Goal: Task Accomplishment & Management: Use online tool/utility

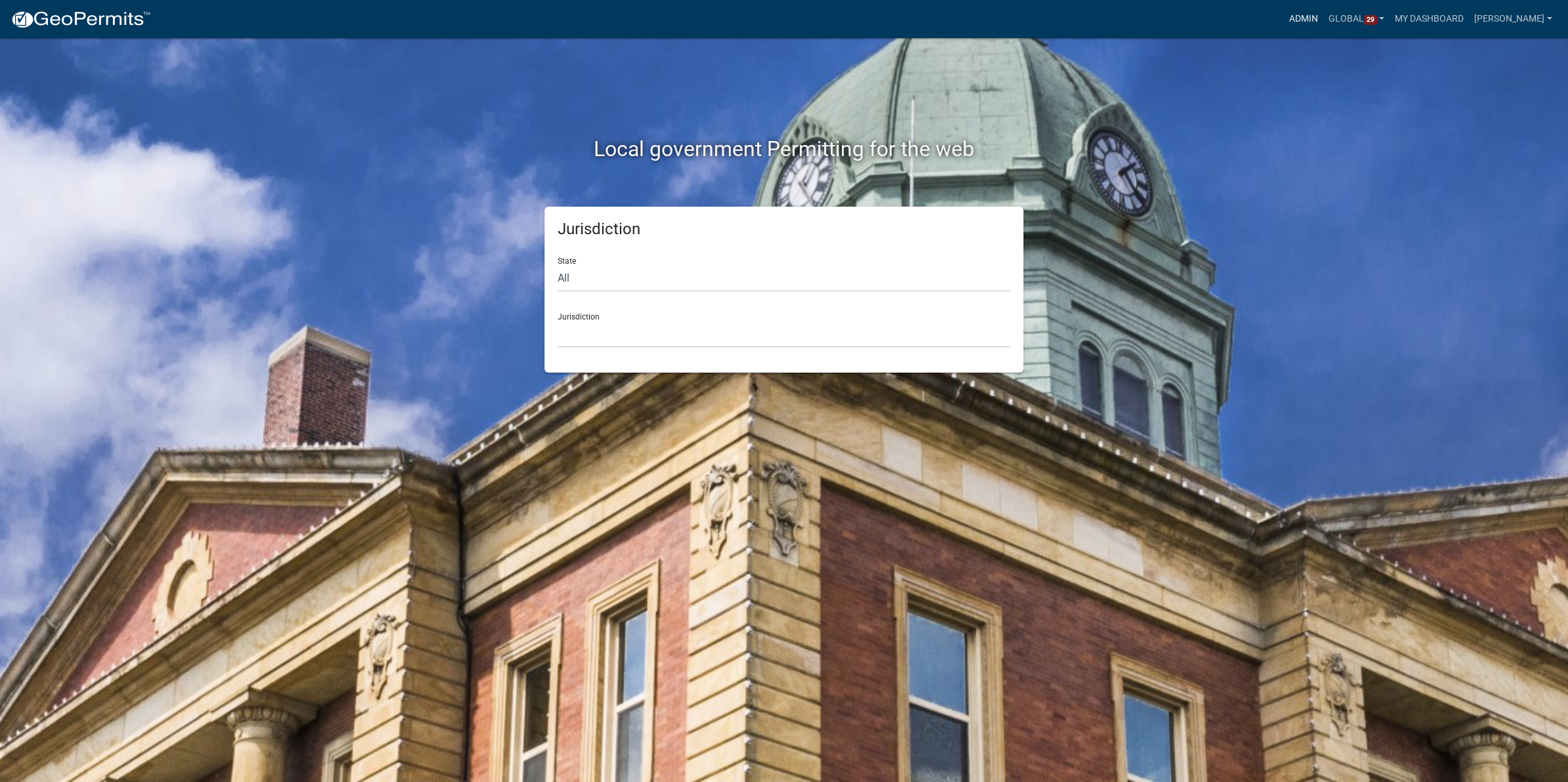
click at [1287, 15] on link "Admin" at bounding box center [1304, 19] width 39 height 25
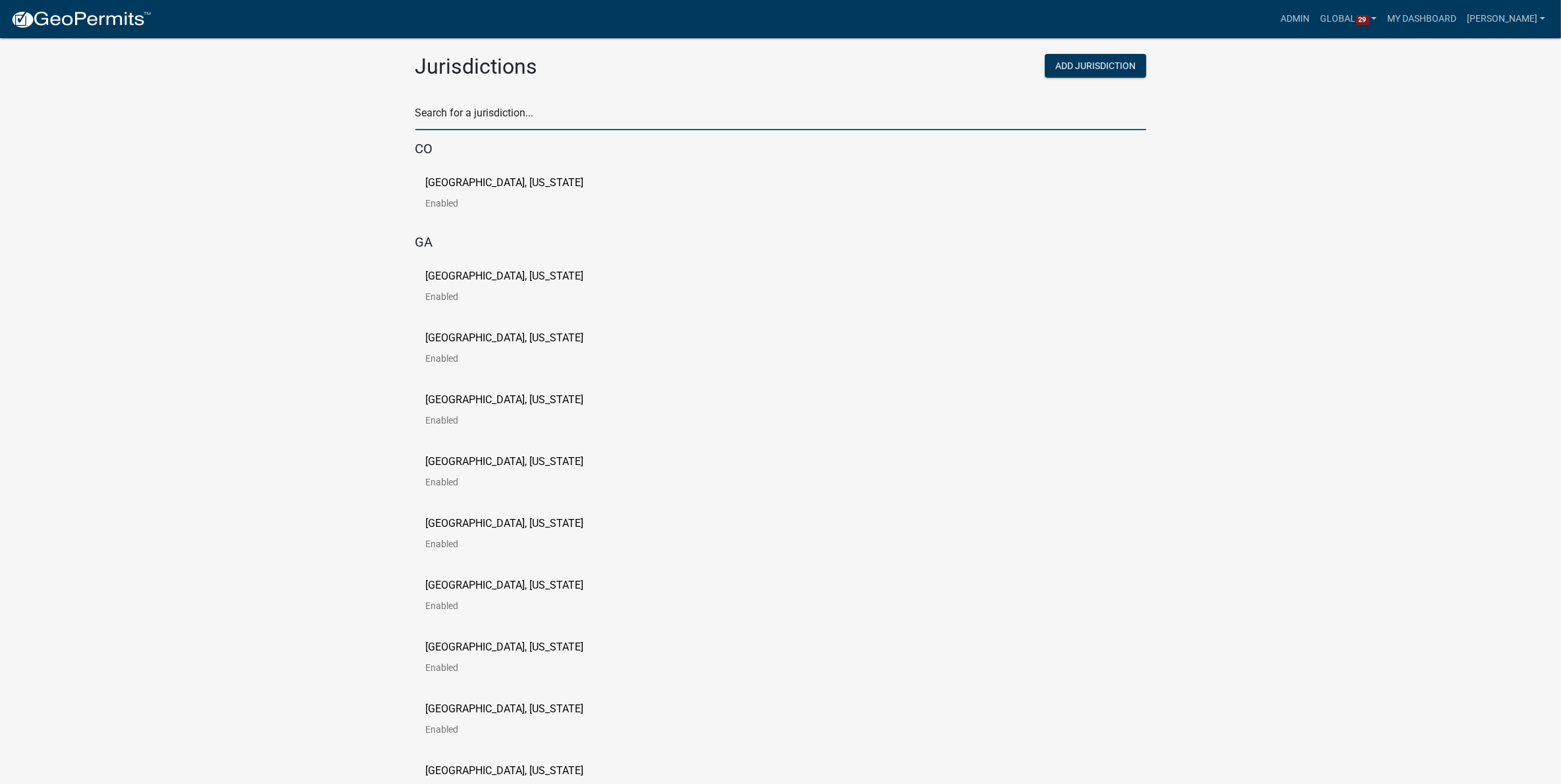
click at [481, 122] on input "text" at bounding box center [780, 117] width 731 height 27
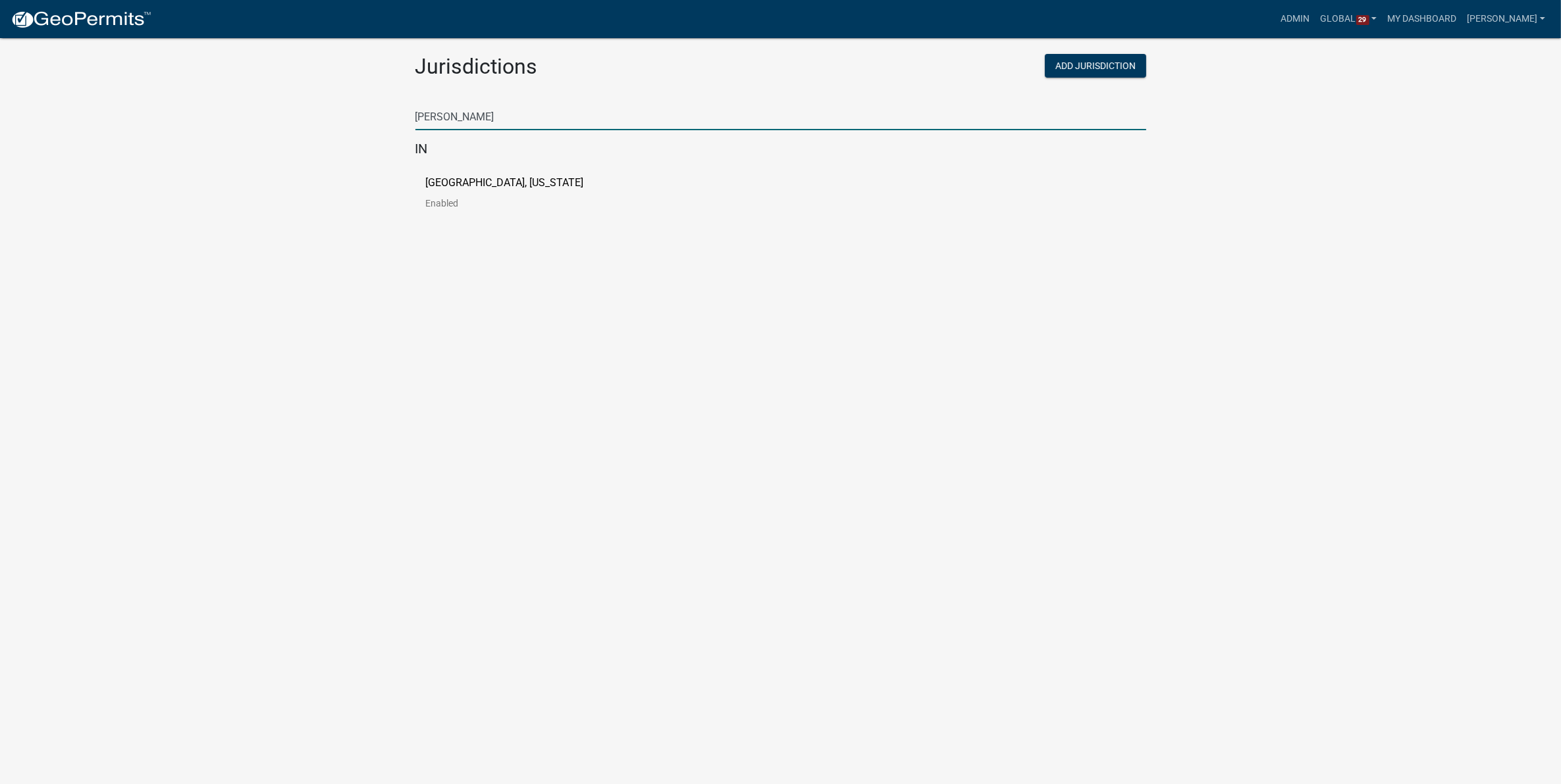
type input "[PERSON_NAME]"
click at [551, 297] on body "Internet Explorer does NOT work with GeoPermits. Get a new browser for more sec…" at bounding box center [780, 408] width 1561 height 784
click at [449, 185] on p "[GEOGRAPHIC_DATA], [US_STATE]" at bounding box center [505, 183] width 158 height 11
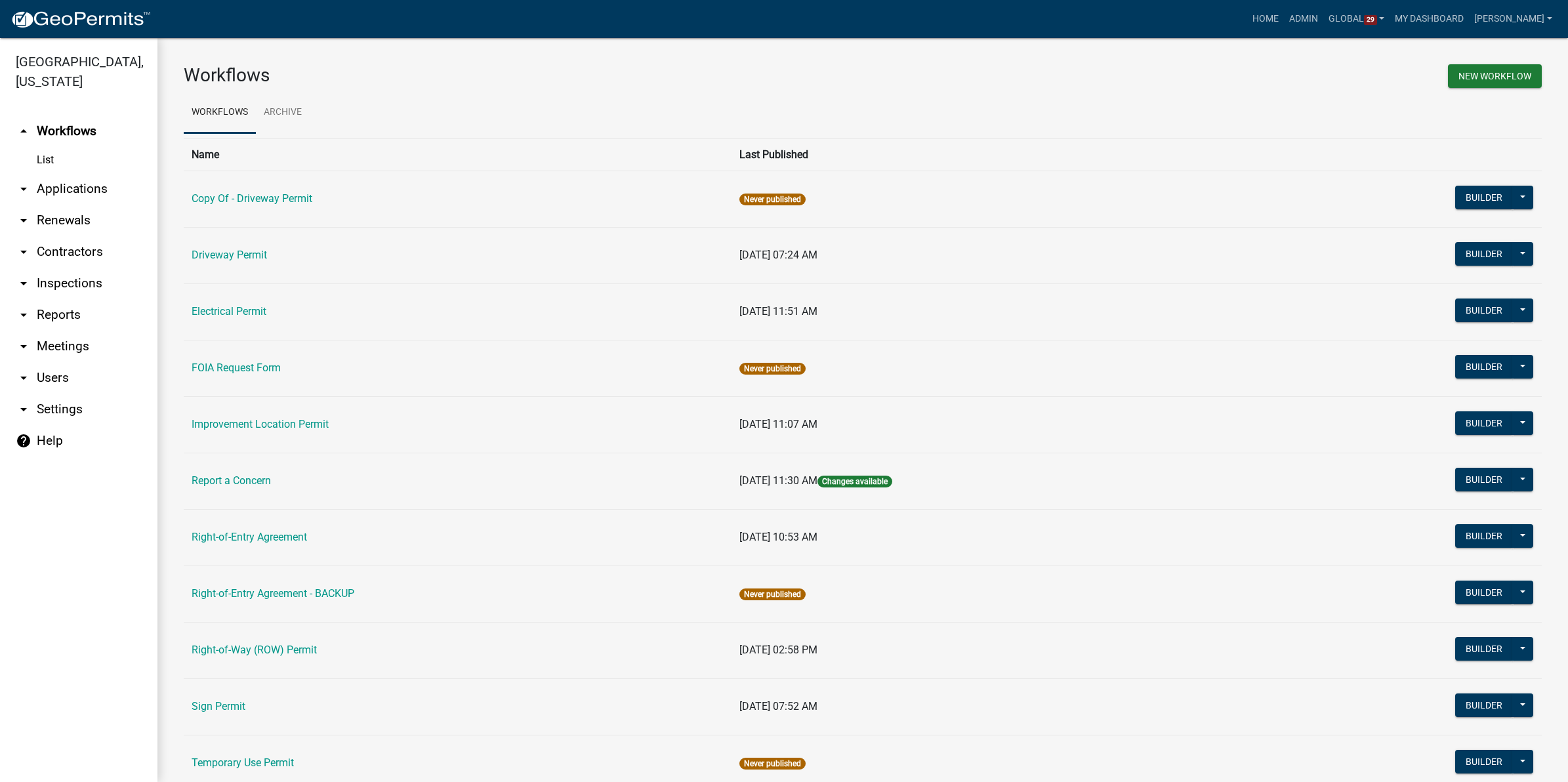
click at [84, 192] on link "arrow_drop_down Applications" at bounding box center [78, 189] width 157 height 31
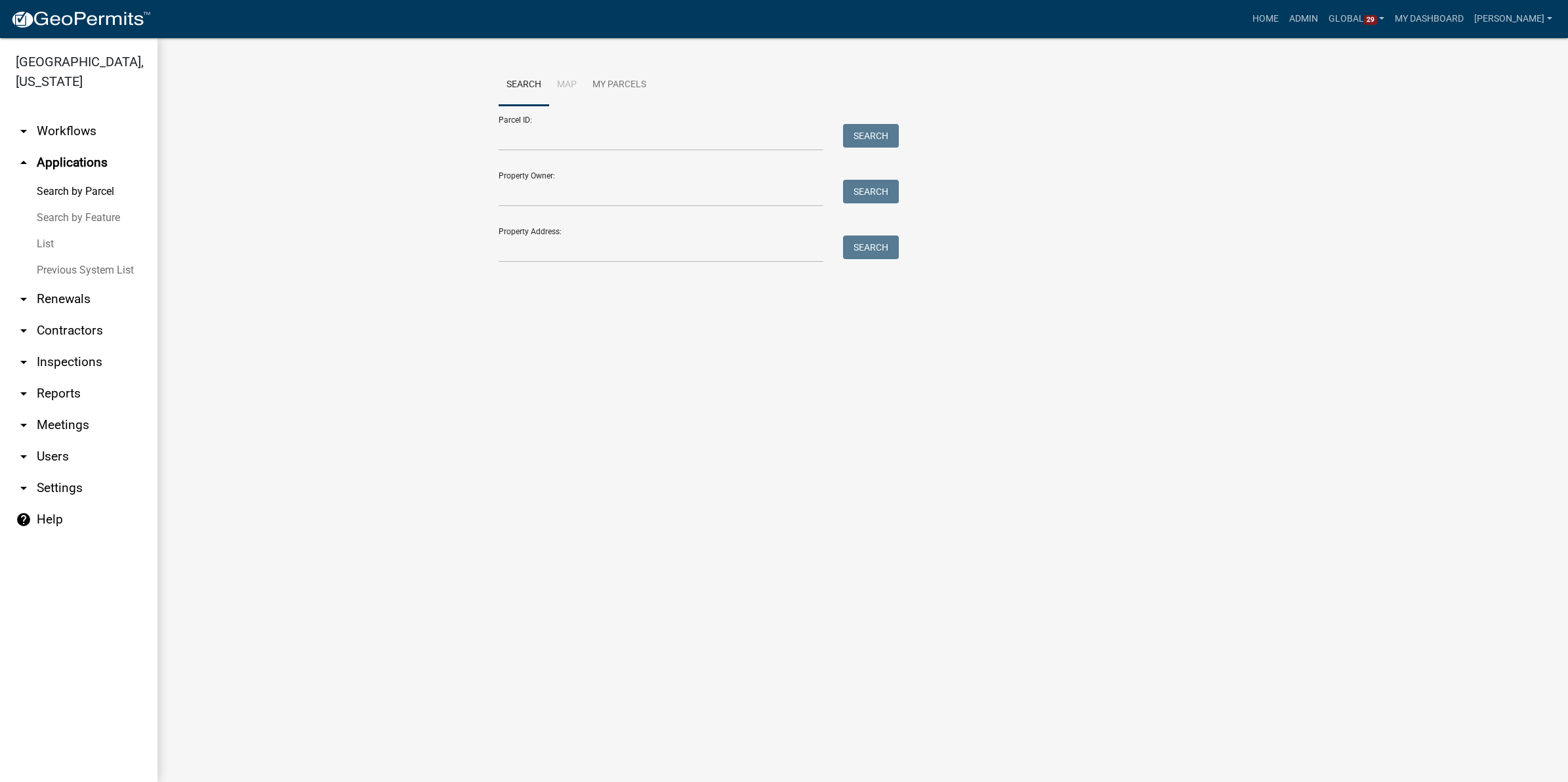
click at [41, 243] on link "List" at bounding box center [78, 244] width 157 height 27
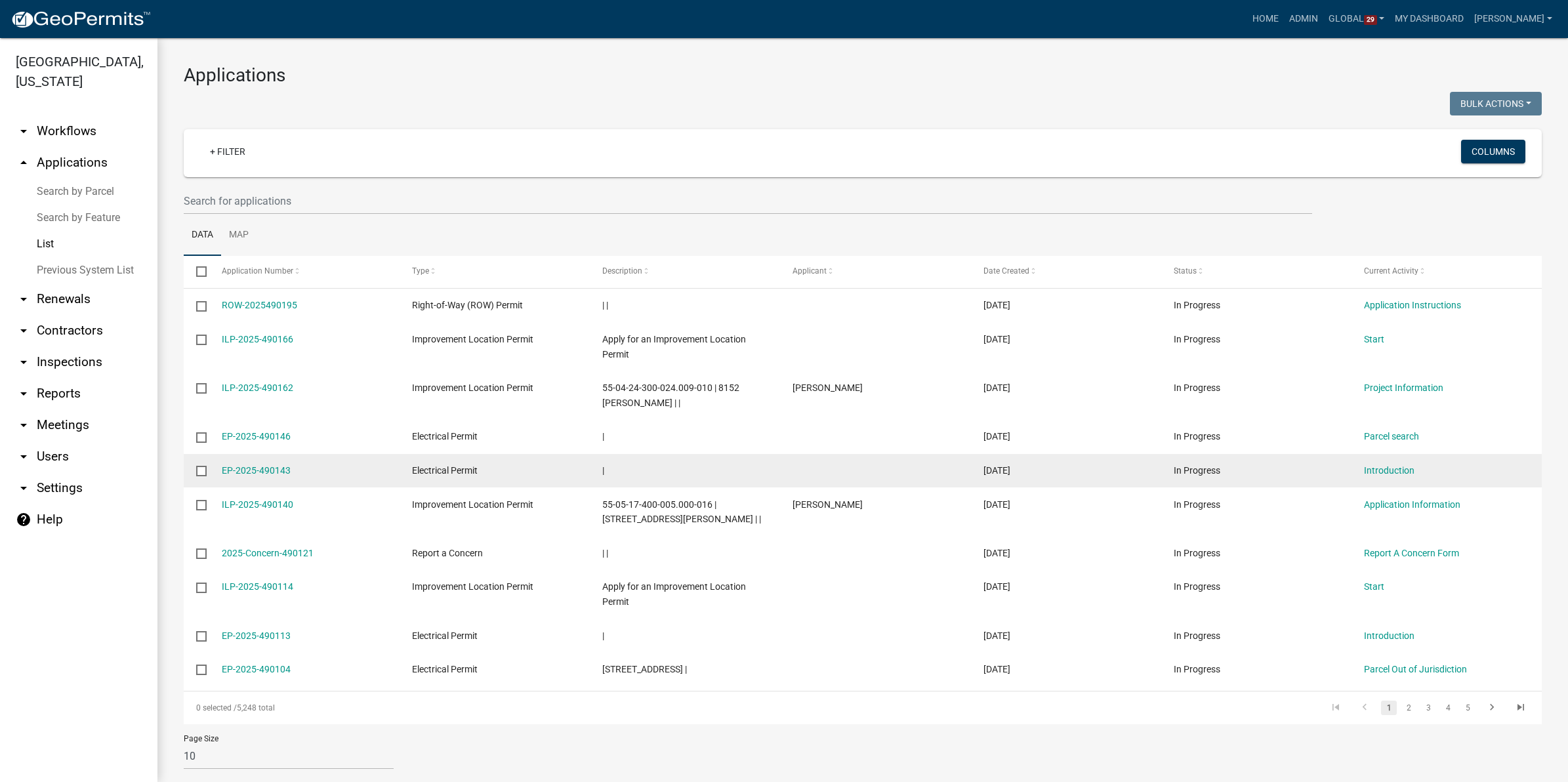
scroll to position [24, 0]
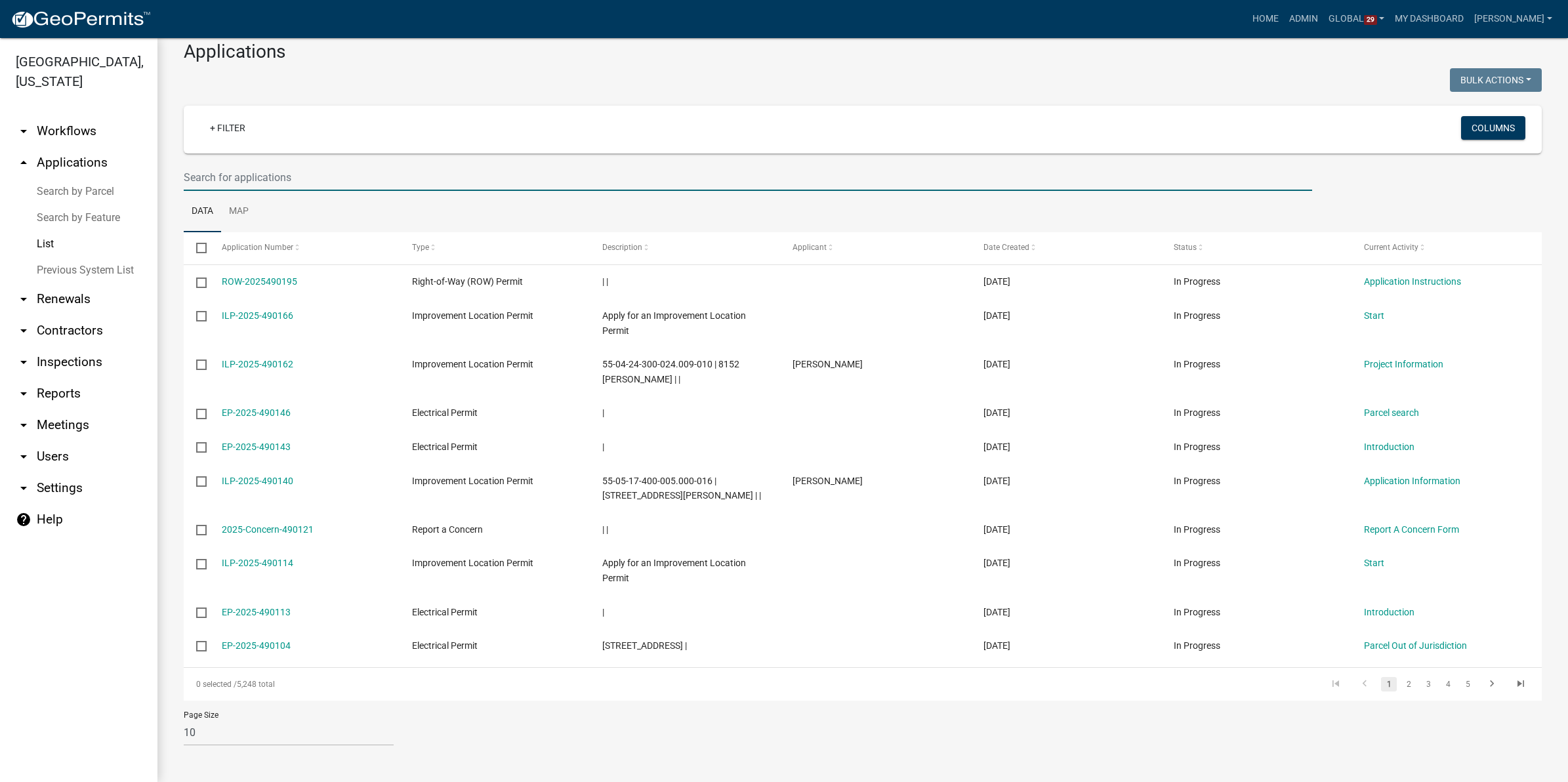
click at [282, 175] on input "text" at bounding box center [748, 177] width 1129 height 27
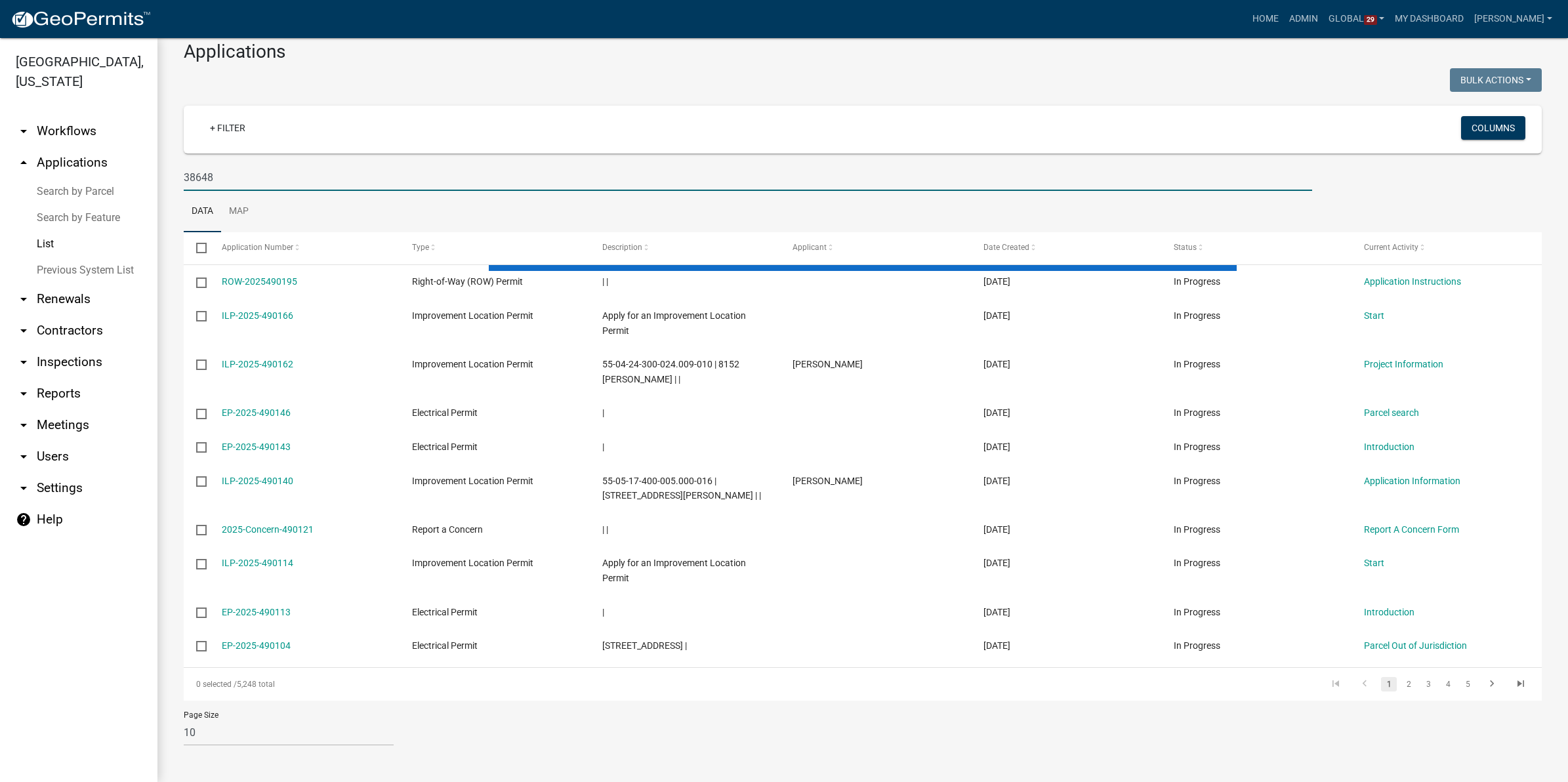
type input "38648"
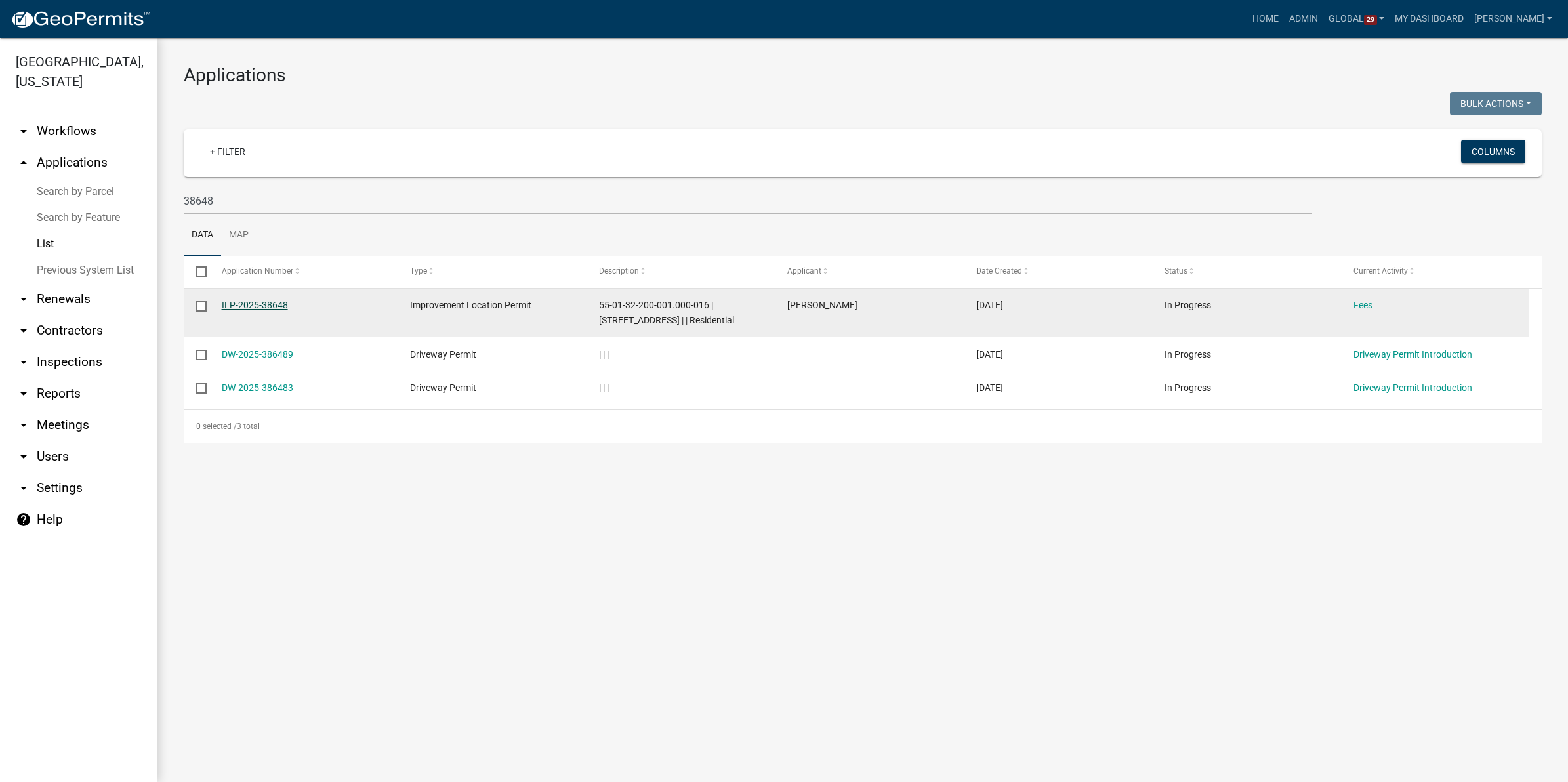
click at [259, 309] on link "ILP-2025-38648" at bounding box center [255, 305] width 66 height 11
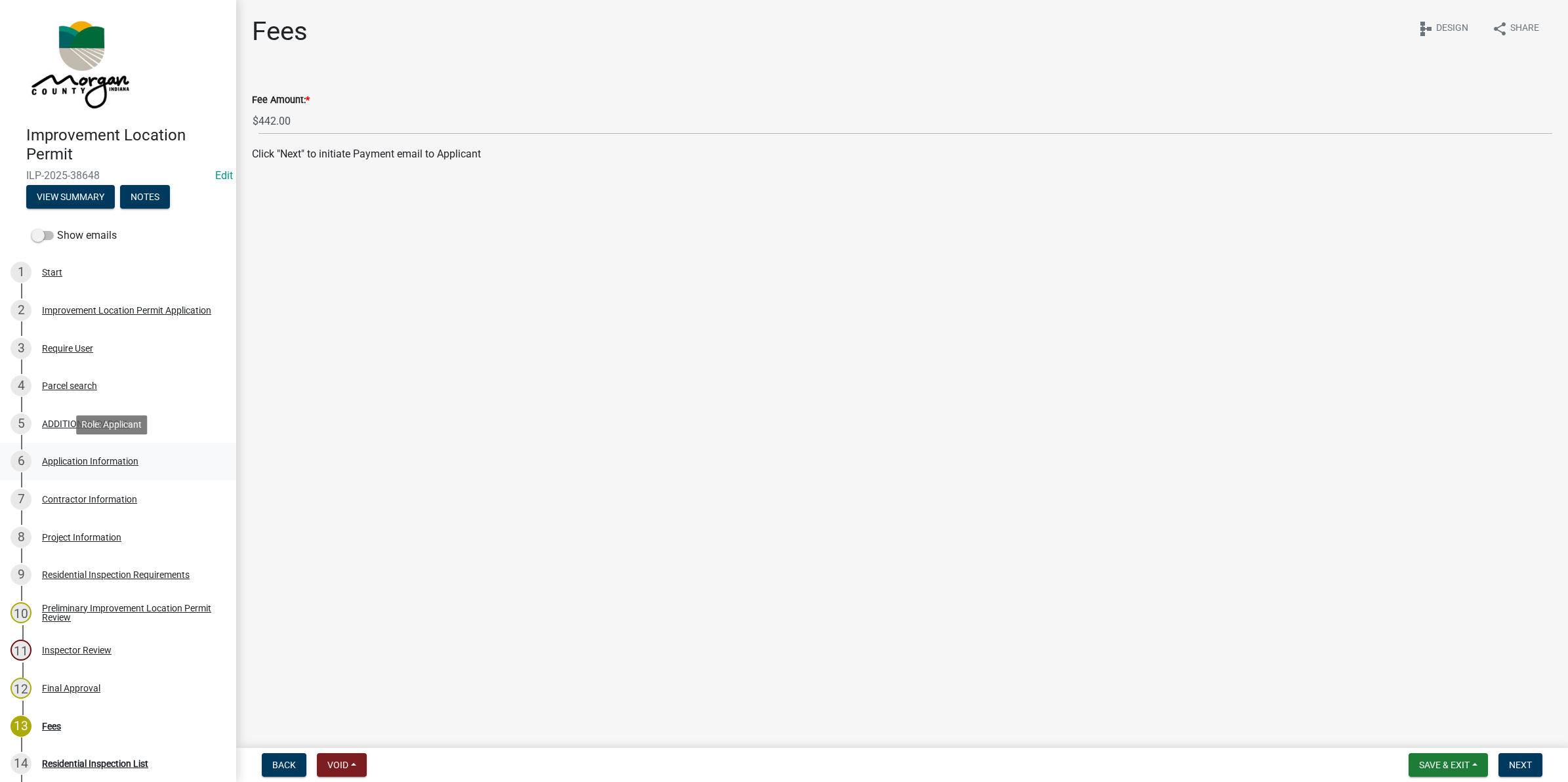
click at [86, 460] on div "Application Information" at bounding box center [90, 461] width 96 height 9
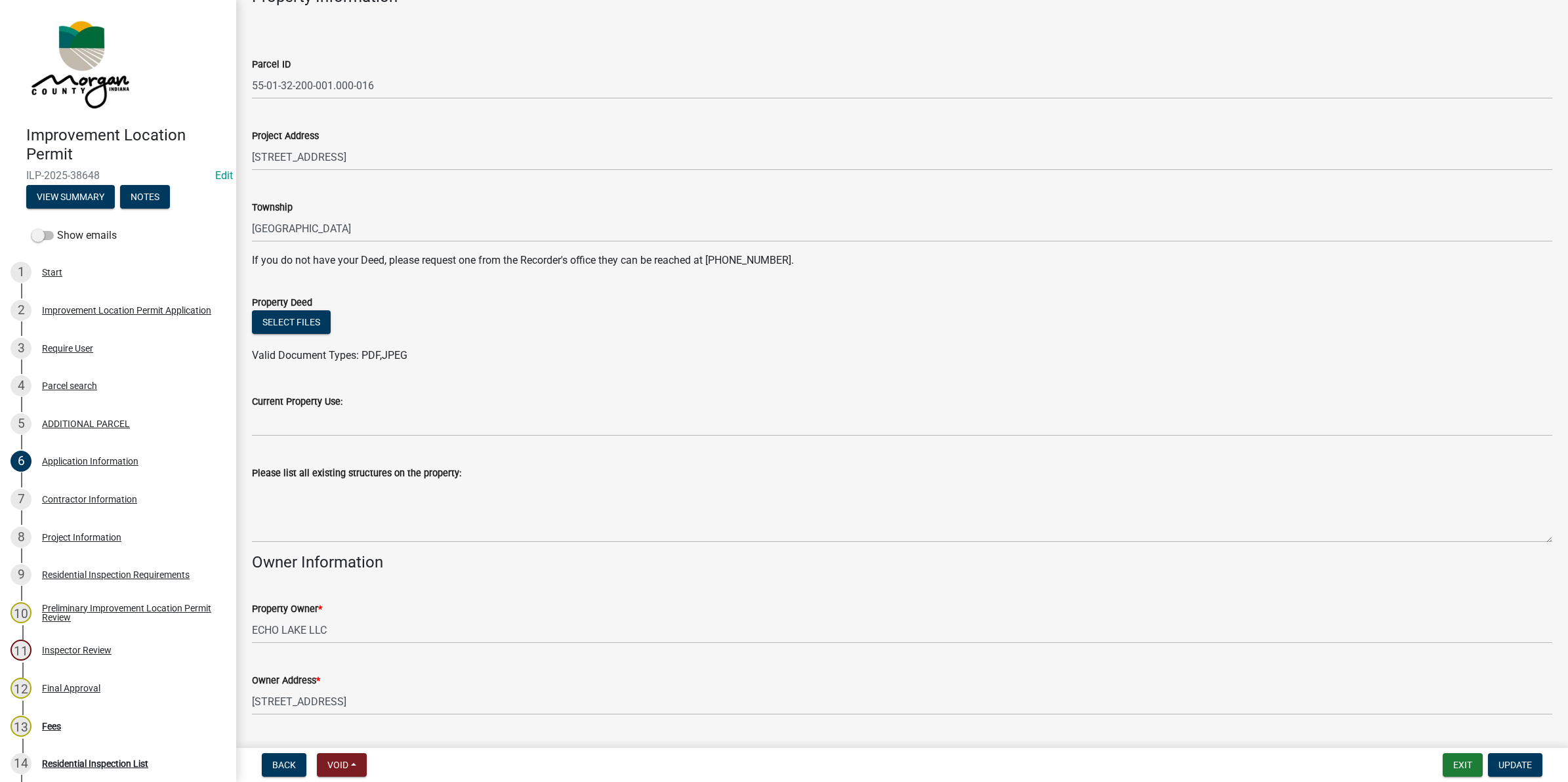
scroll to position [9, 0]
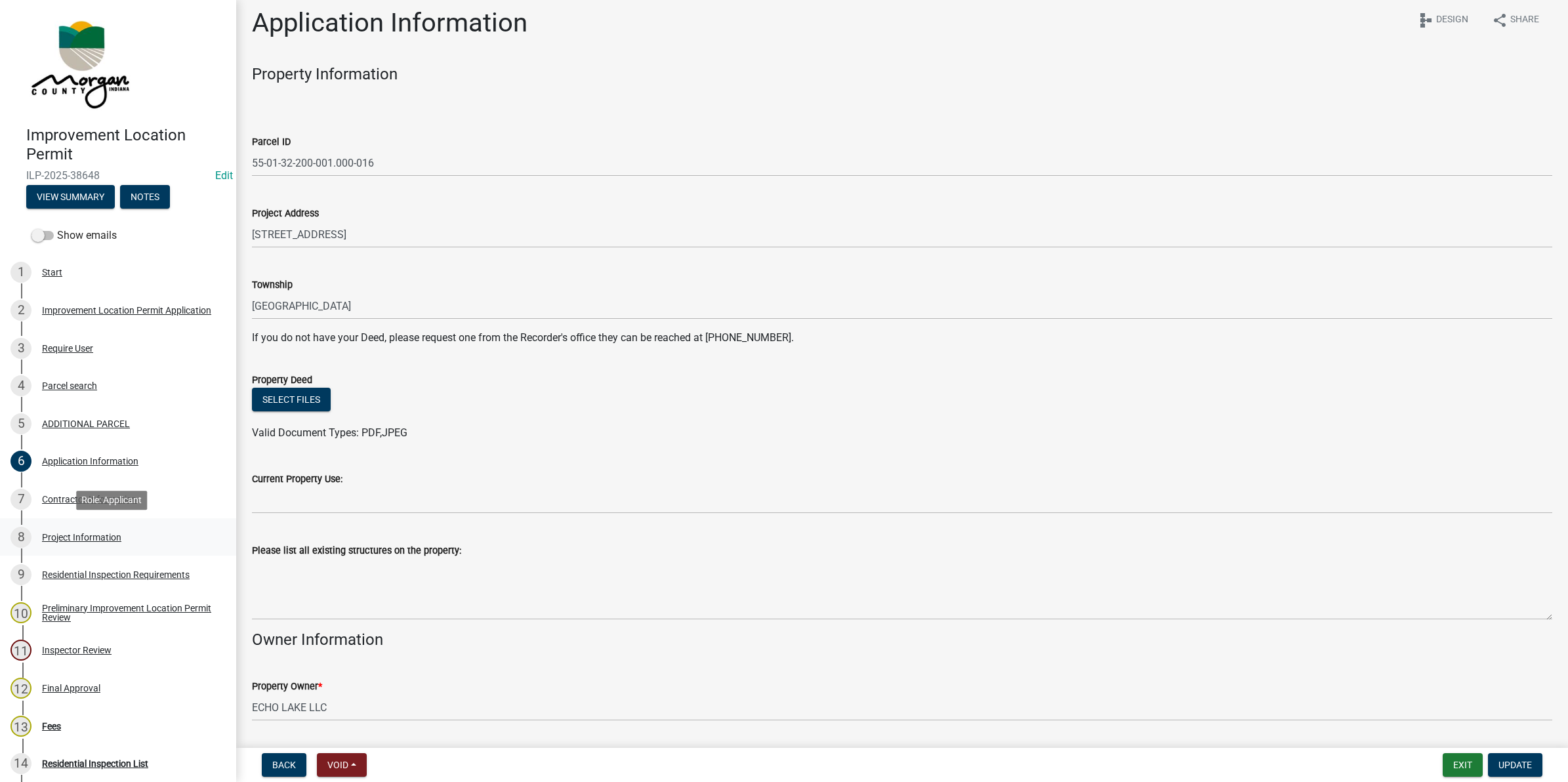
click at [92, 539] on div "Project Information" at bounding box center [81, 538] width 79 height 9
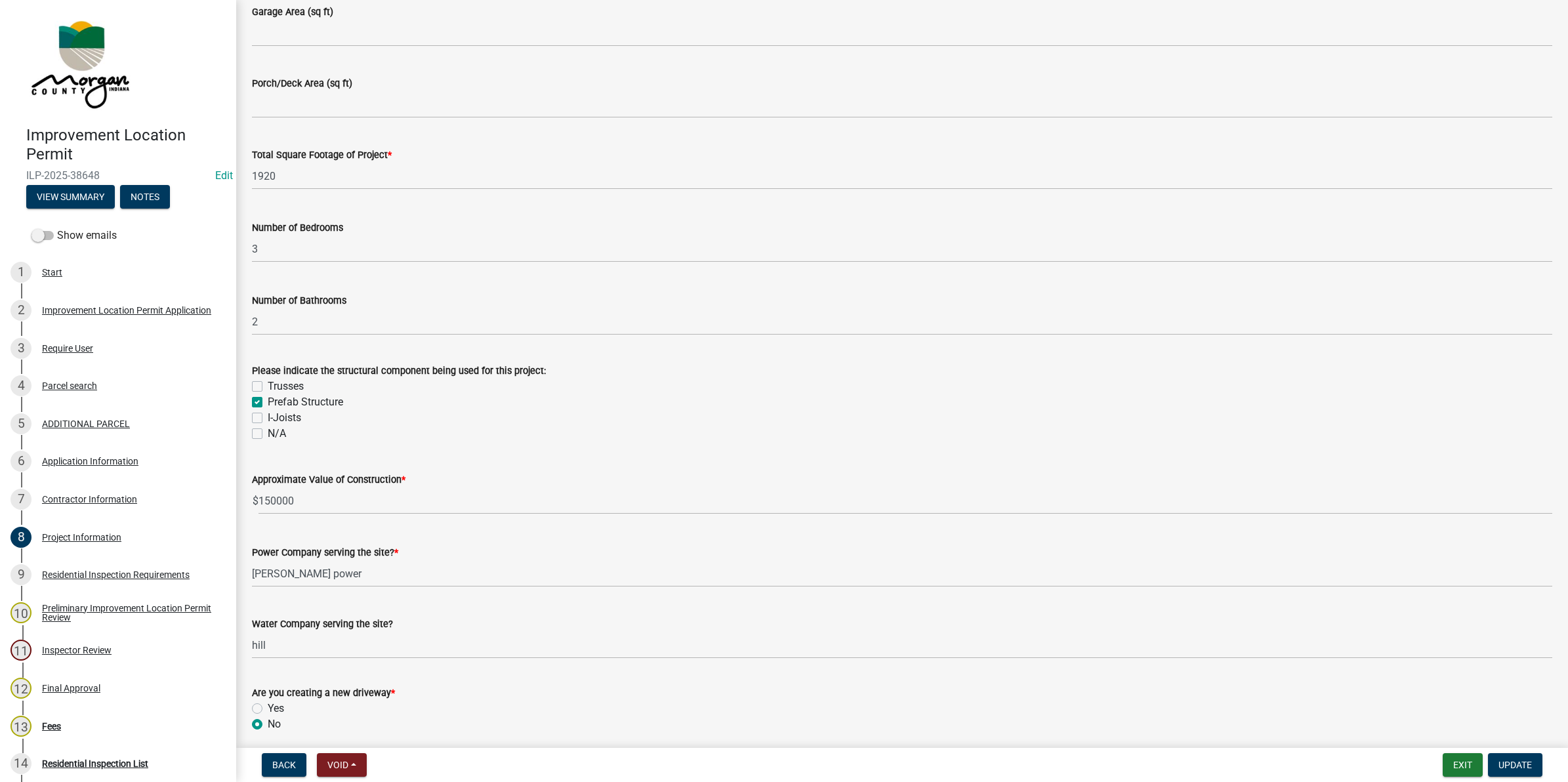
scroll to position [1066, 0]
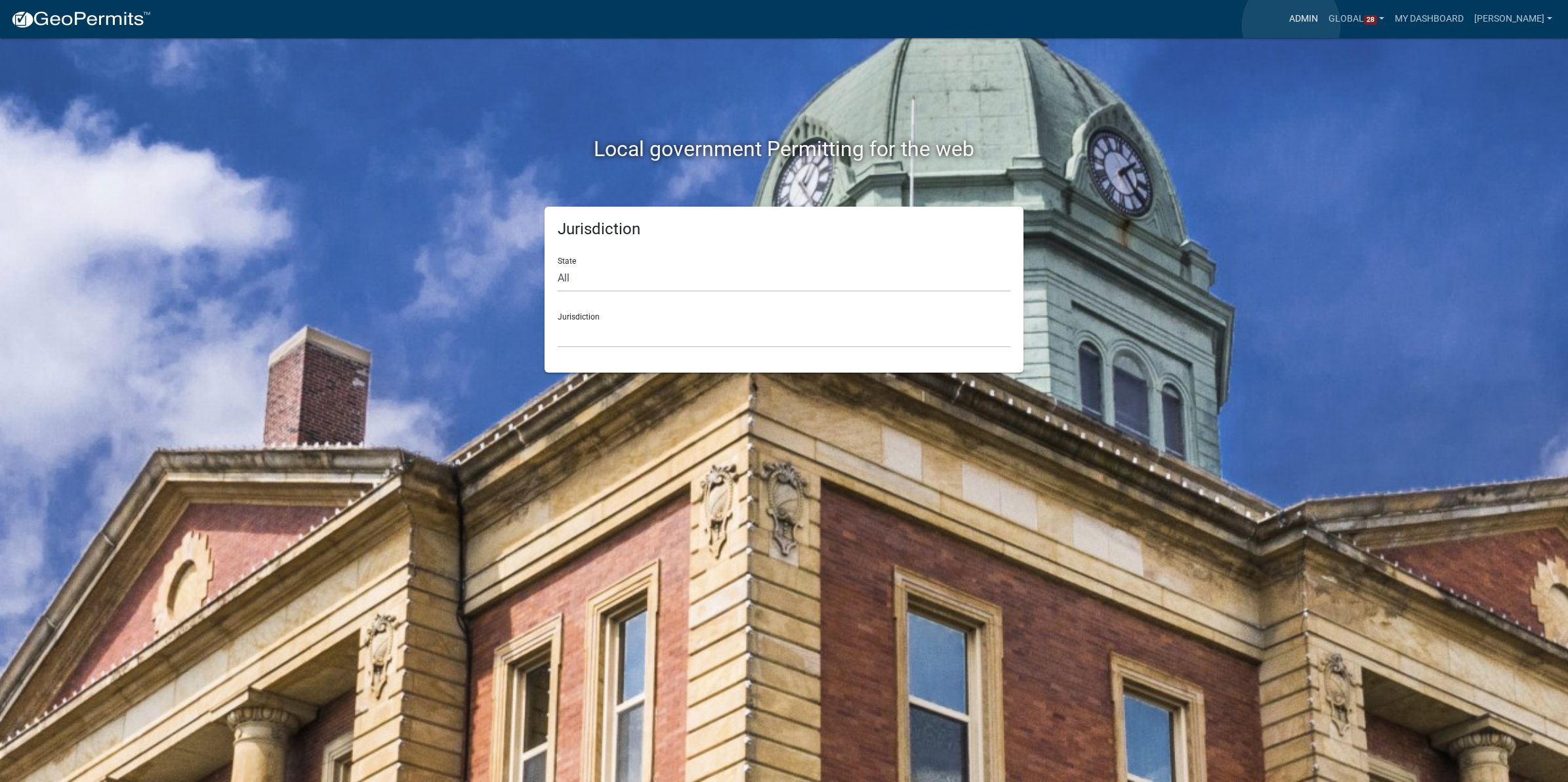
click at [1292, 25] on link "Admin" at bounding box center [1304, 19] width 39 height 25
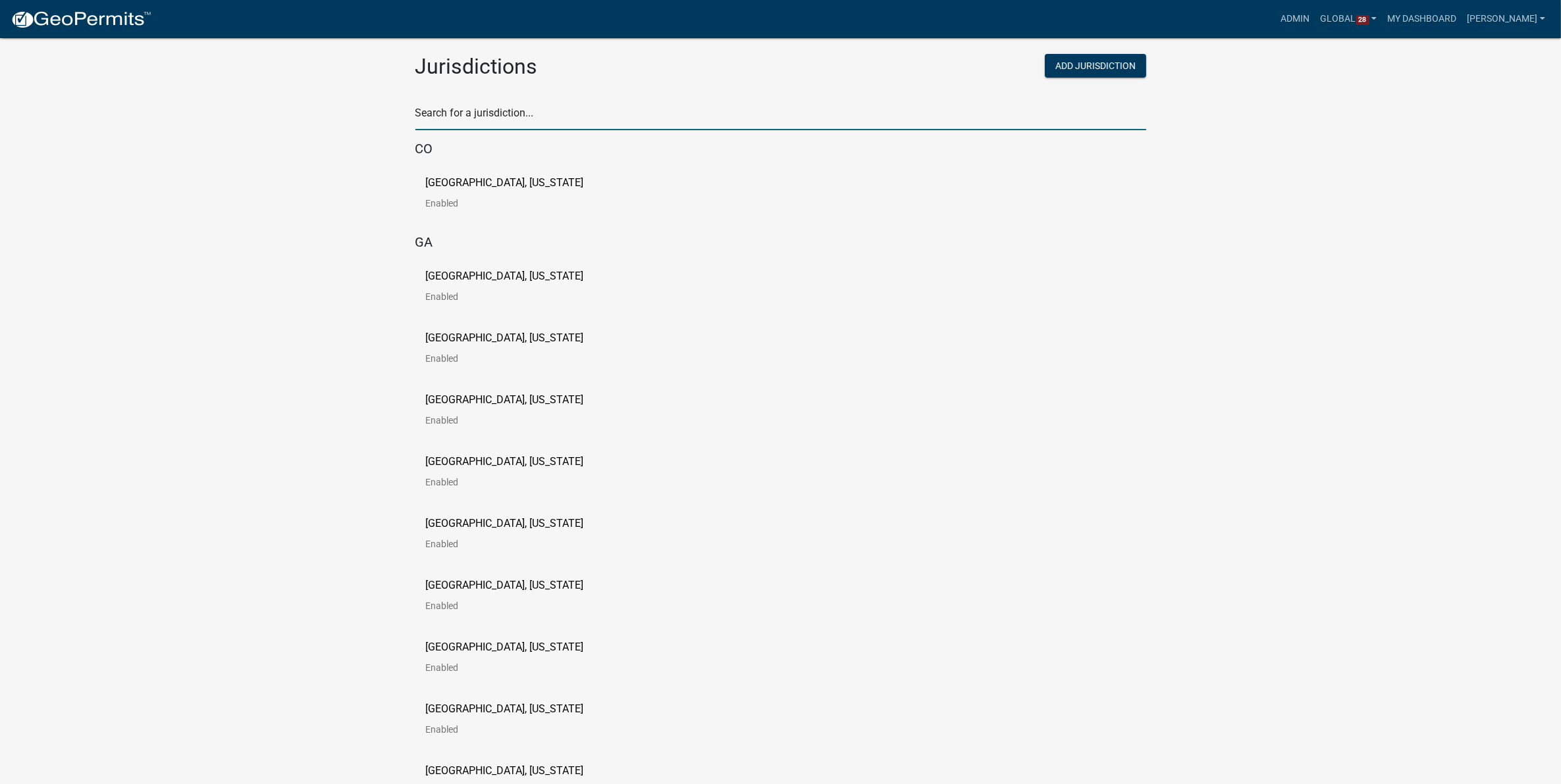
click at [695, 107] on input "text" at bounding box center [780, 117] width 731 height 27
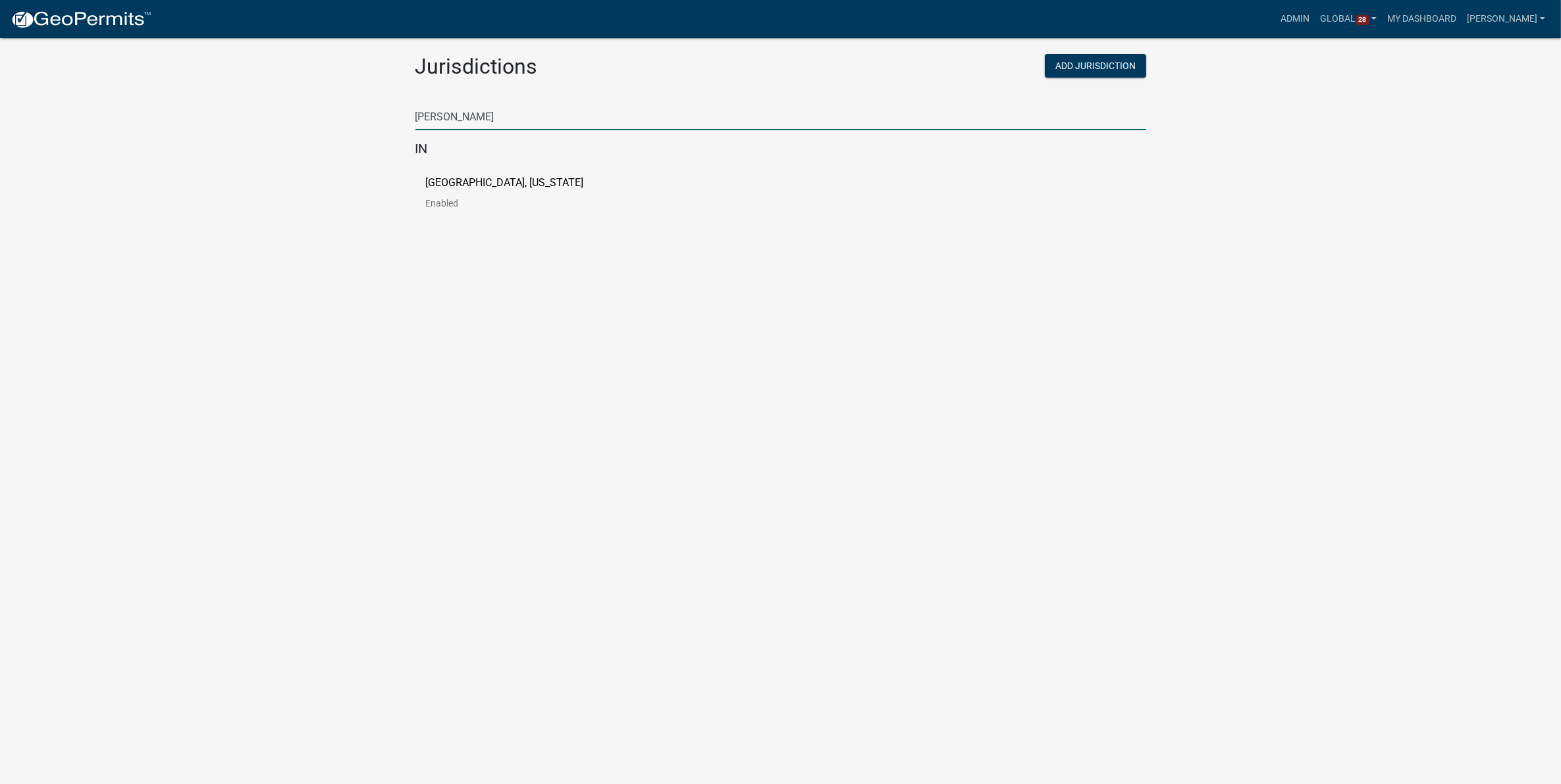
type input "[PERSON_NAME]"
drag, startPoint x: 568, startPoint y: 300, endPoint x: 561, endPoint y: 296, distance: 8.1
click at [567, 300] on body "Internet Explorer does NOT work with GeoPermits. Get a new browser for more sec…" at bounding box center [780, 408] width 1561 height 784
click at [471, 204] on p "Enabled" at bounding box center [515, 203] width 179 height 9
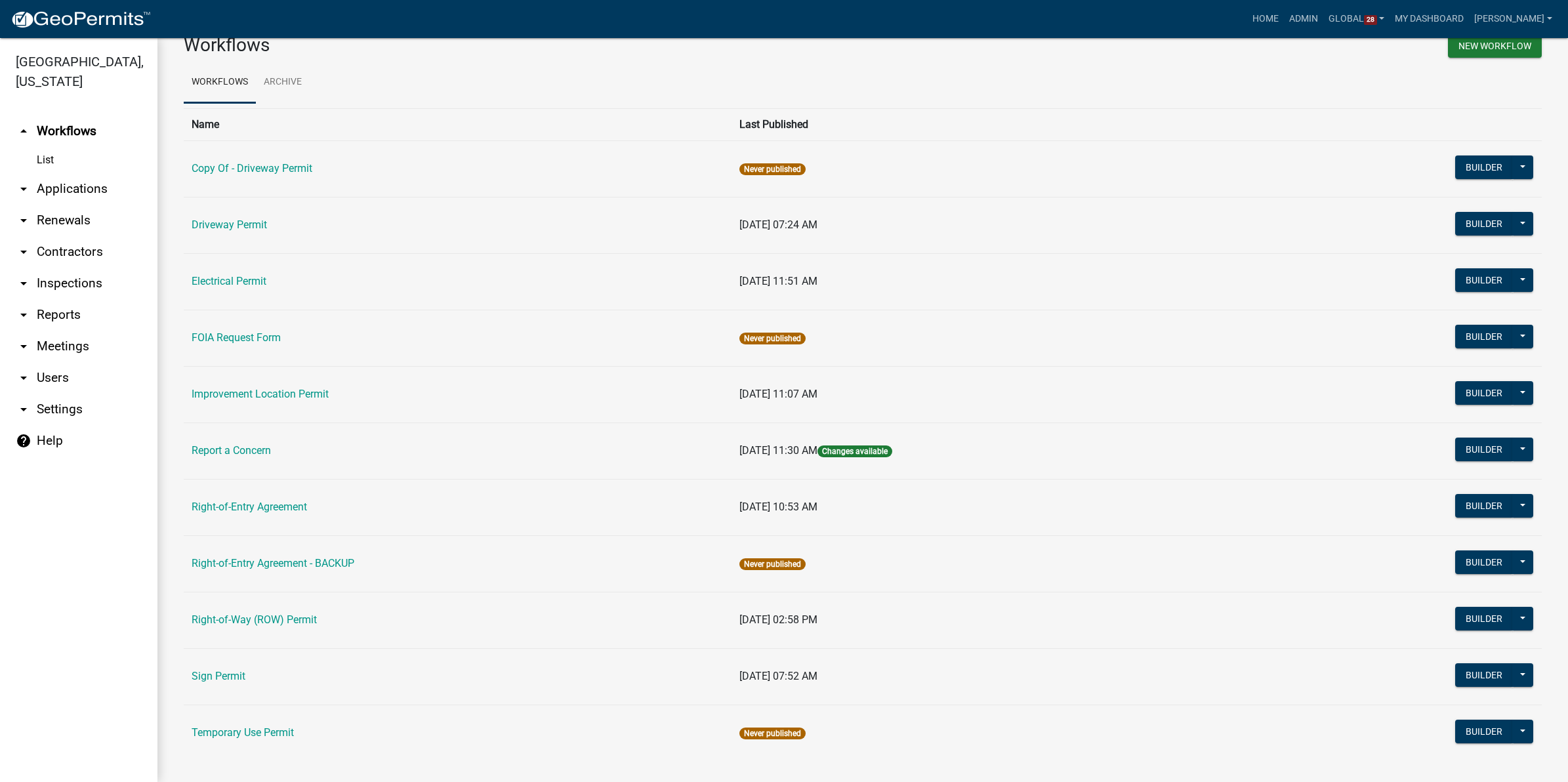
scroll to position [47, 0]
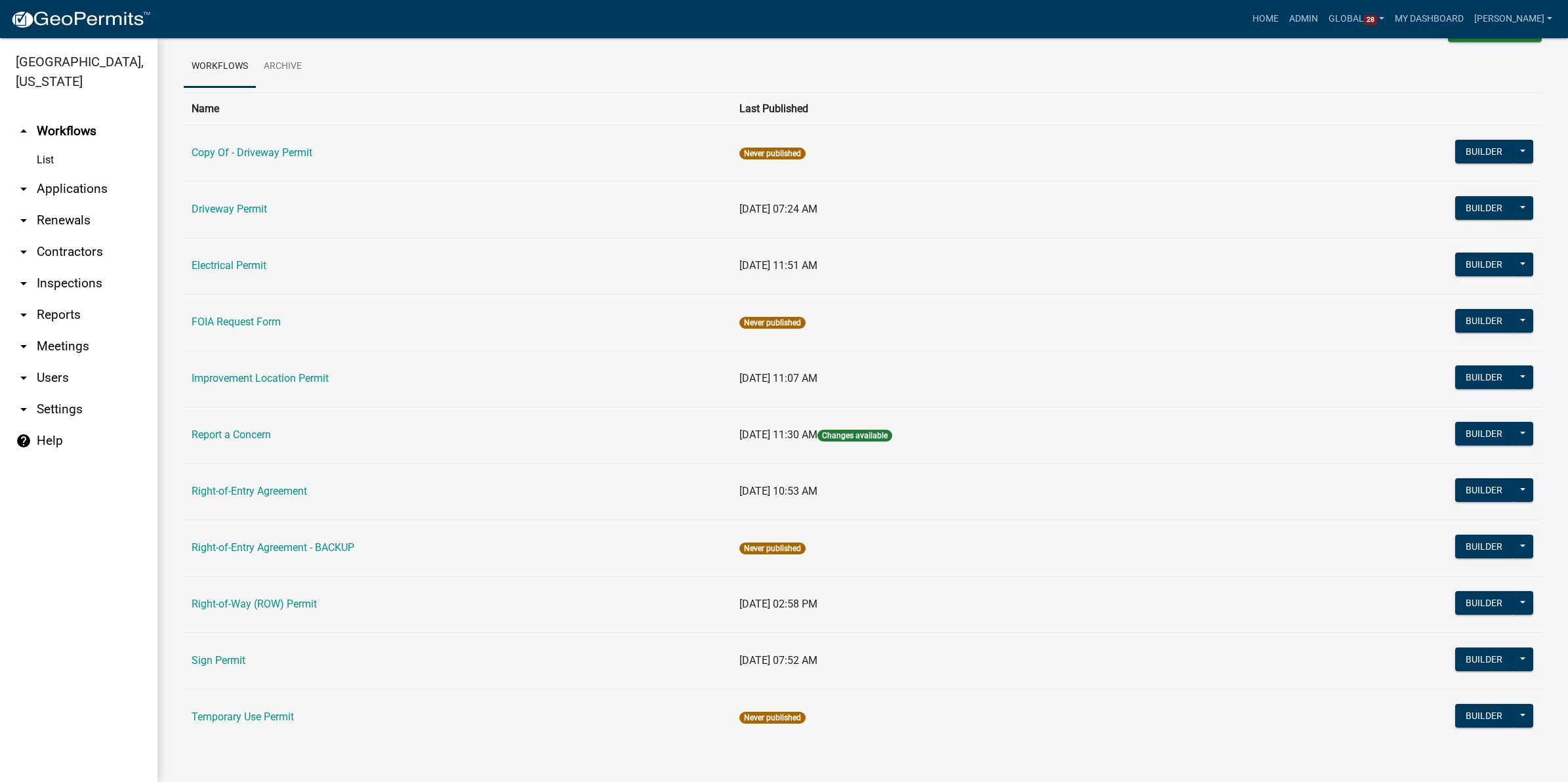
click at [51, 185] on link "arrow_drop_down Applications" at bounding box center [78, 189] width 157 height 31
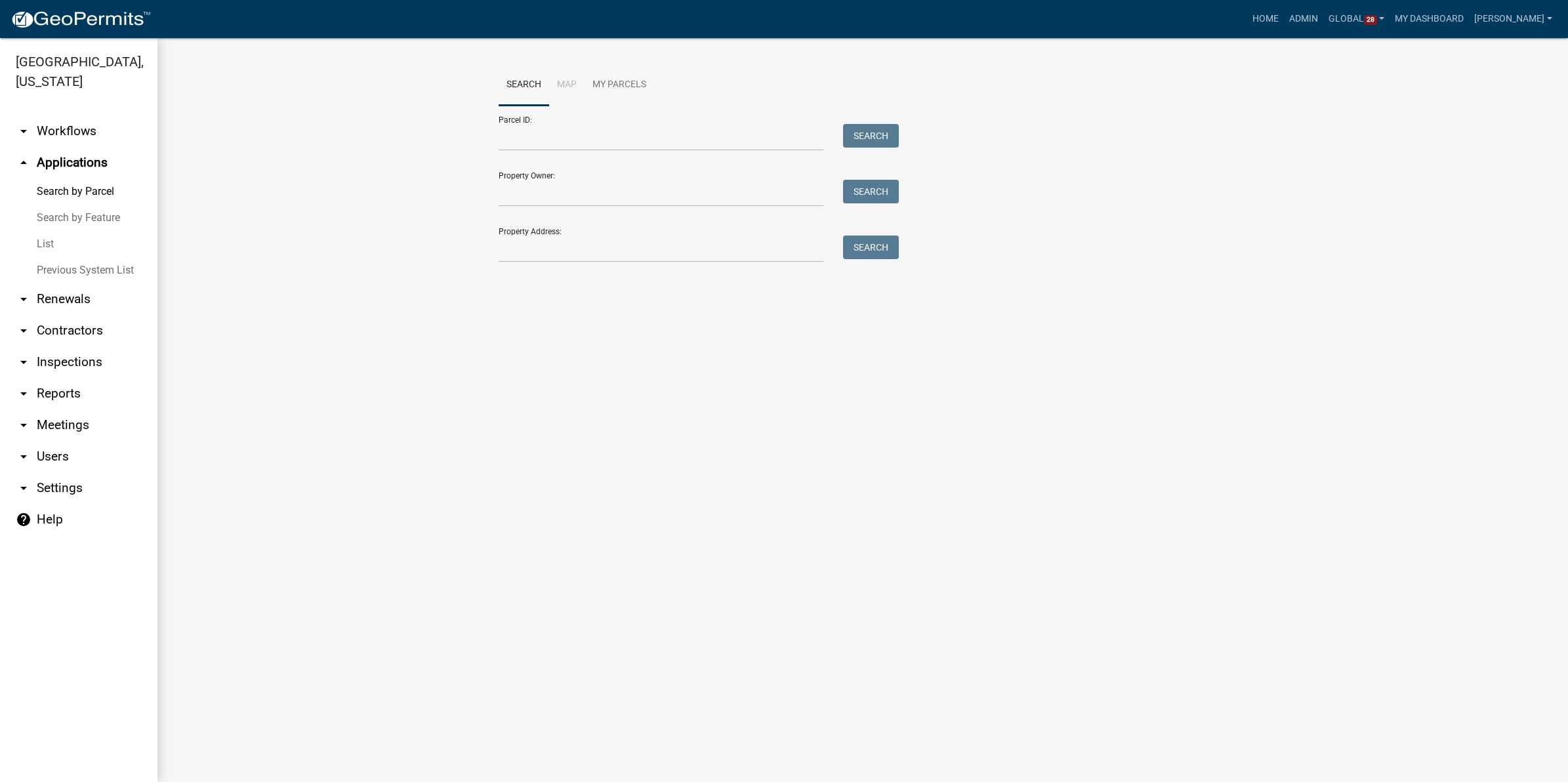
click at [47, 235] on link "List" at bounding box center [78, 244] width 157 height 27
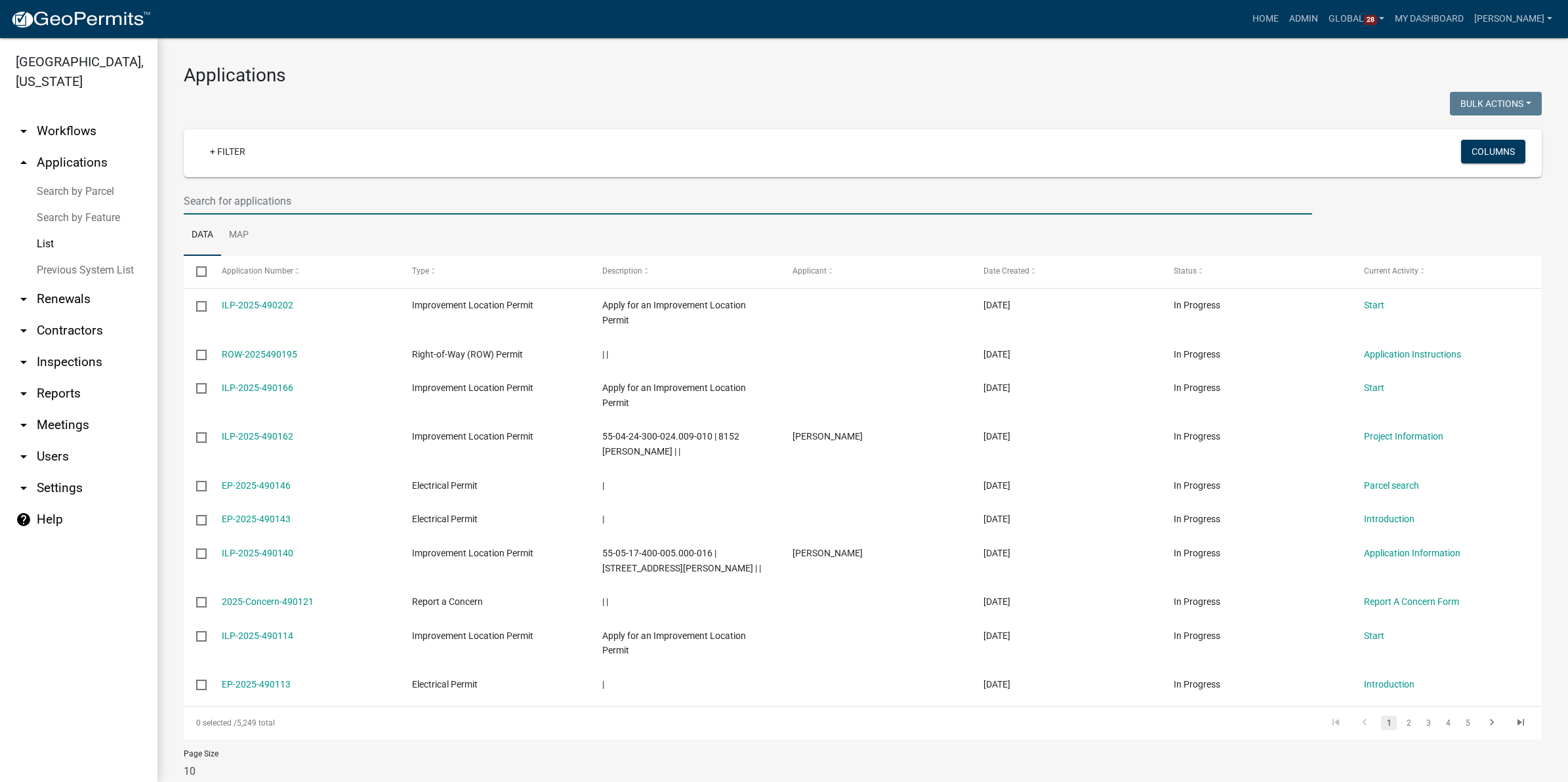
click at [302, 199] on input "text" at bounding box center [748, 201] width 1129 height 27
type input "38648"
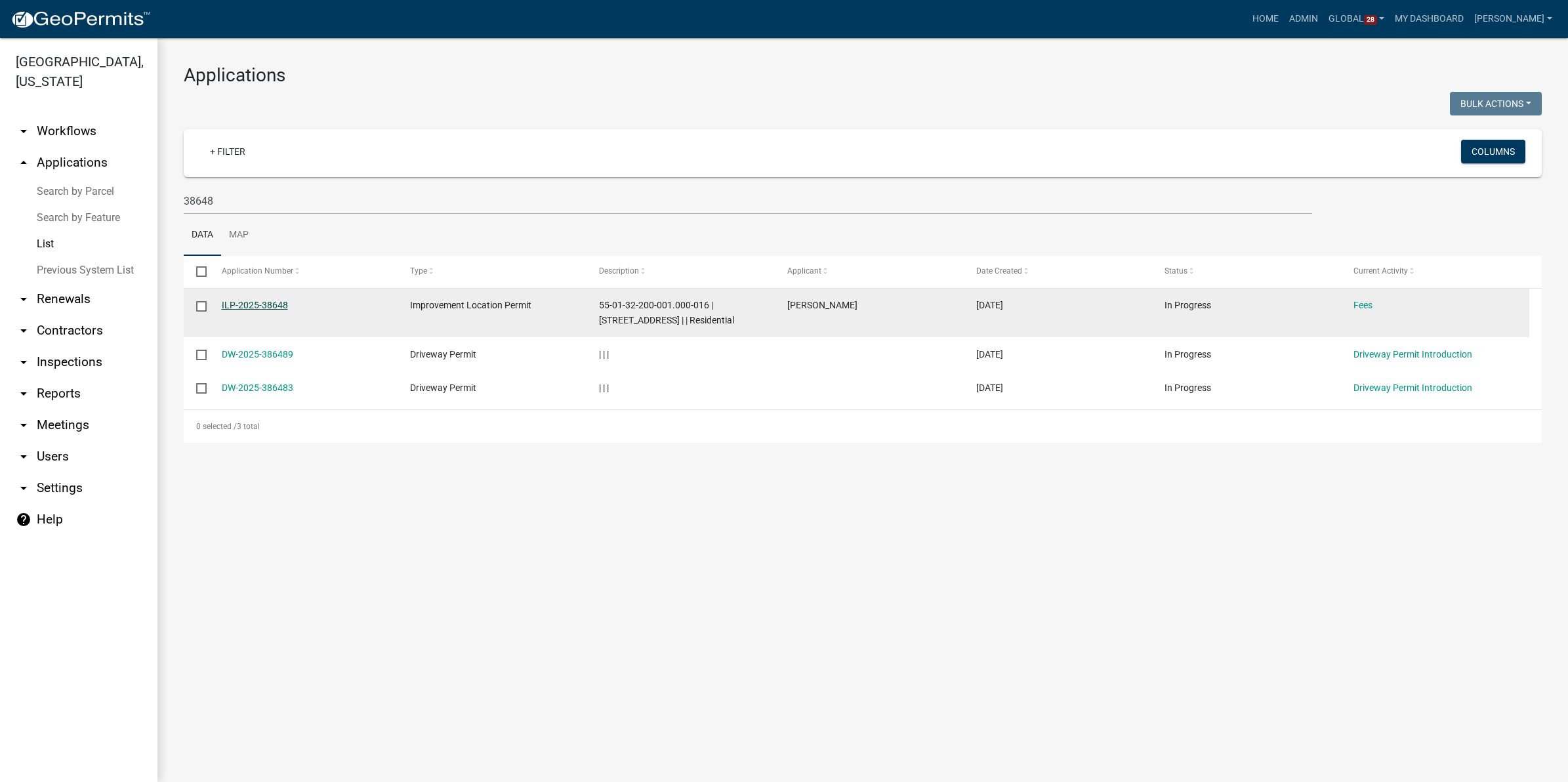
click at [252, 306] on link "ILP-2025-38648" at bounding box center [255, 305] width 66 height 11
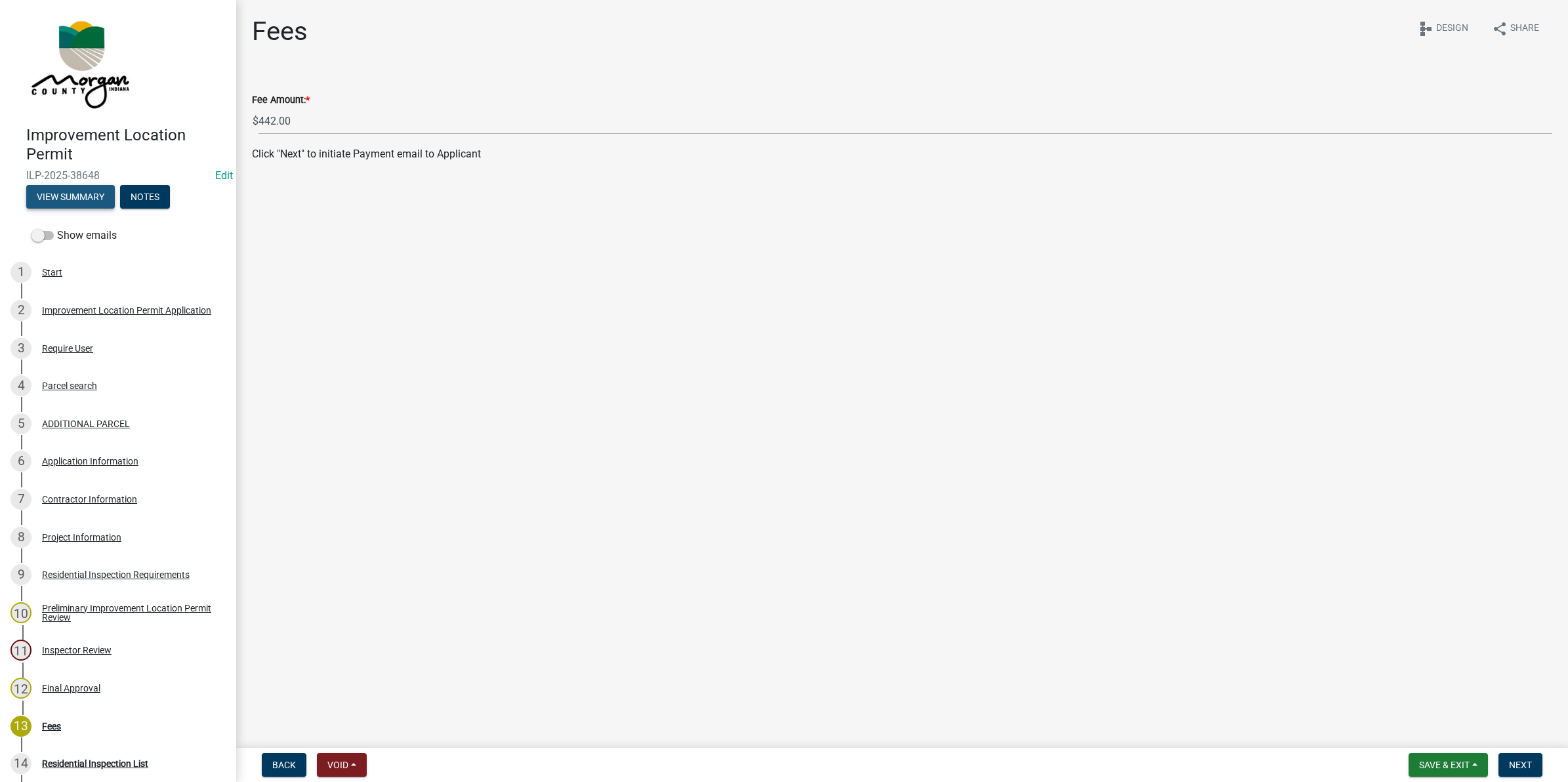
click at [56, 193] on button "View Summary" at bounding box center [70, 197] width 88 height 24
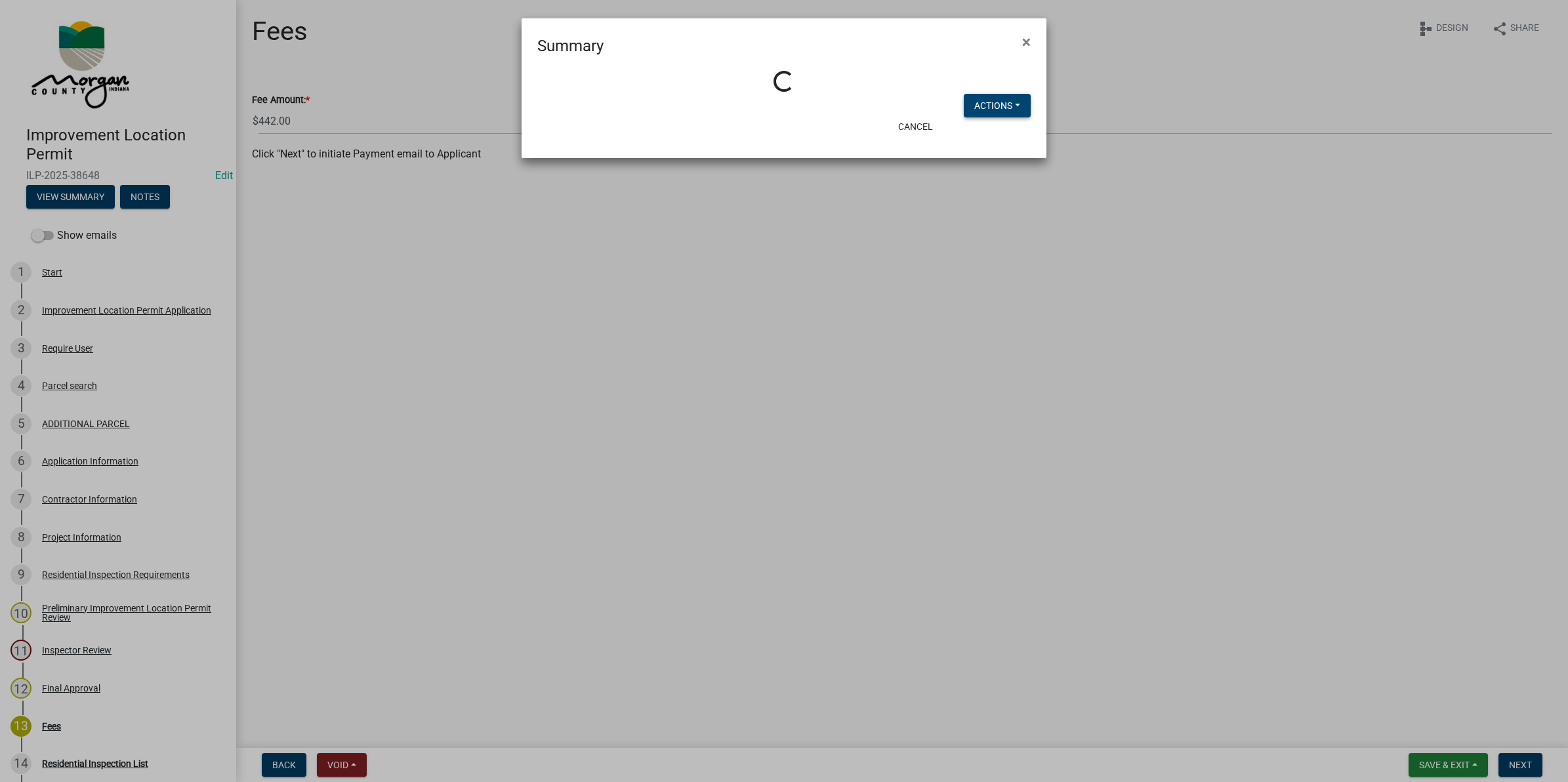
click at [988, 100] on button "Actions" at bounding box center [997, 106] width 67 height 24
click at [1001, 141] on link "View Application Workflow" at bounding box center [1041, 140] width 155 height 31
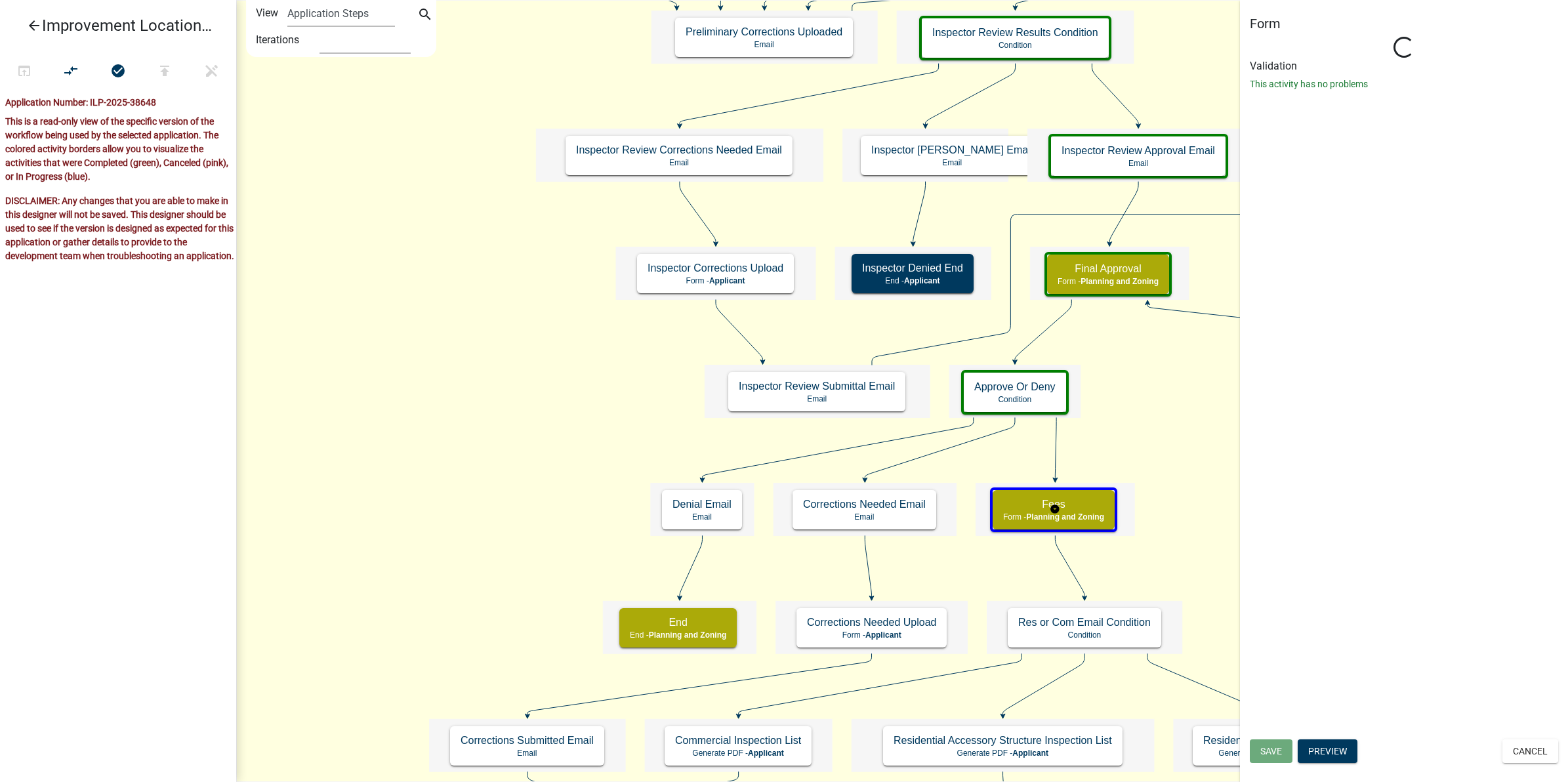
select select "7F002004-88EB-42E1-8B4E-CE48788E5DD9"
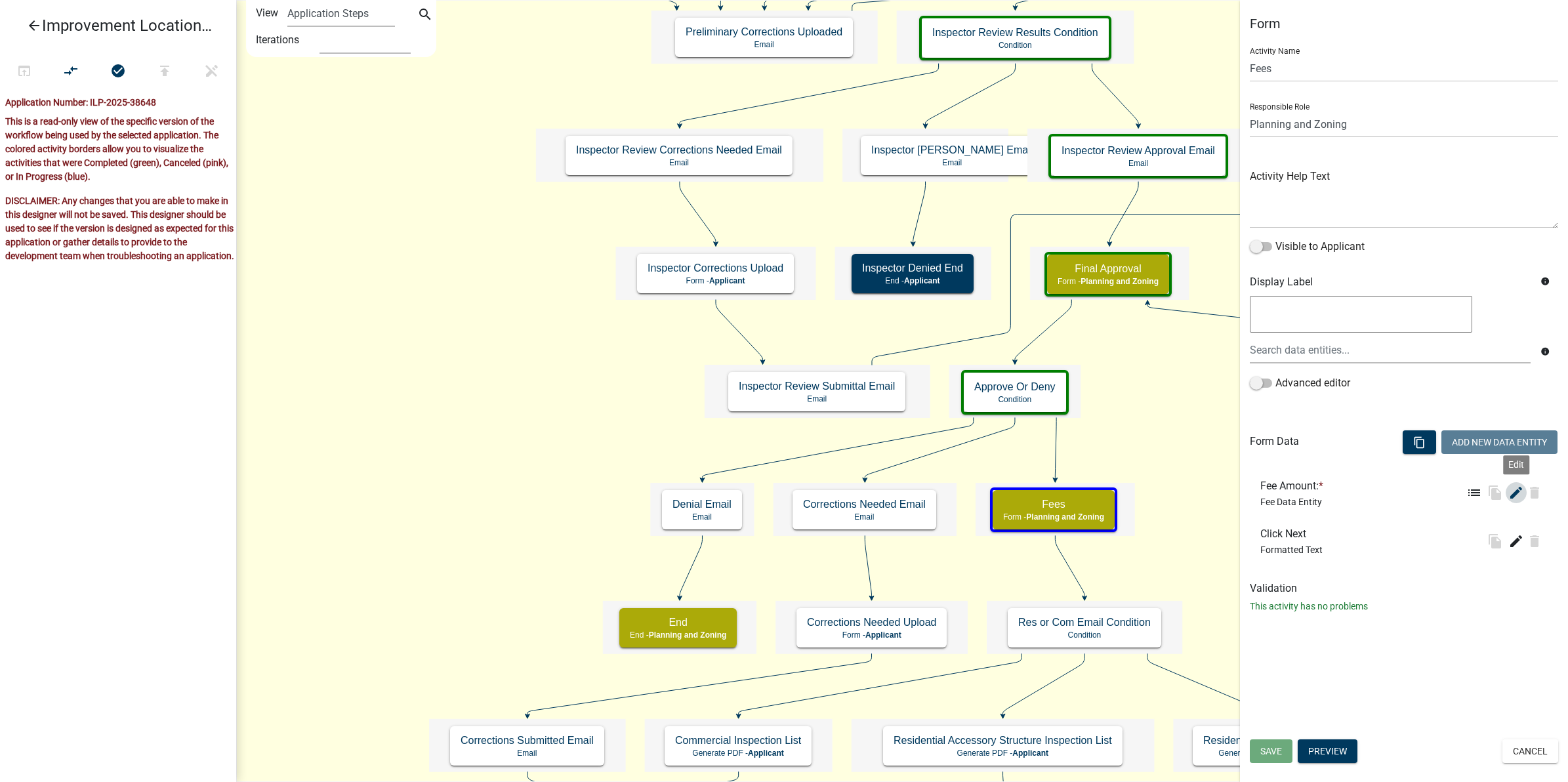
click at [1519, 493] on icon "edit" at bounding box center [1516, 493] width 16 height 16
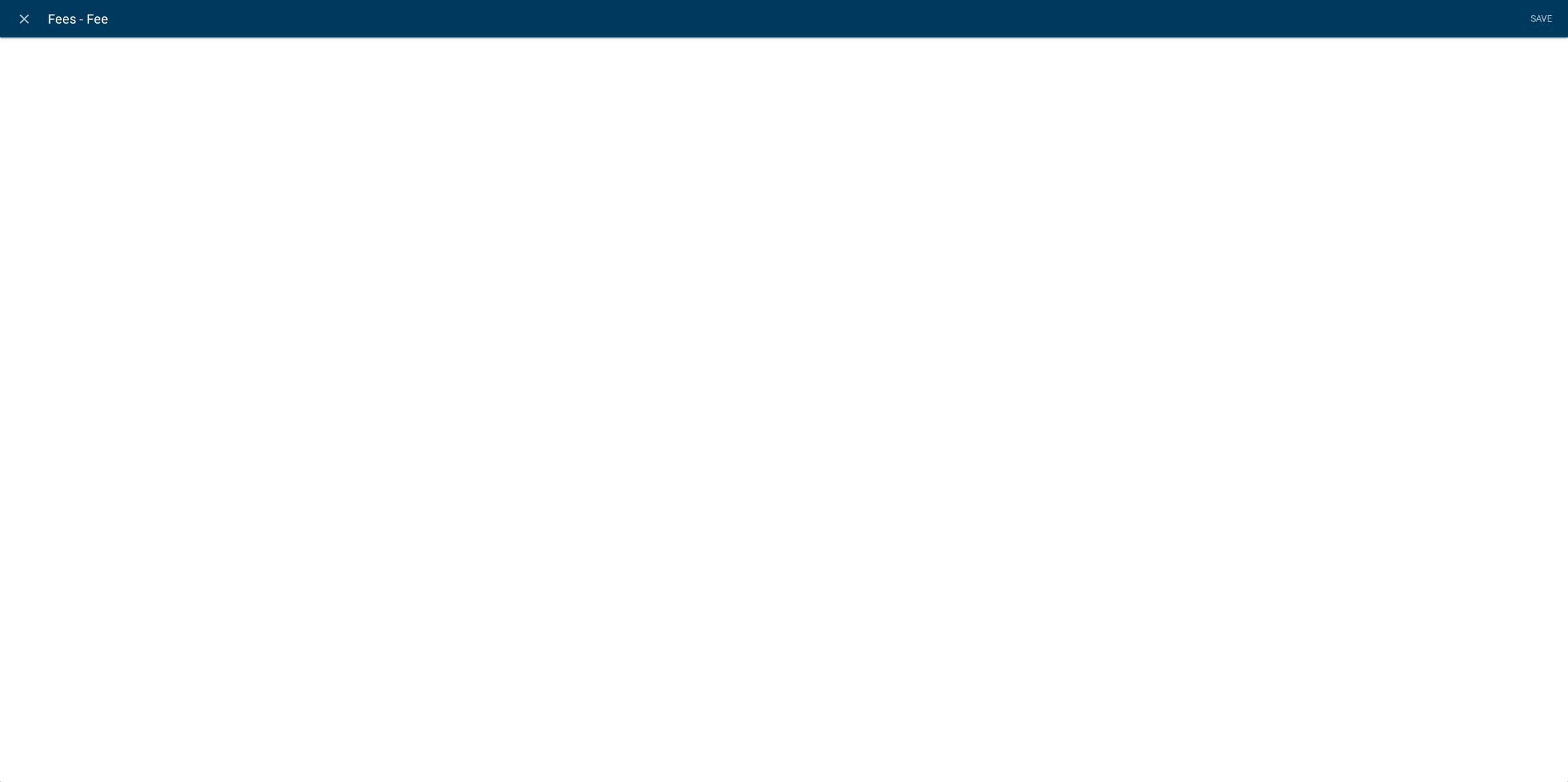
select select "fee"
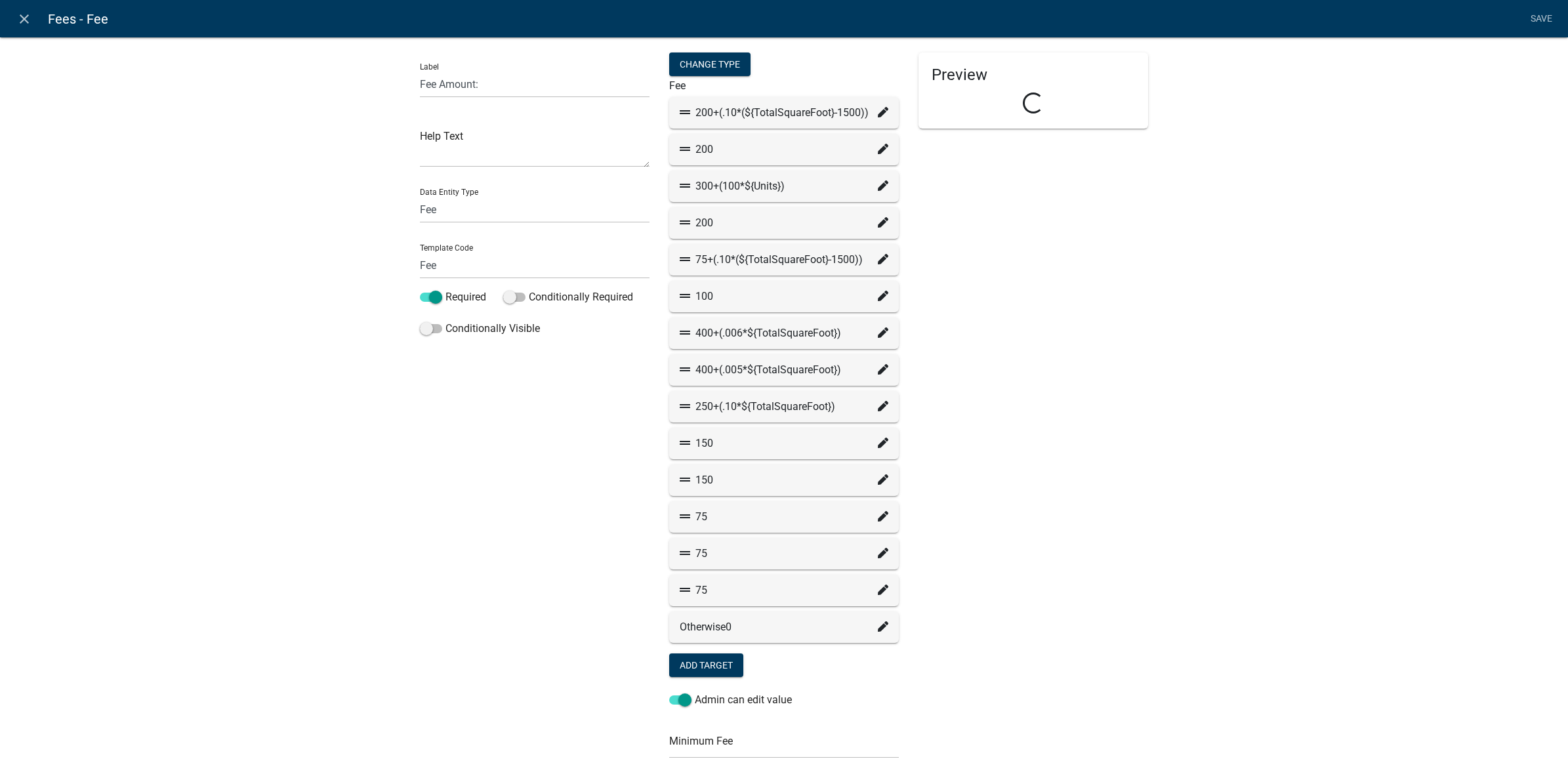
select select "779b50d9-82f2-4b07-bdac-9fa32b7d6861"
click at [783, 116] on div "200+(.10*(${TotalSquareFoot}-1500))" at bounding box center [784, 113] width 209 height 16
drag, startPoint x: 692, startPoint y: 110, endPoint x: 706, endPoint y: 113, distance: 14.3
click at [706, 113] on div "200+(.10*(${TotalSquareFoot}-1500))" at bounding box center [784, 113] width 209 height 16
click at [880, 110] on icon at bounding box center [883, 112] width 11 height 11
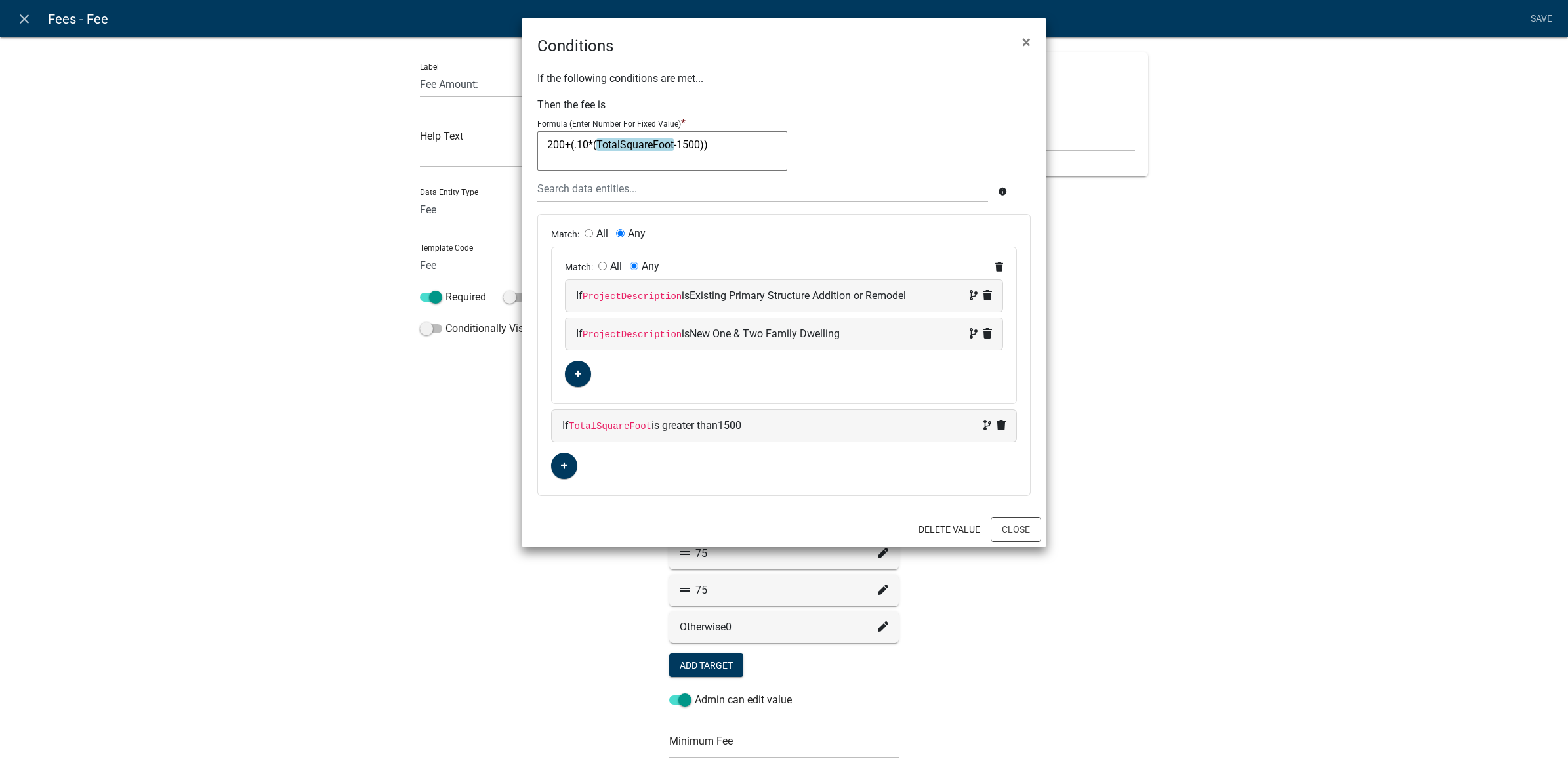
click at [725, 149] on textarea "200+(.10*(TotalSquareFoot-1500))" at bounding box center [662, 151] width 250 height 39
click at [683, 146] on textarea "200+(.10*(TotalSquareFoot-1500))" at bounding box center [662, 151] width 250 height 39
drag, startPoint x: 726, startPoint y: 143, endPoint x: 515, endPoint y: 136, distance: 211.1
click at [515, 136] on ngb-modal-window "Conditions × If the following conditions are met... Then the fee is Formula (En…" at bounding box center [784, 391] width 1568 height 782
click at [1030, 37] on span "×" at bounding box center [1027, 42] width 9 height 19
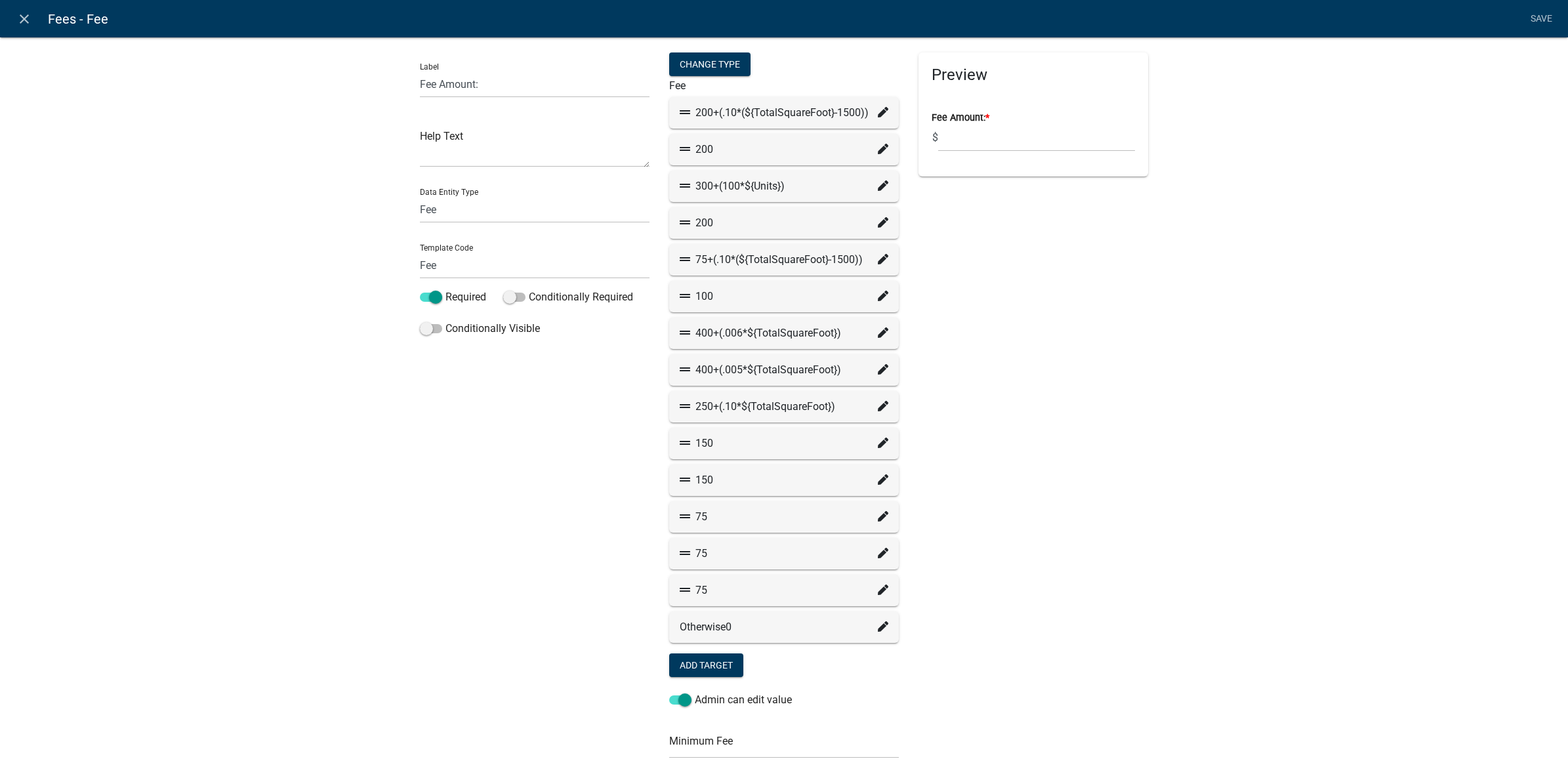
click at [878, 514] on icon at bounding box center [883, 516] width 11 height 11
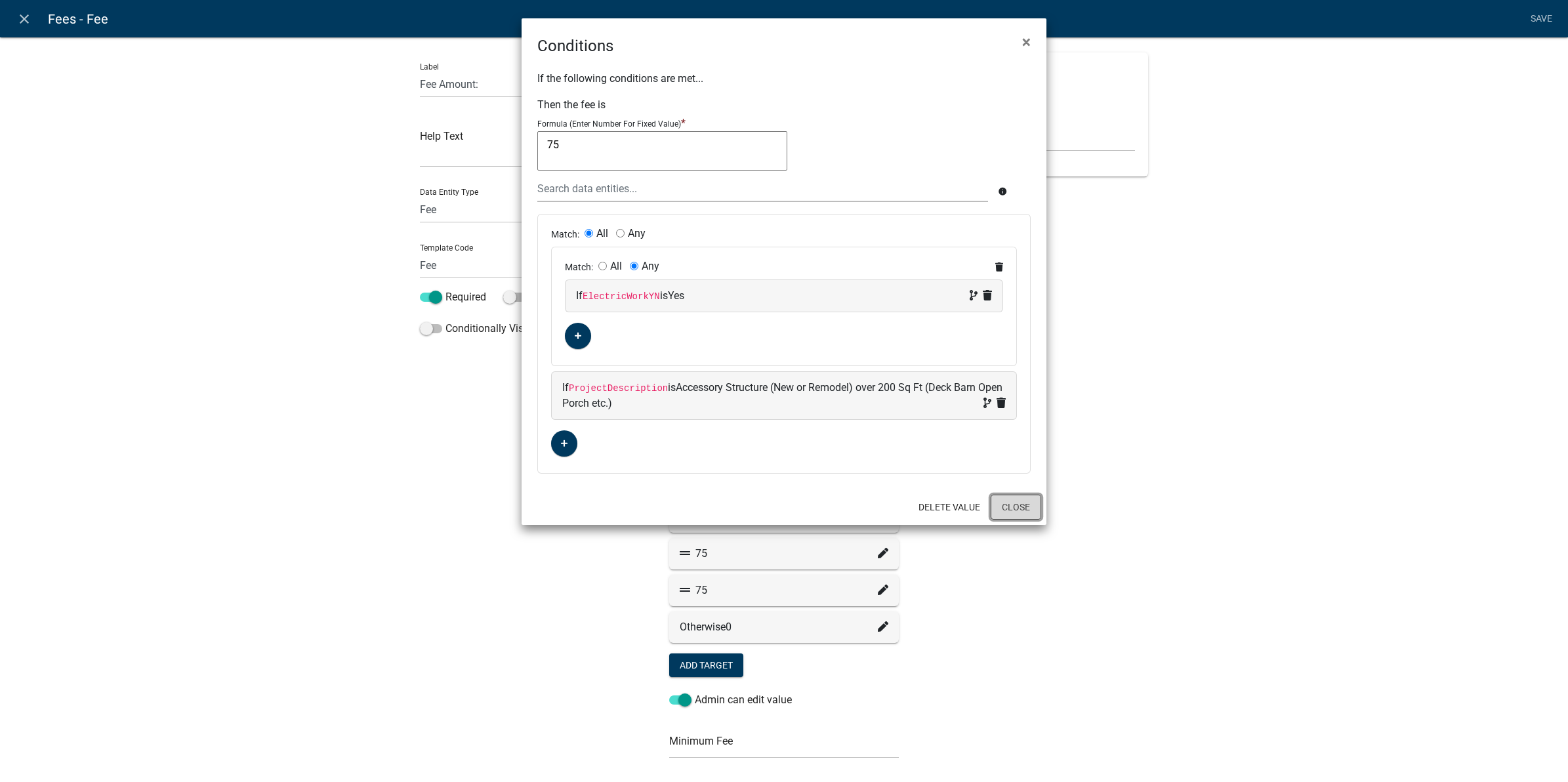
click at [1032, 515] on button "Close" at bounding box center [1016, 508] width 50 height 25
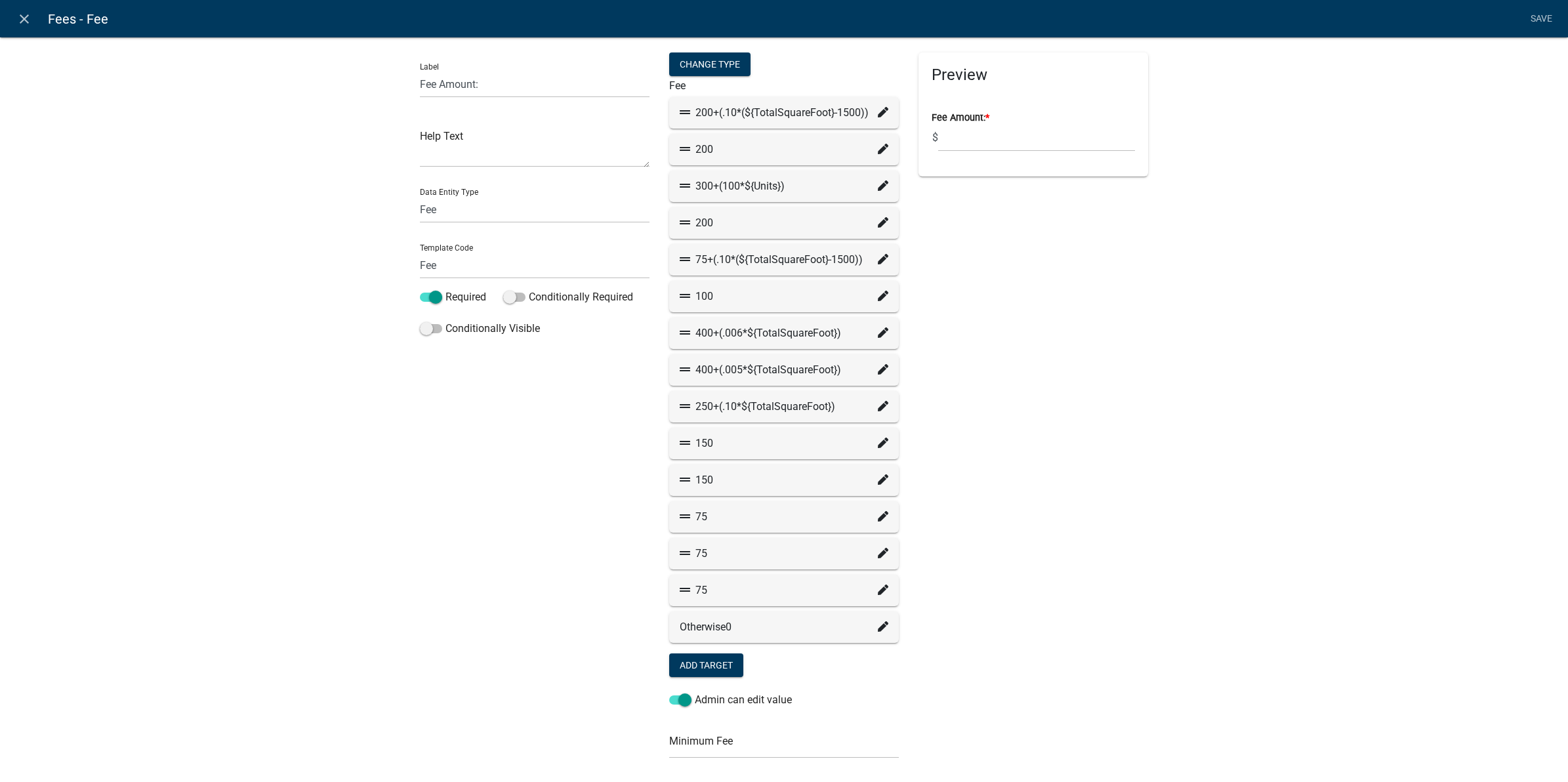
click at [968, 550] on div "Preview Fee Amount: * $" at bounding box center [1033, 516] width 249 height 927
click at [878, 550] on icon at bounding box center [883, 553] width 11 height 11
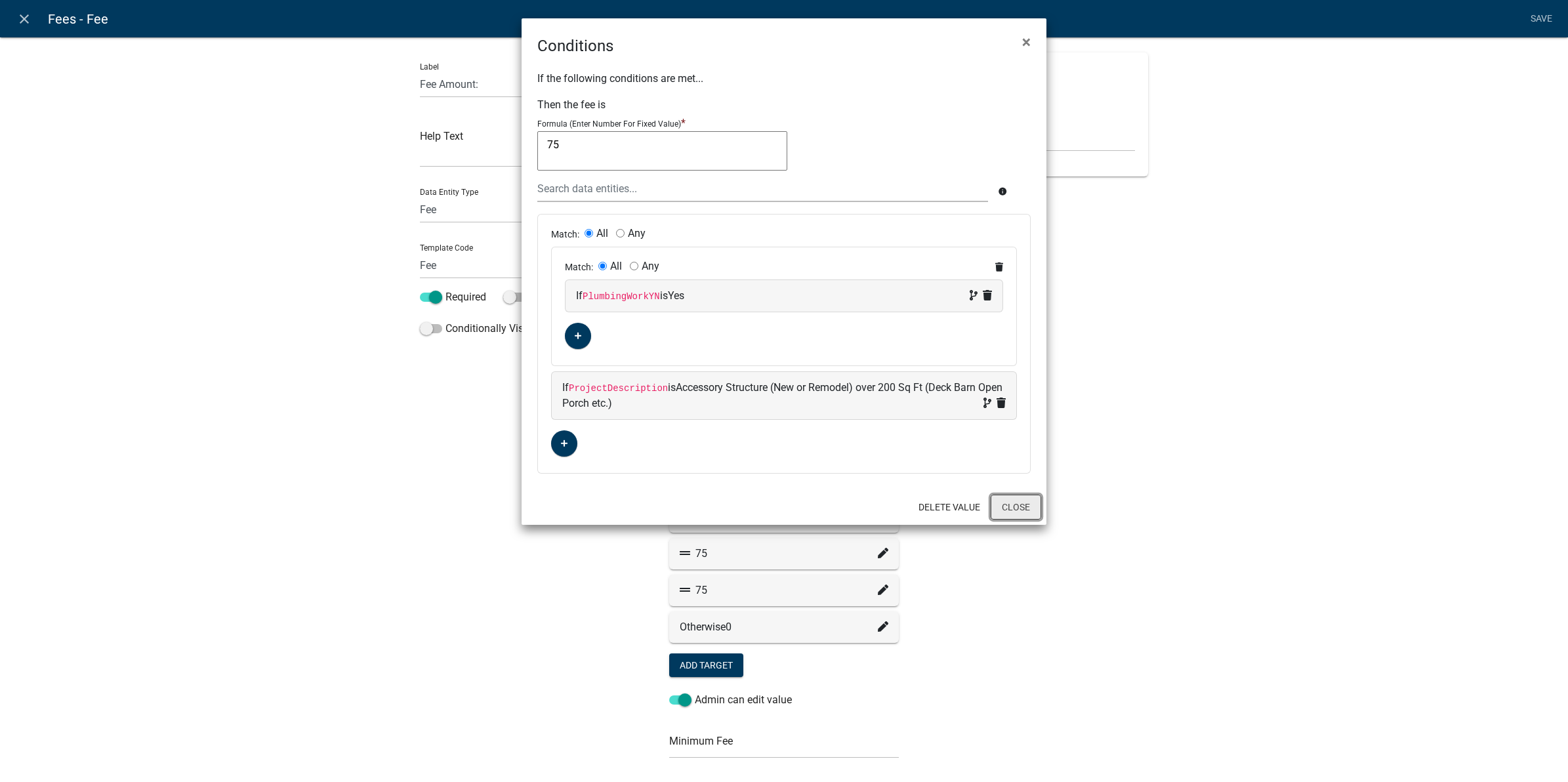
click at [1009, 508] on button "Close" at bounding box center [1016, 508] width 50 height 25
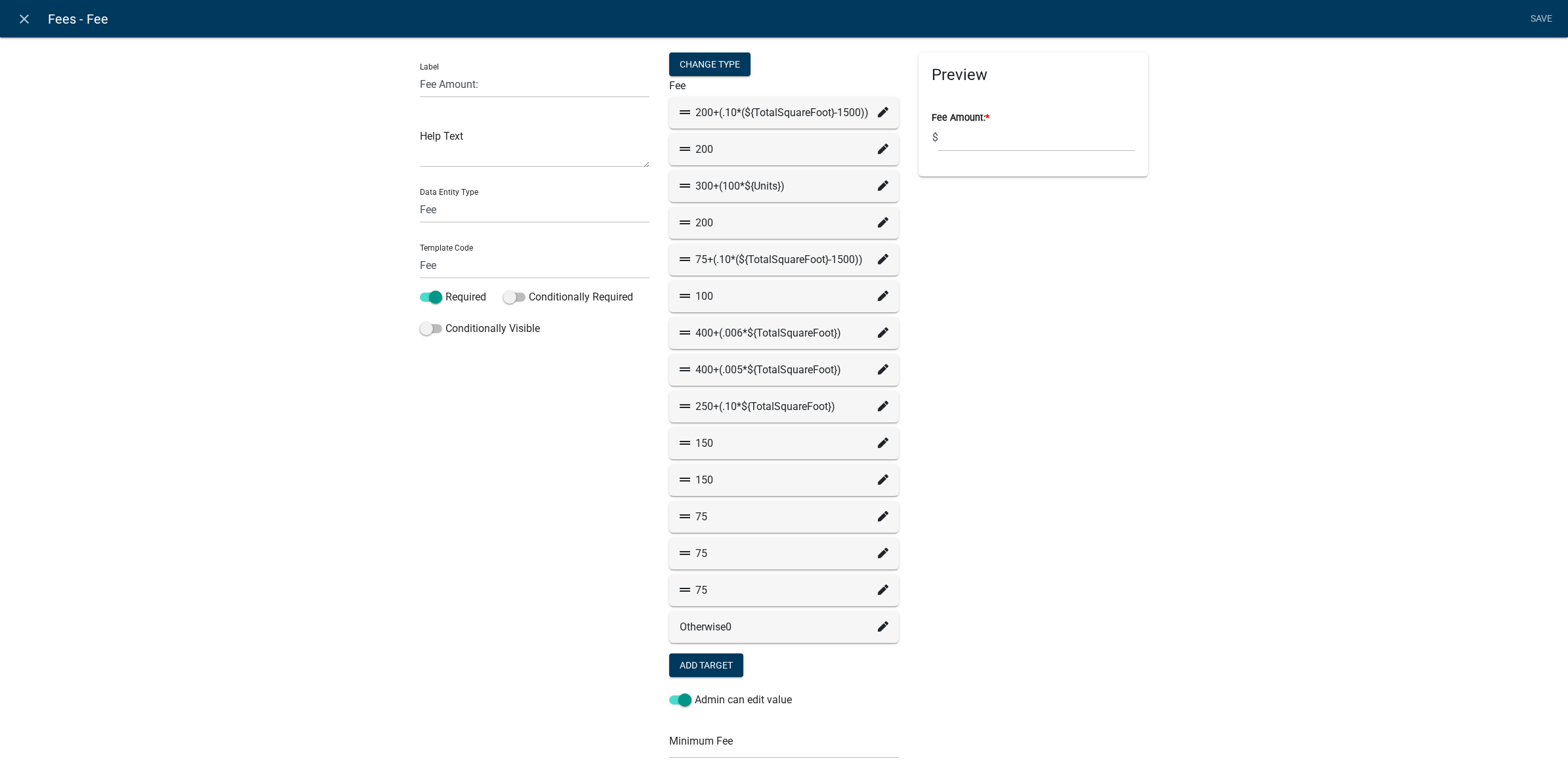
click at [878, 552] on icon at bounding box center [883, 553] width 11 height 11
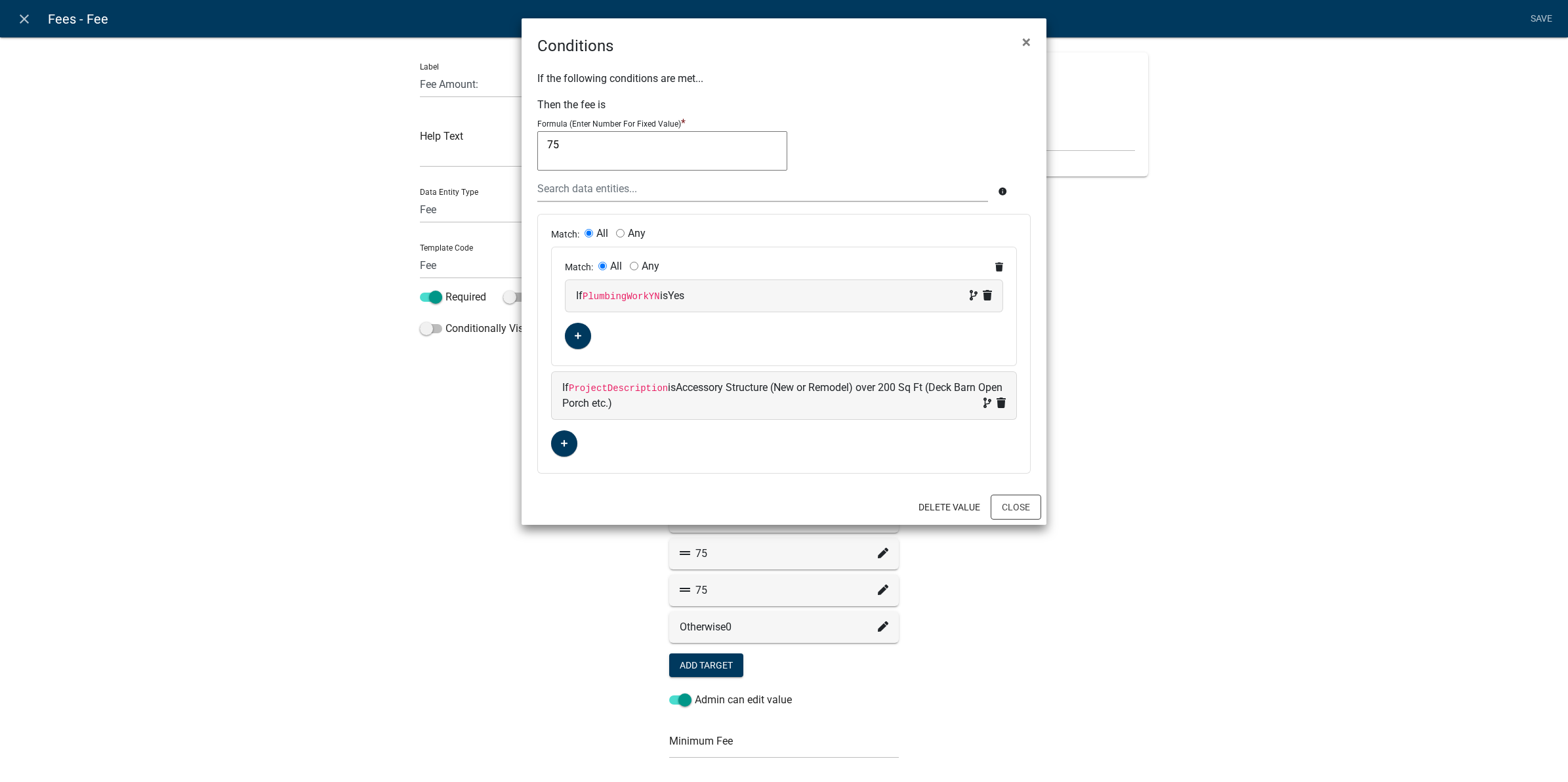
click at [1047, 505] on ngb-modal-window "Conditions × If the following conditions are met... Then the fee is Formula (En…" at bounding box center [784, 391] width 1568 height 782
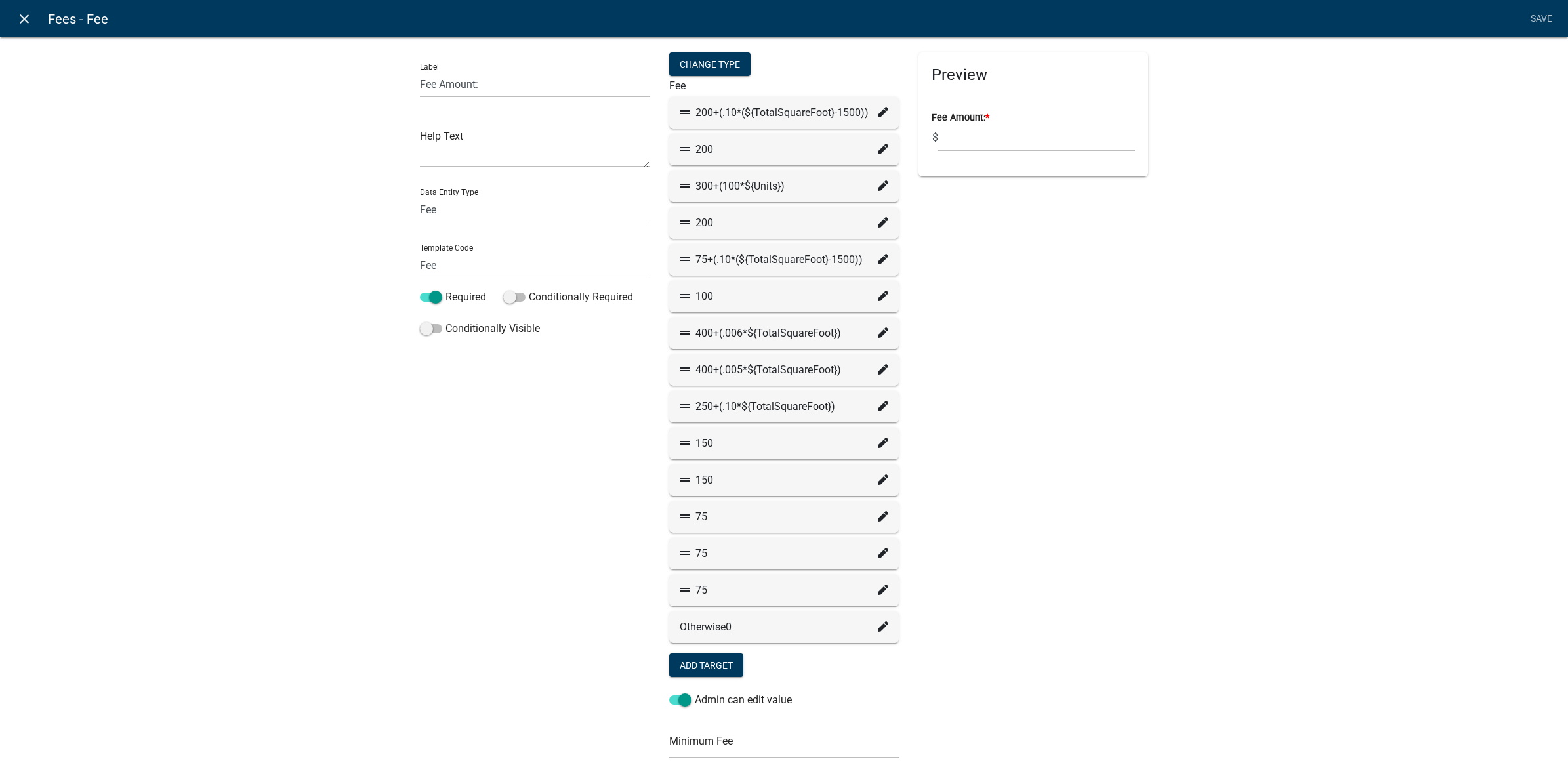
click at [25, 18] on icon "close" at bounding box center [25, 19] width 16 height 16
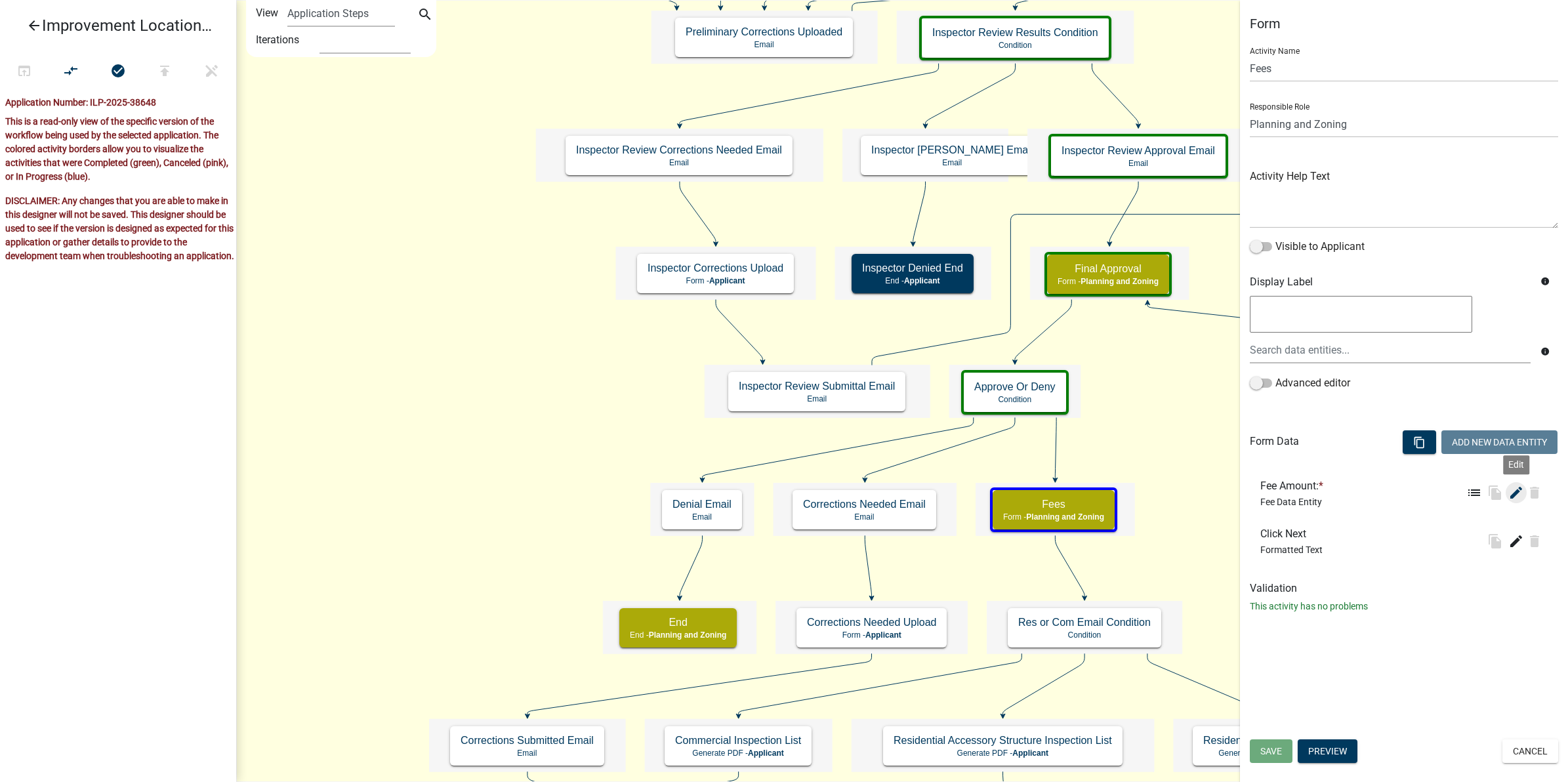
click at [1511, 494] on icon "edit" at bounding box center [1516, 493] width 16 height 16
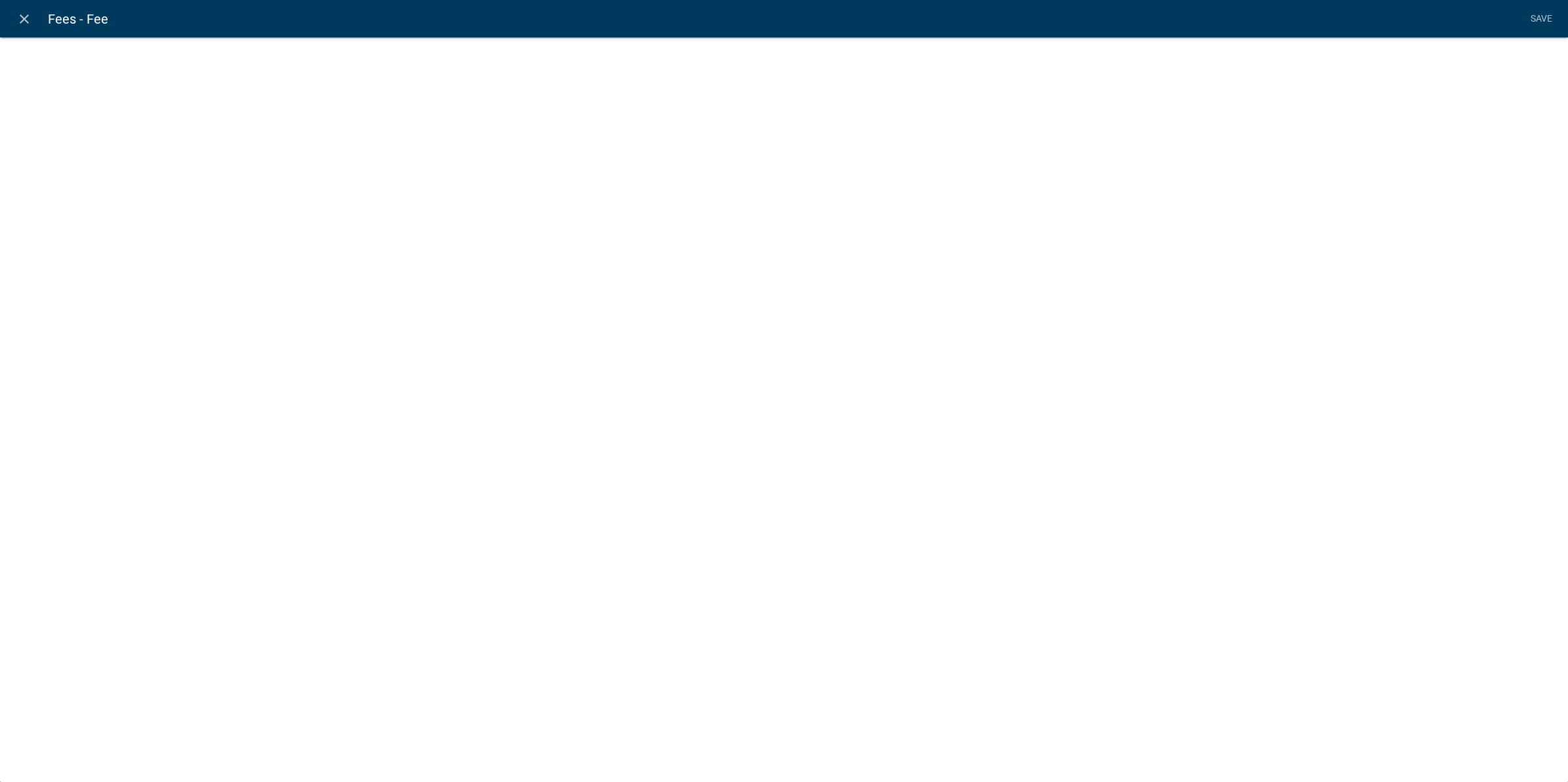
select select "fee"
select select "779b50d9-82f2-4b07-bdac-9fa32b7d6861"
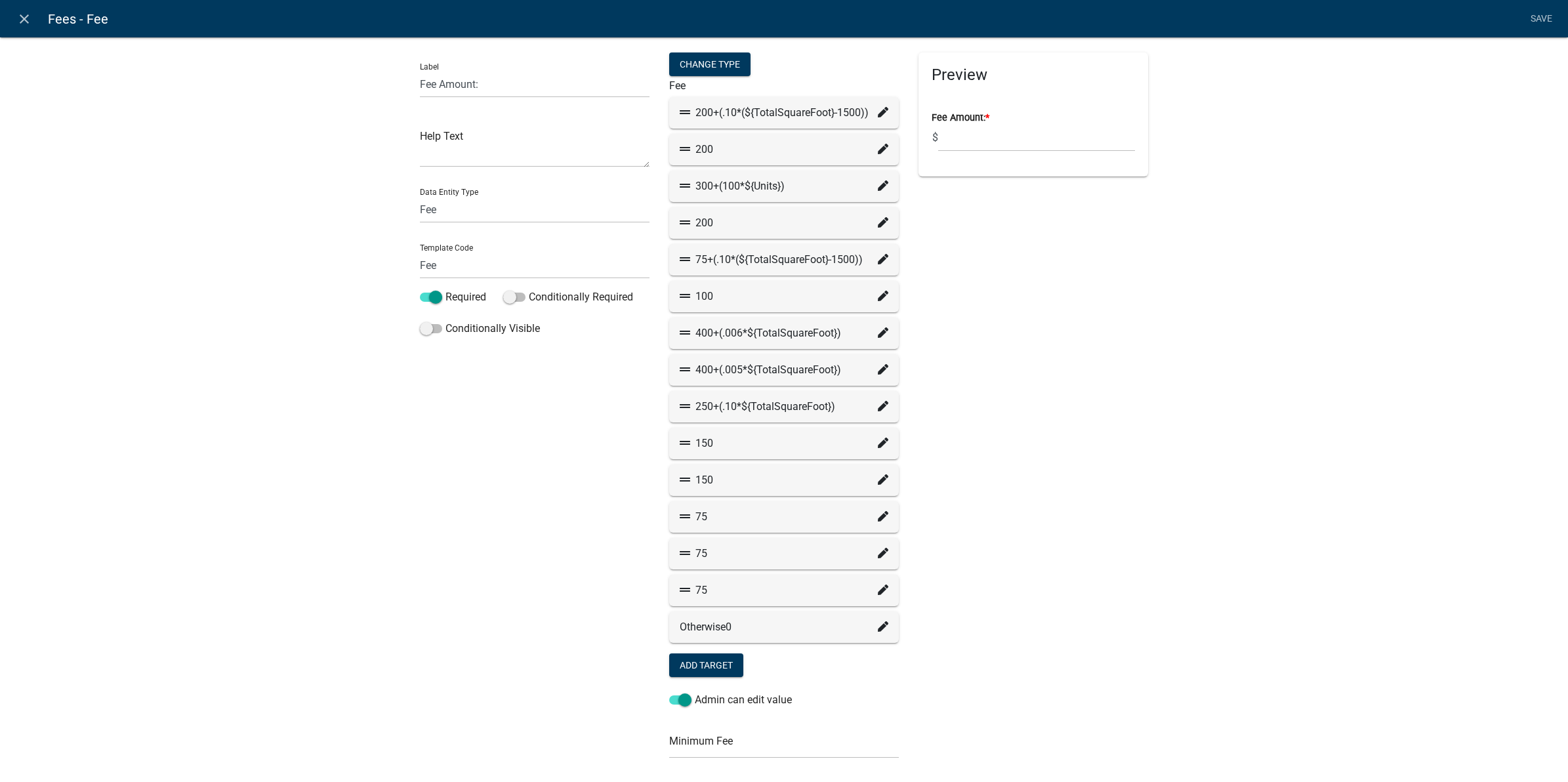
click at [878, 152] on icon at bounding box center [883, 149] width 11 height 11
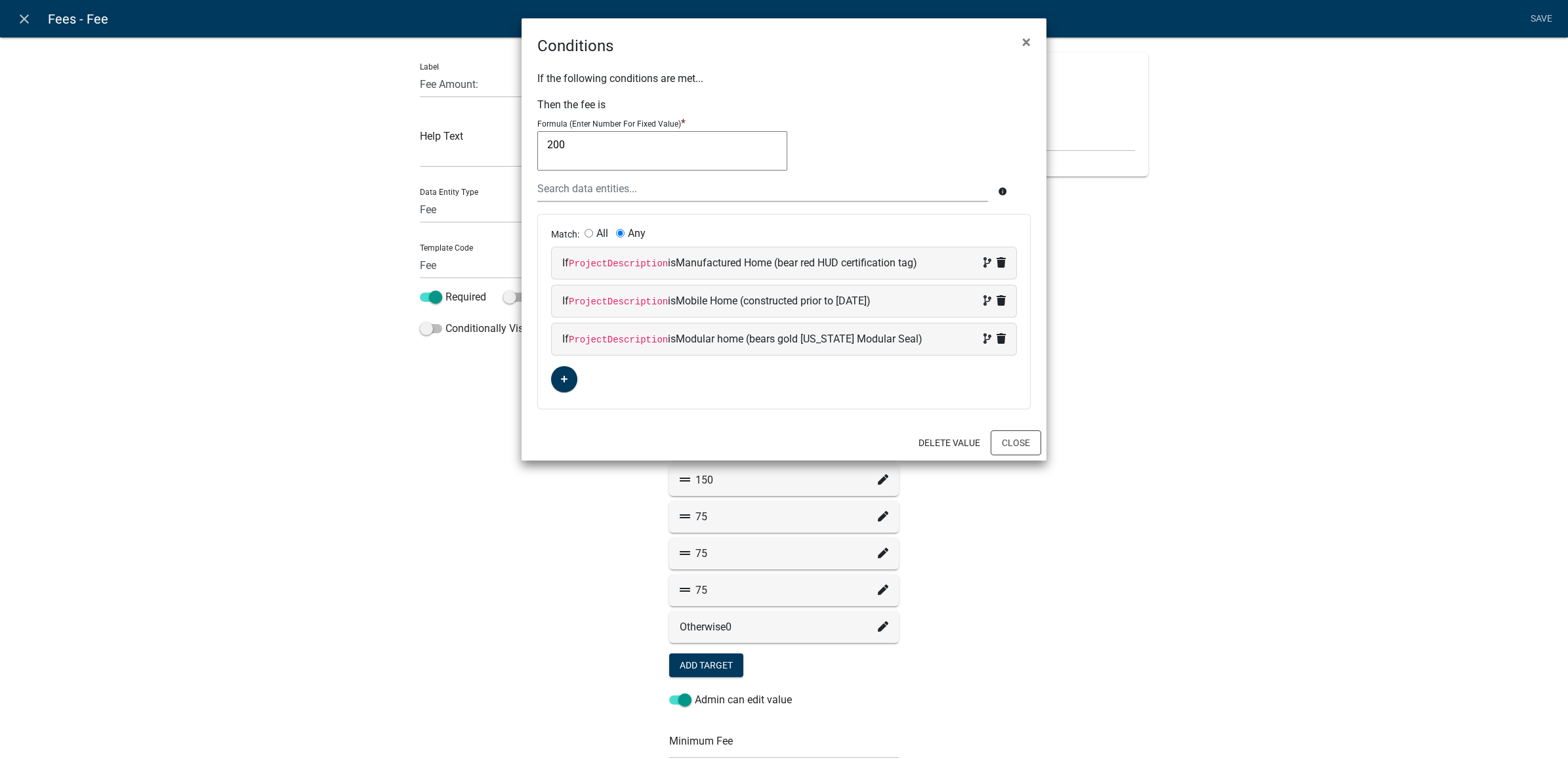
click at [874, 152] on div "200 200" at bounding box center [784, 153] width 494 height 44
click at [1029, 38] on span "×" at bounding box center [1027, 42] width 9 height 19
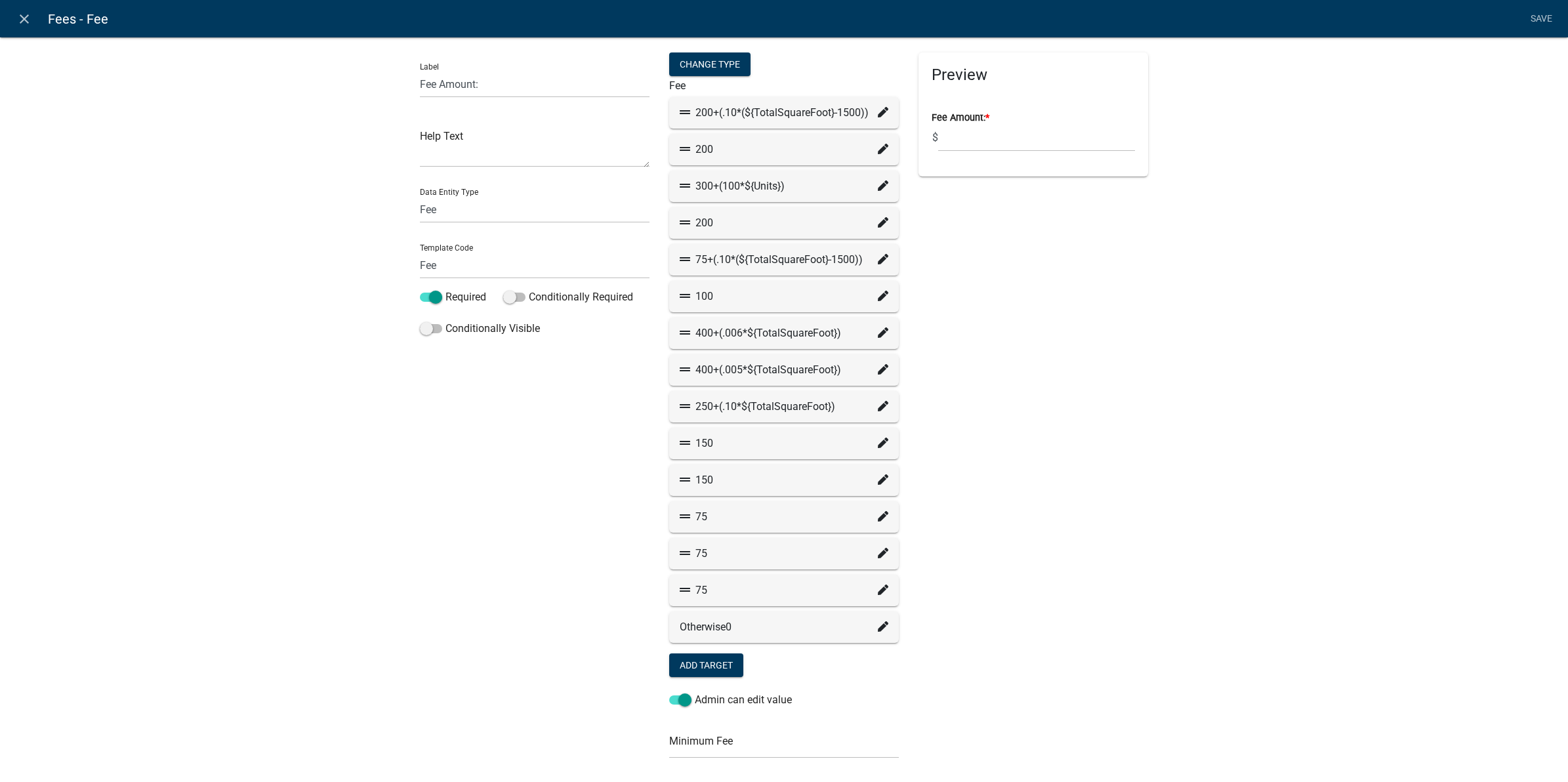
click at [878, 110] on icon at bounding box center [883, 112] width 11 height 11
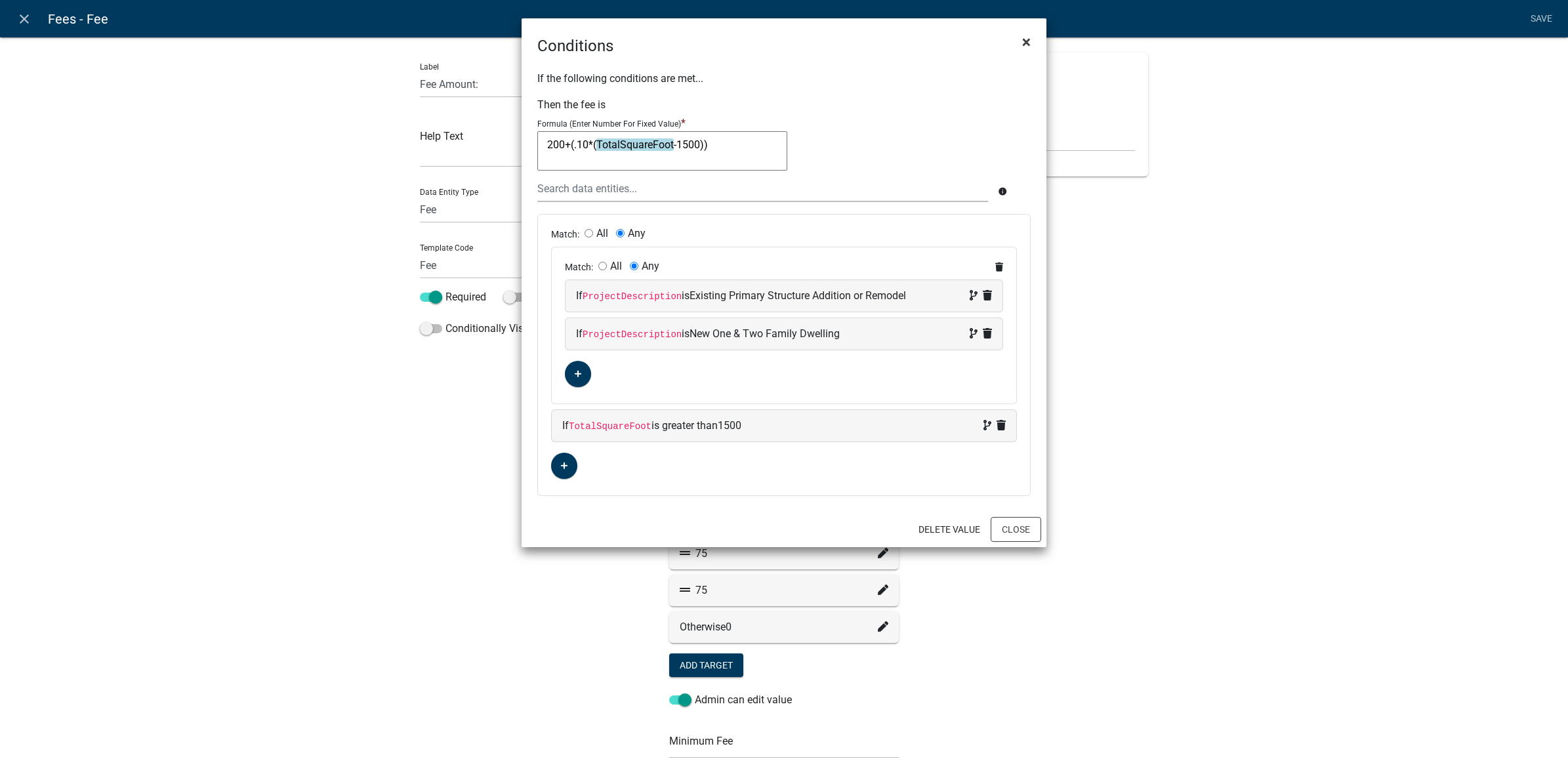
click at [1025, 47] on span "×" at bounding box center [1027, 42] width 9 height 19
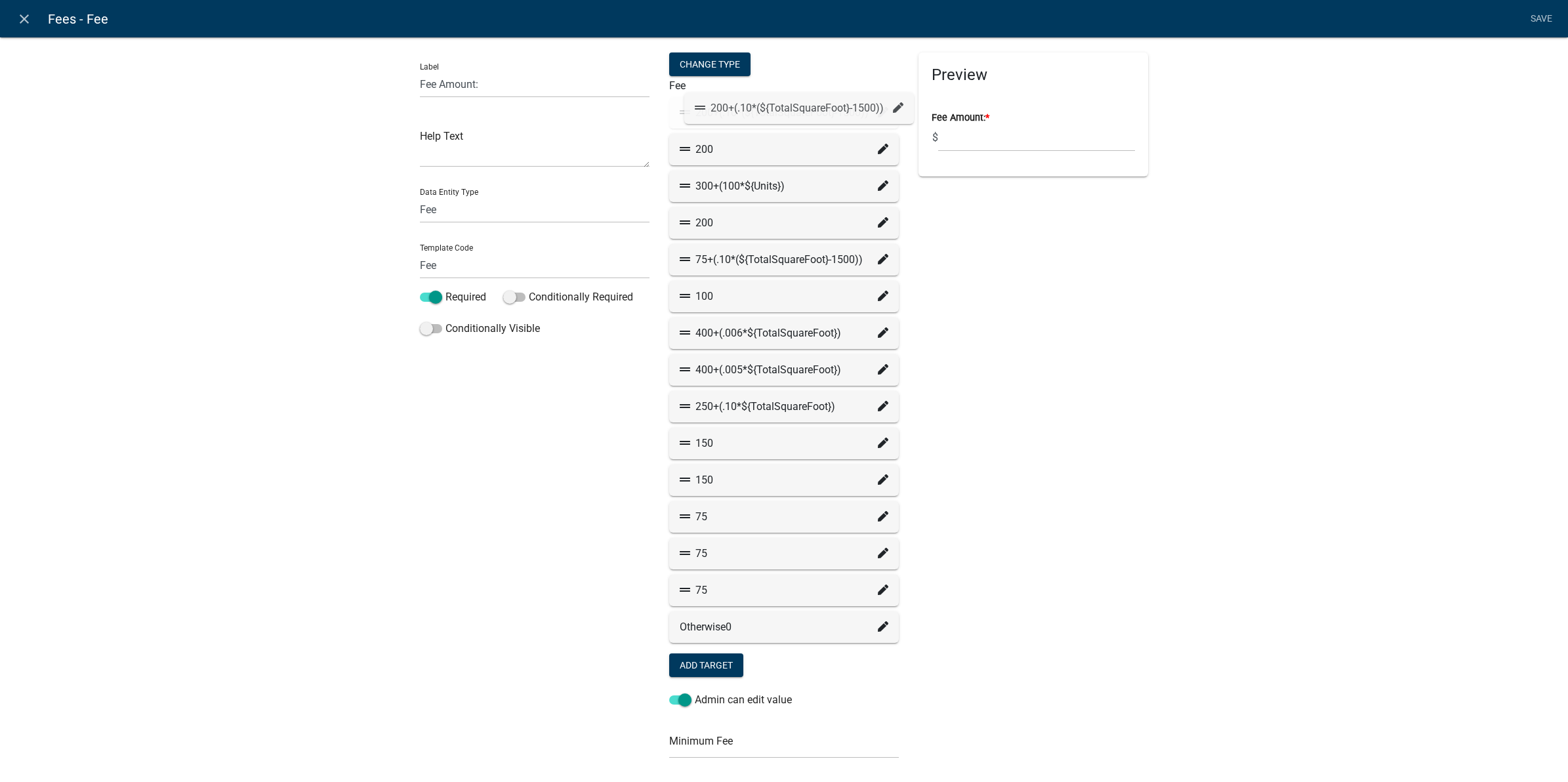
click at [699, 107] on div "200+(.10*(${TotalSquareFoot}-1500))" at bounding box center [784, 113] width 209 height 16
click at [878, 118] on fa-icon at bounding box center [883, 113] width 11 height 16
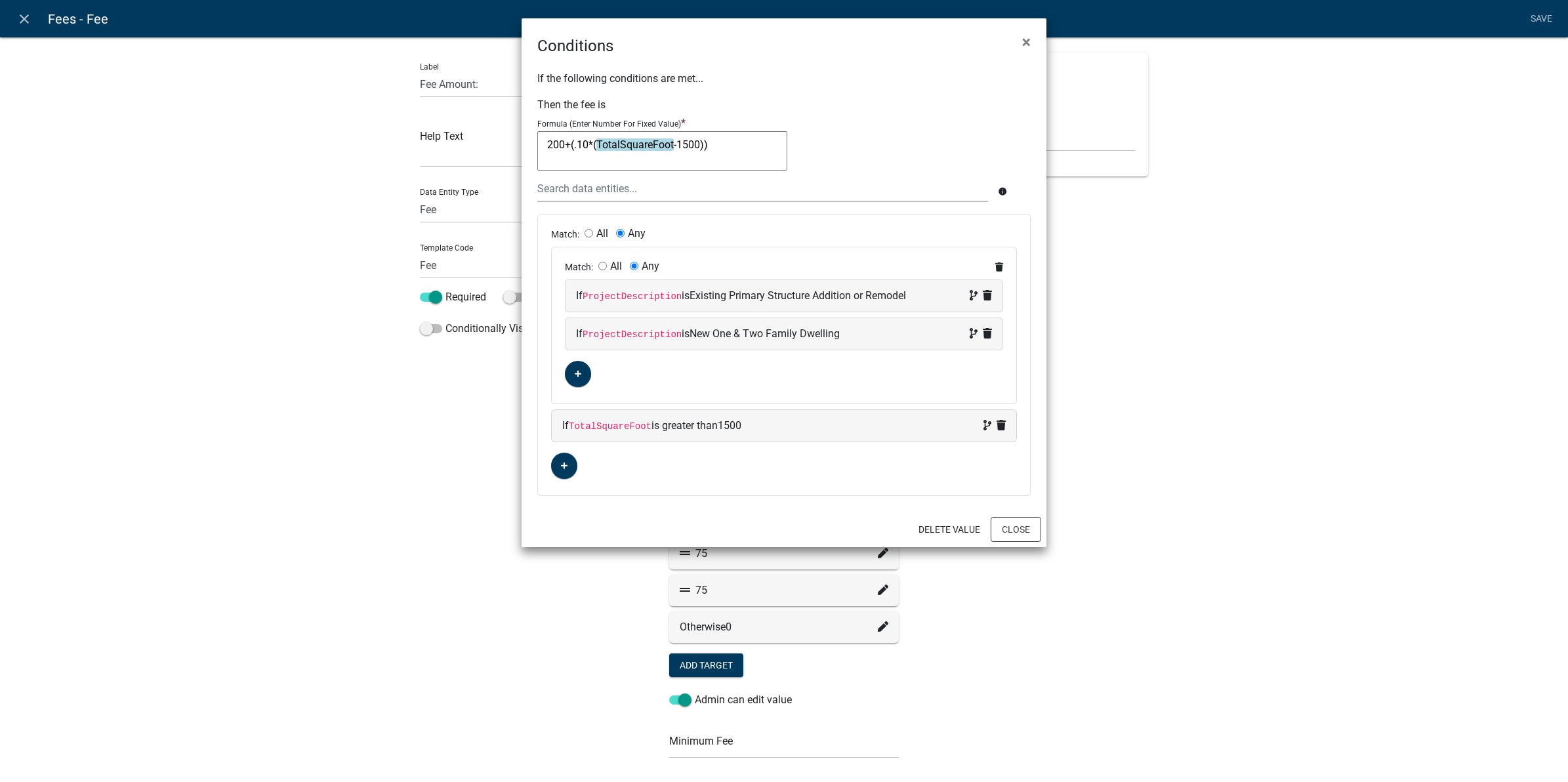
drag, startPoint x: 738, startPoint y: 145, endPoint x: 543, endPoint y: 145, distance: 195.0
click at [543, 145] on textarea "200+(.10*(TotalSquareFoot-1500))" at bounding box center [662, 151] width 250 height 39
click at [827, 99] on div "If the following conditions are met... Then the fee is Formula (Enter Number Fo…" at bounding box center [784, 284] width 525 height 454
click at [243, 357] on ngb-modal-window "Conditions × If the following conditions are met... Then the fee is Formula (En…" at bounding box center [784, 391] width 1568 height 782
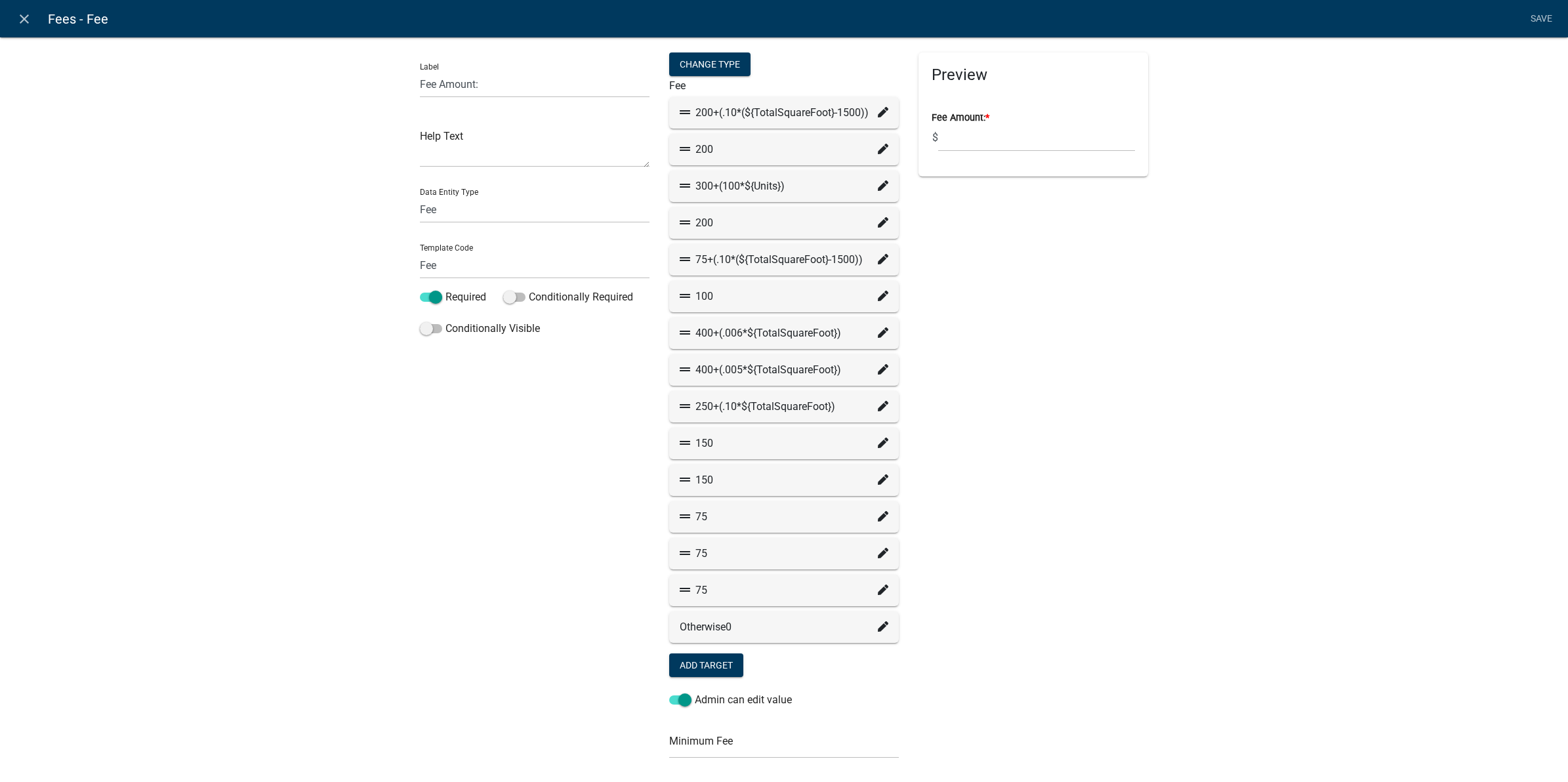
click at [878, 147] on icon at bounding box center [883, 149] width 11 height 11
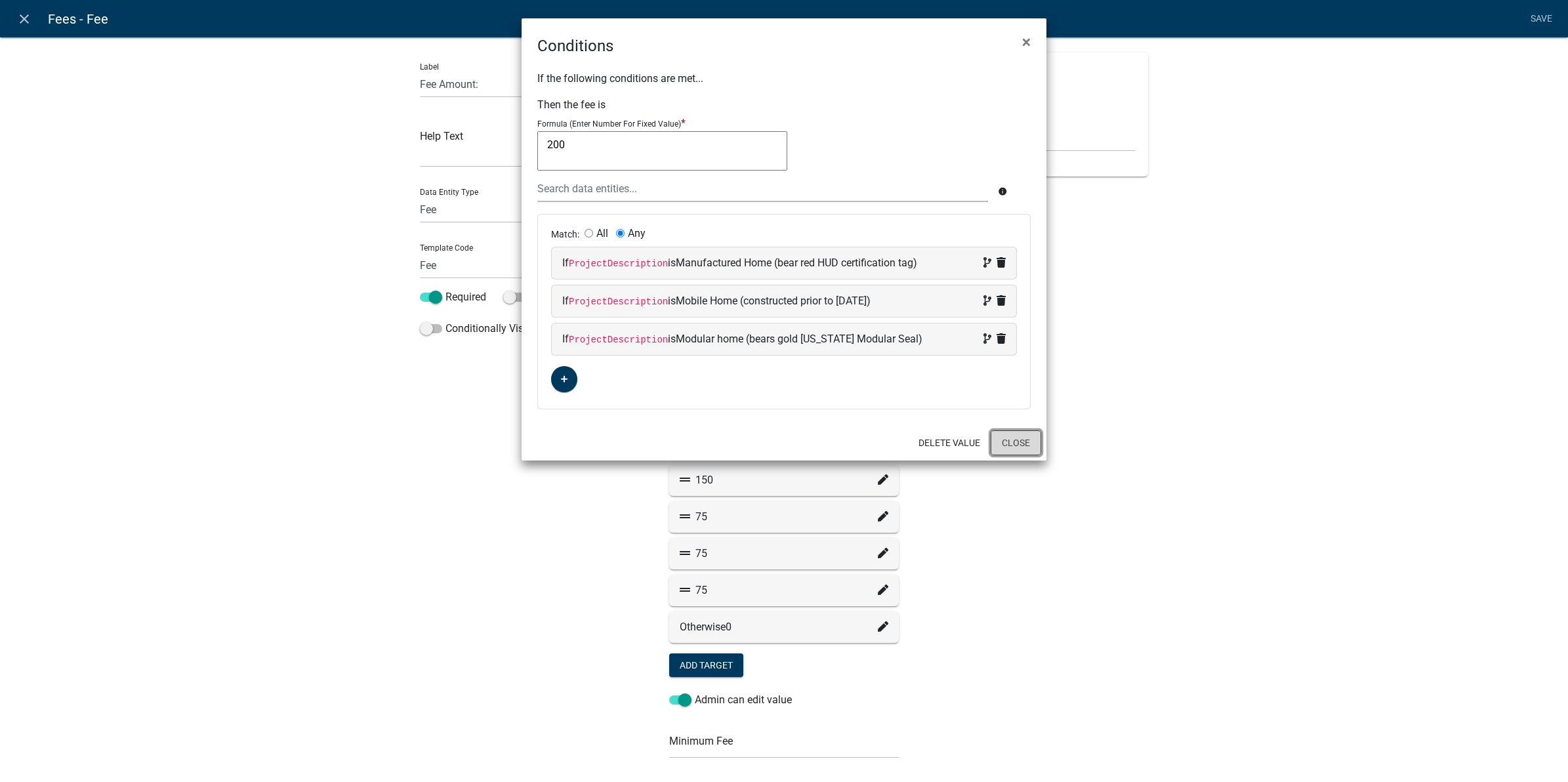
click at [1004, 448] on button "Close" at bounding box center [1016, 443] width 50 height 25
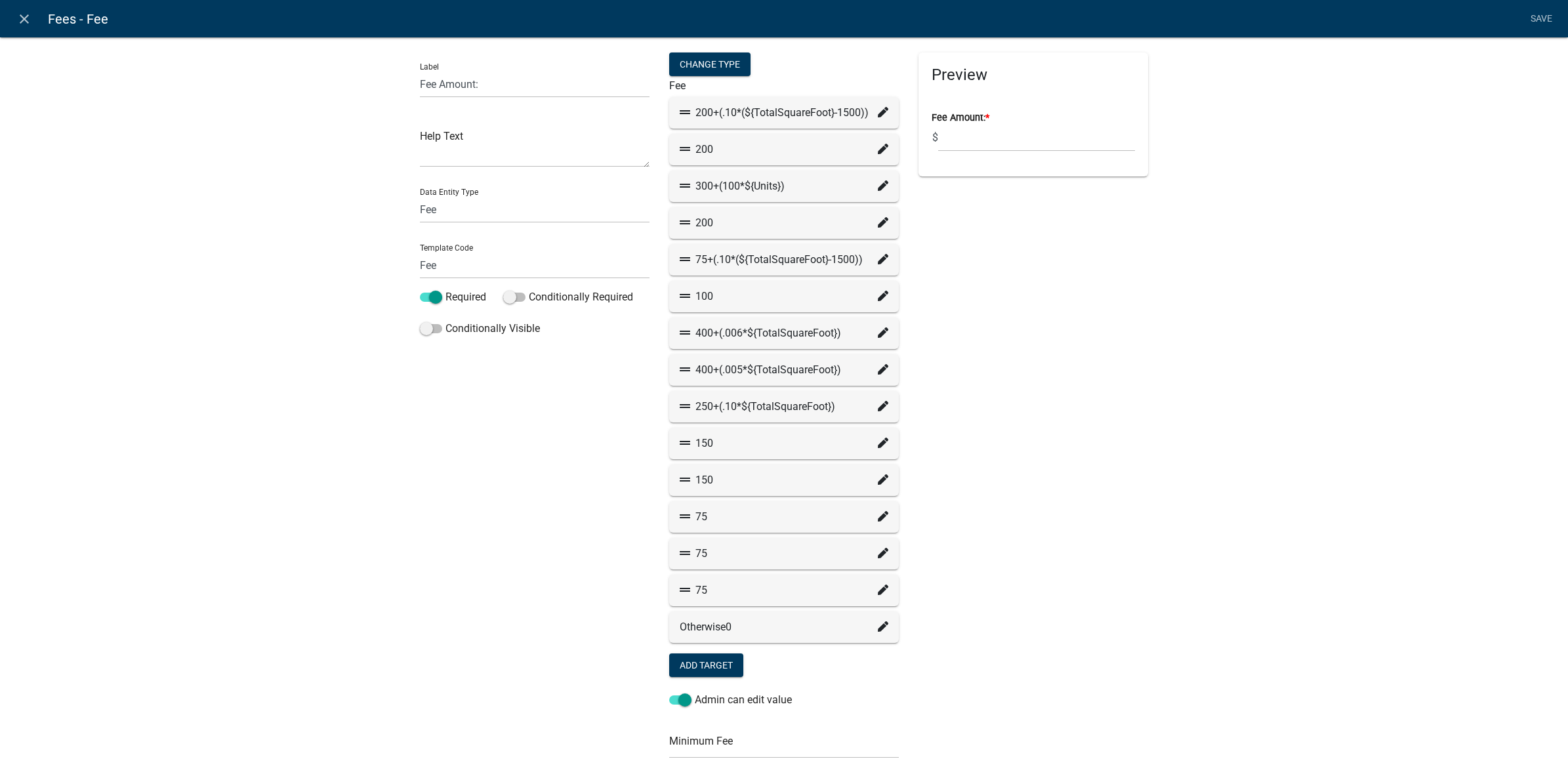
click at [878, 113] on icon at bounding box center [883, 112] width 11 height 11
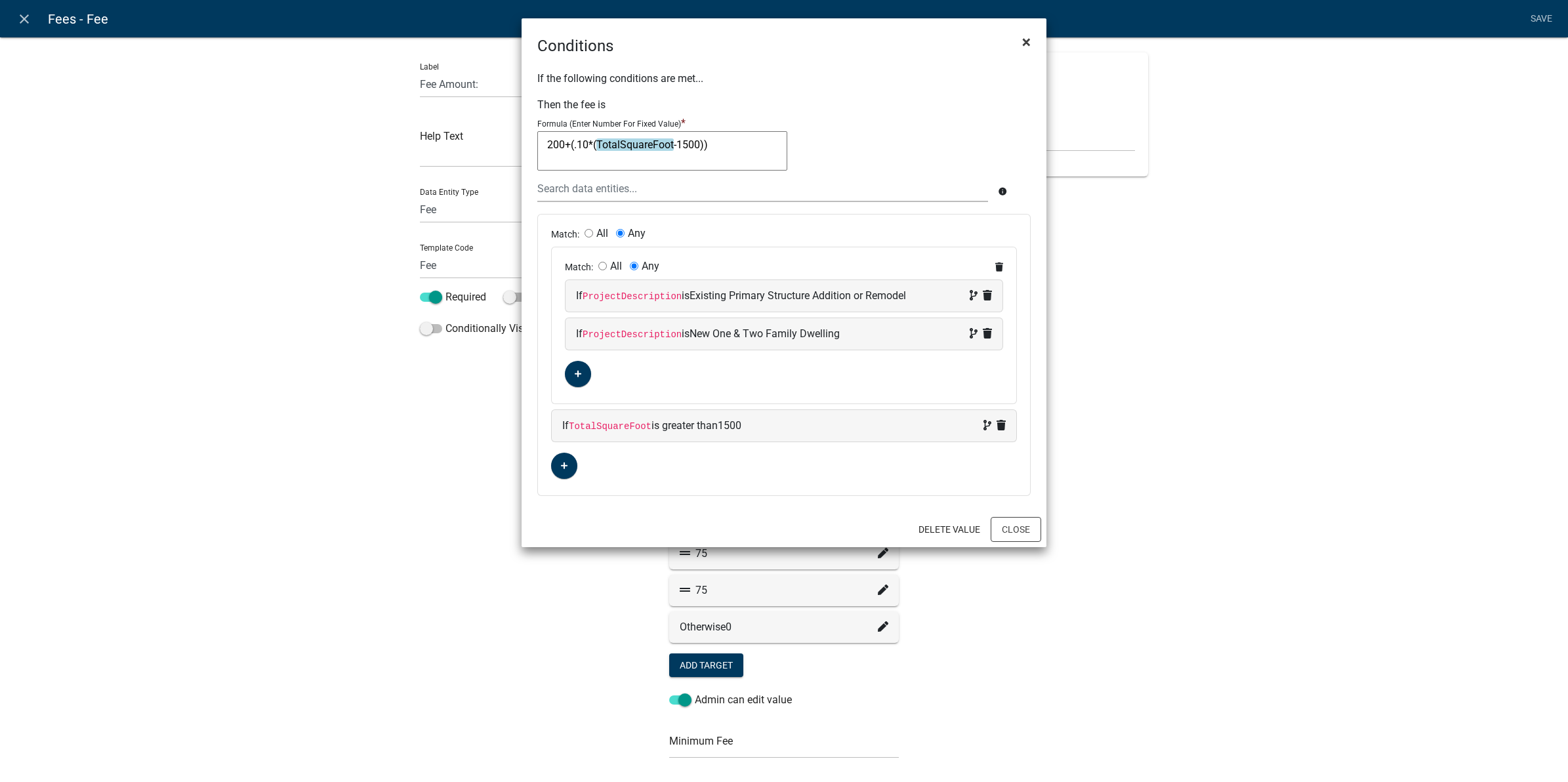
click at [1024, 40] on span "×" at bounding box center [1027, 42] width 9 height 19
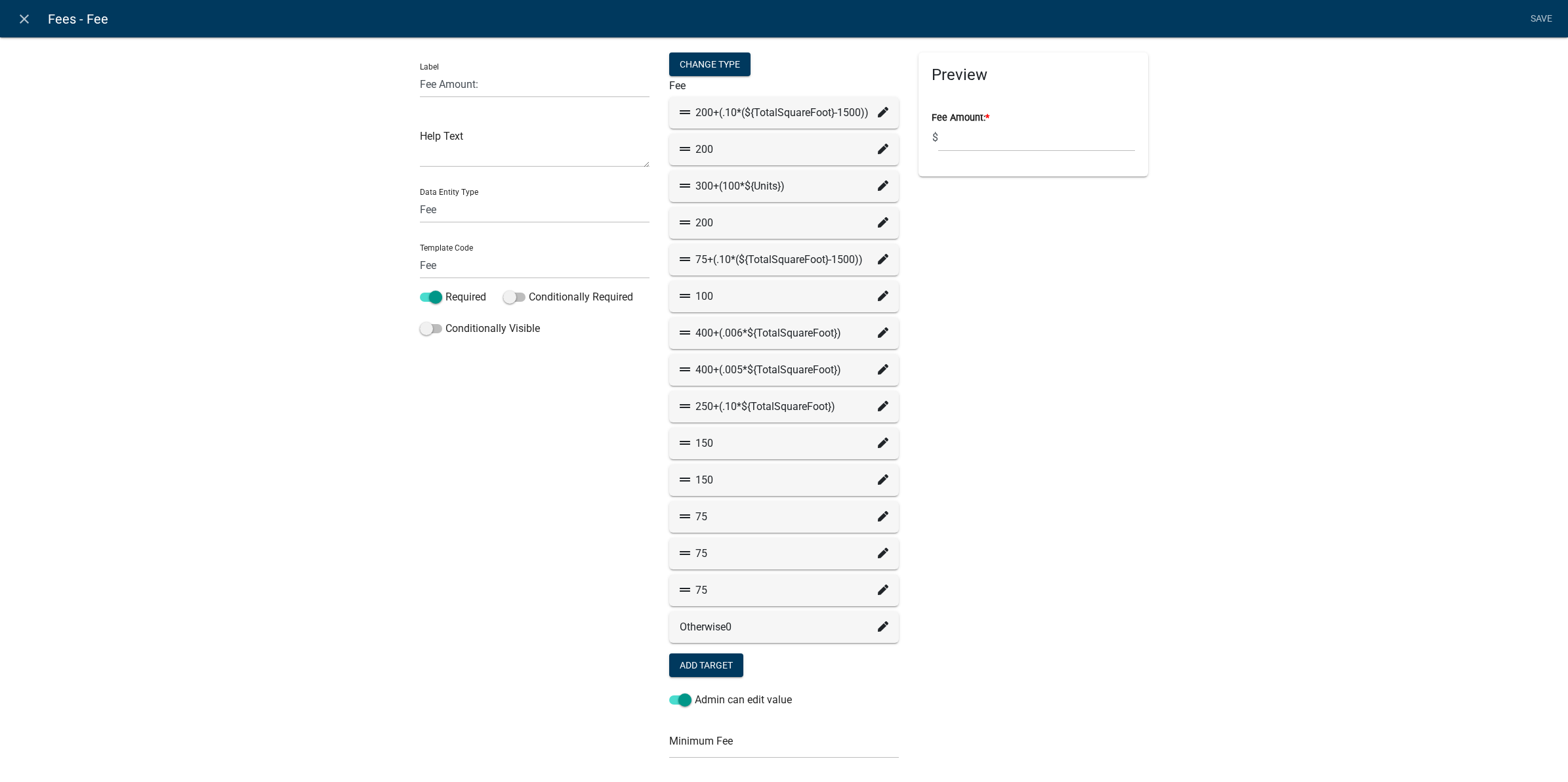
click at [1140, 343] on div "Preview Fee Amount: * $" at bounding box center [1033, 516] width 249 height 927
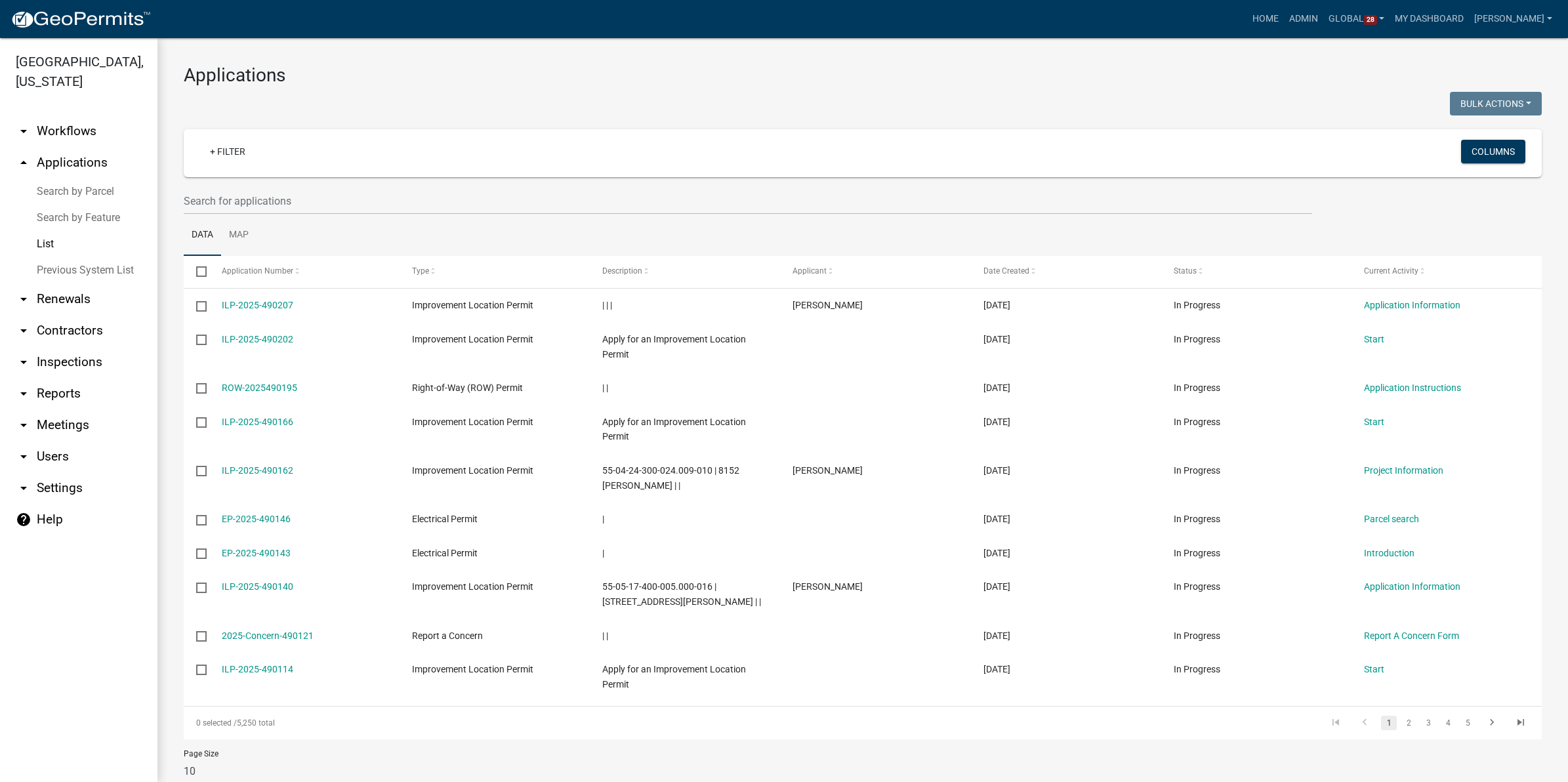
click at [59, 128] on link "arrow_drop_down Workflows" at bounding box center [78, 131] width 157 height 31
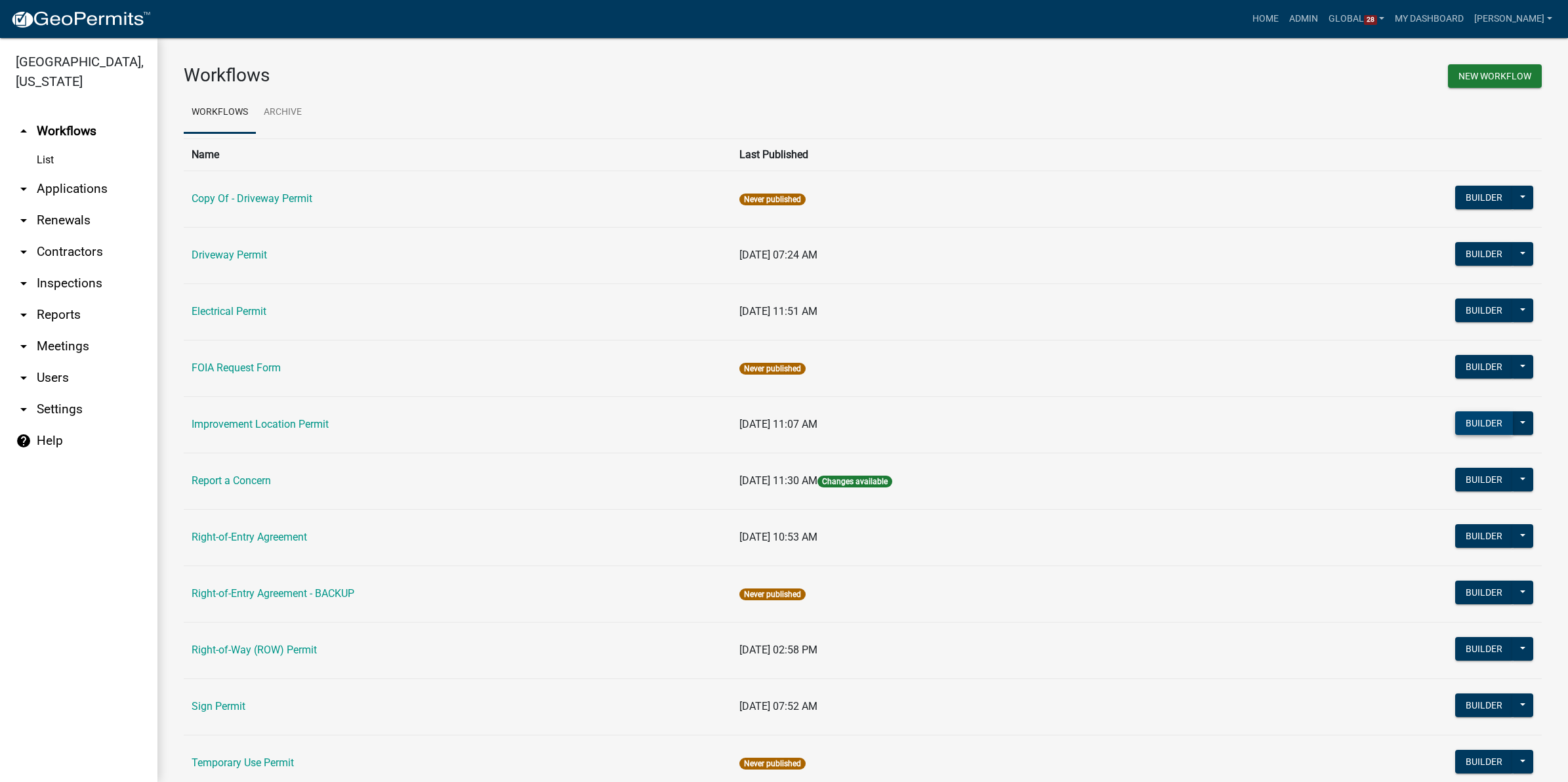
click at [1455, 421] on button "Builder" at bounding box center [1484, 423] width 58 height 24
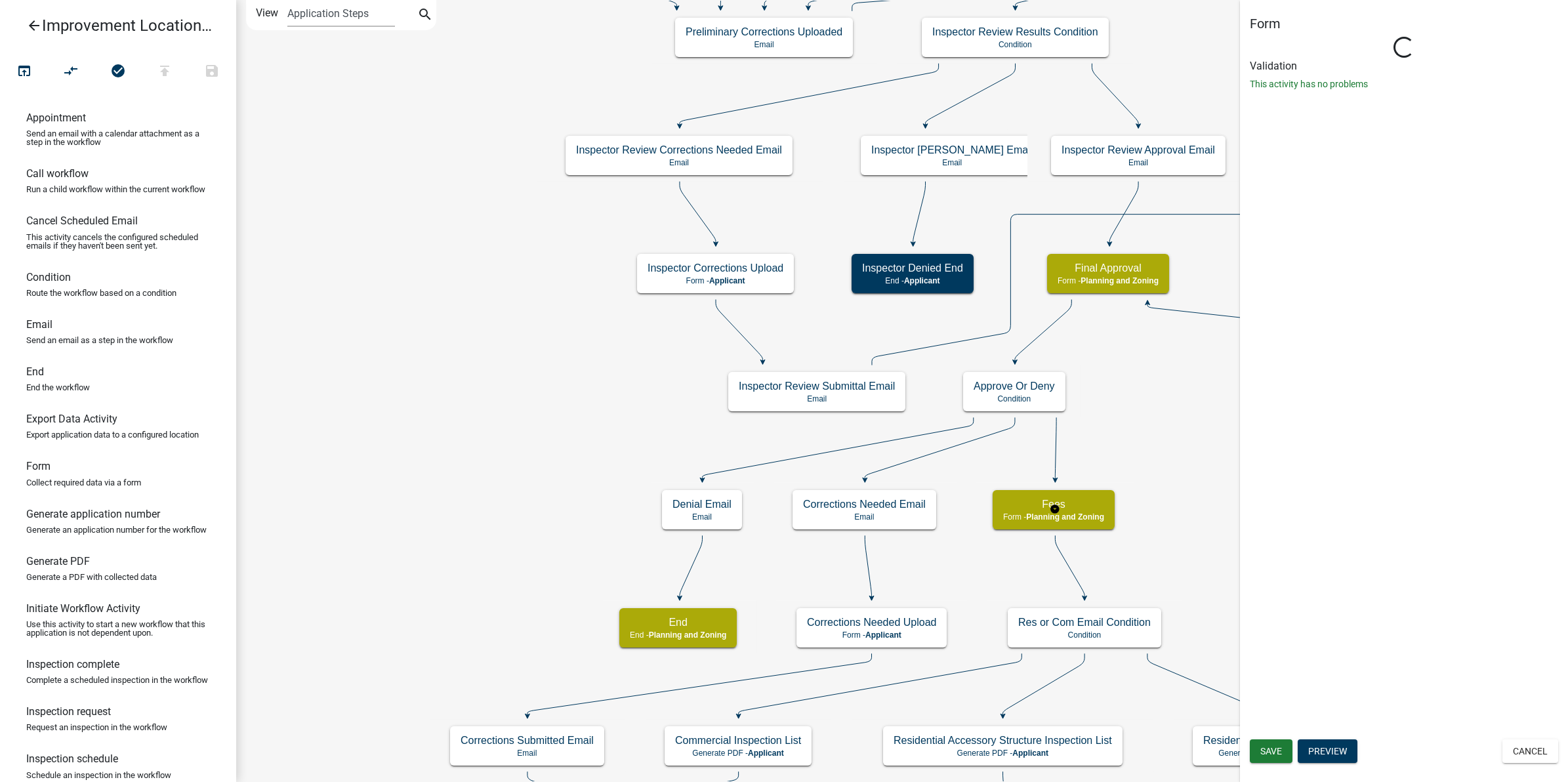
select select "7F002004-88EB-42E1-8B4E-CE48788E5DD9"
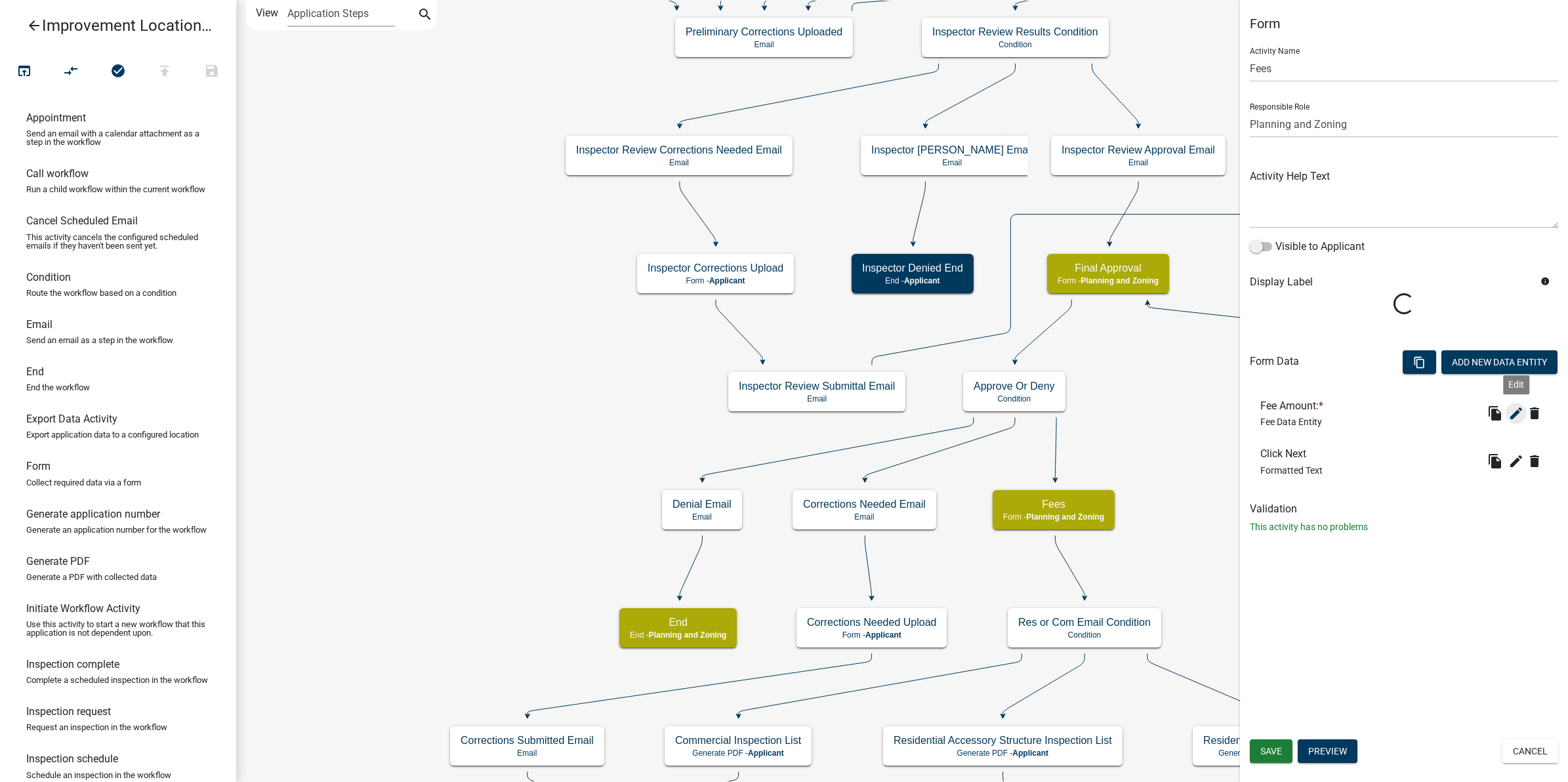
click at [1514, 411] on icon "edit" at bounding box center [1516, 413] width 16 height 16
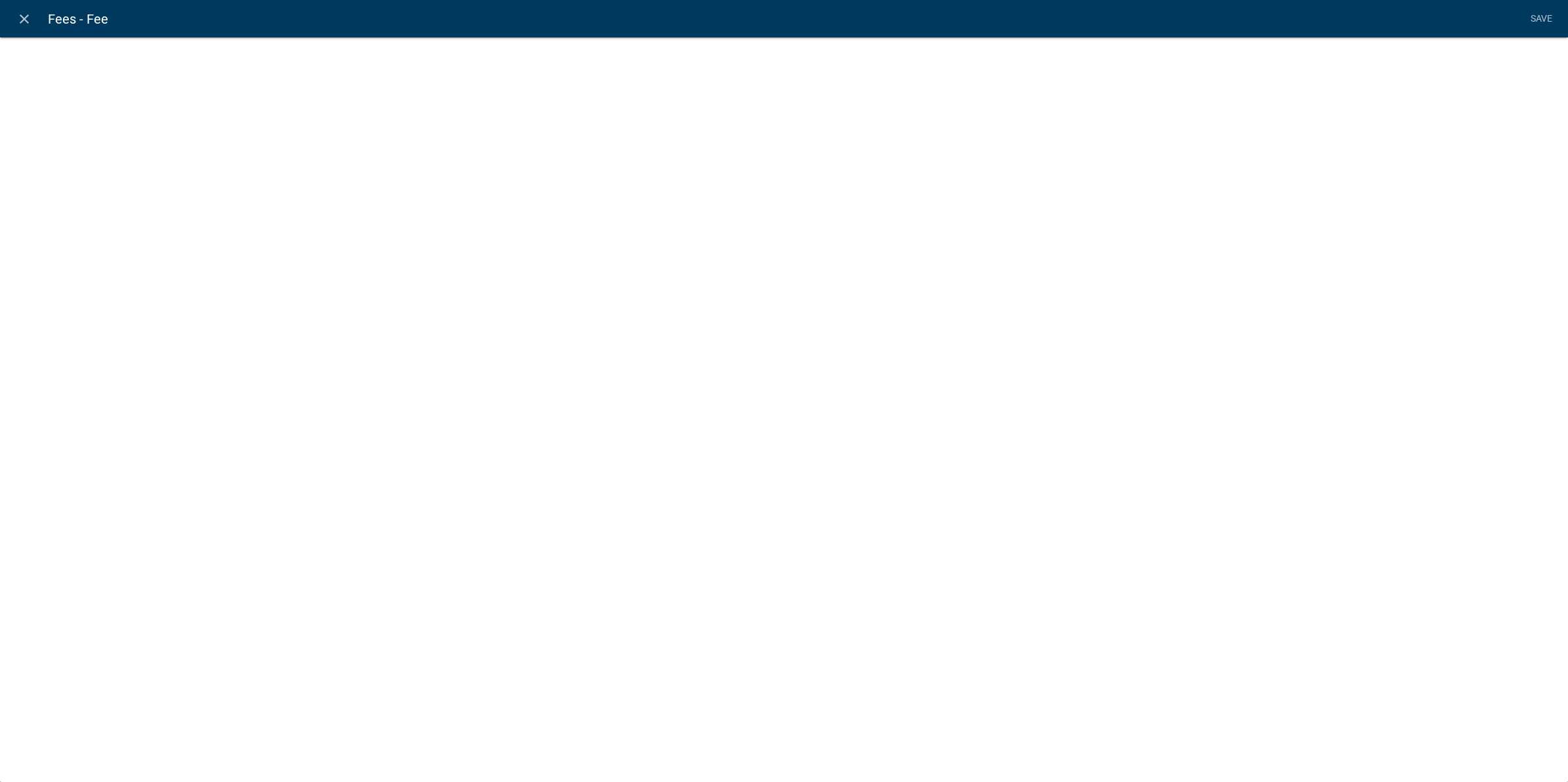
select select "fee"
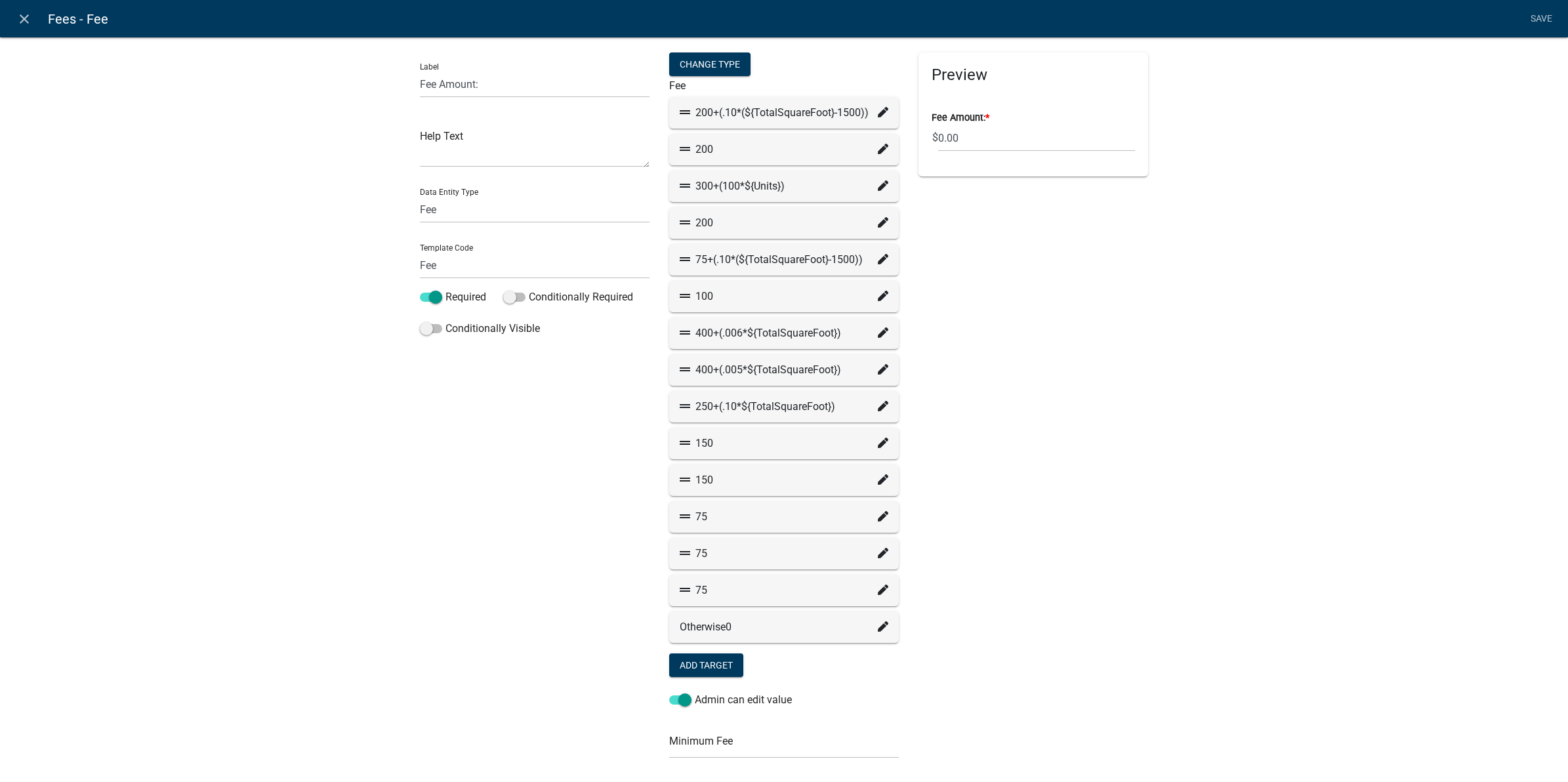
select select "779b50d9-82f2-4b07-bdac-9fa32b7d6861"
click at [878, 113] on icon at bounding box center [883, 112] width 11 height 11
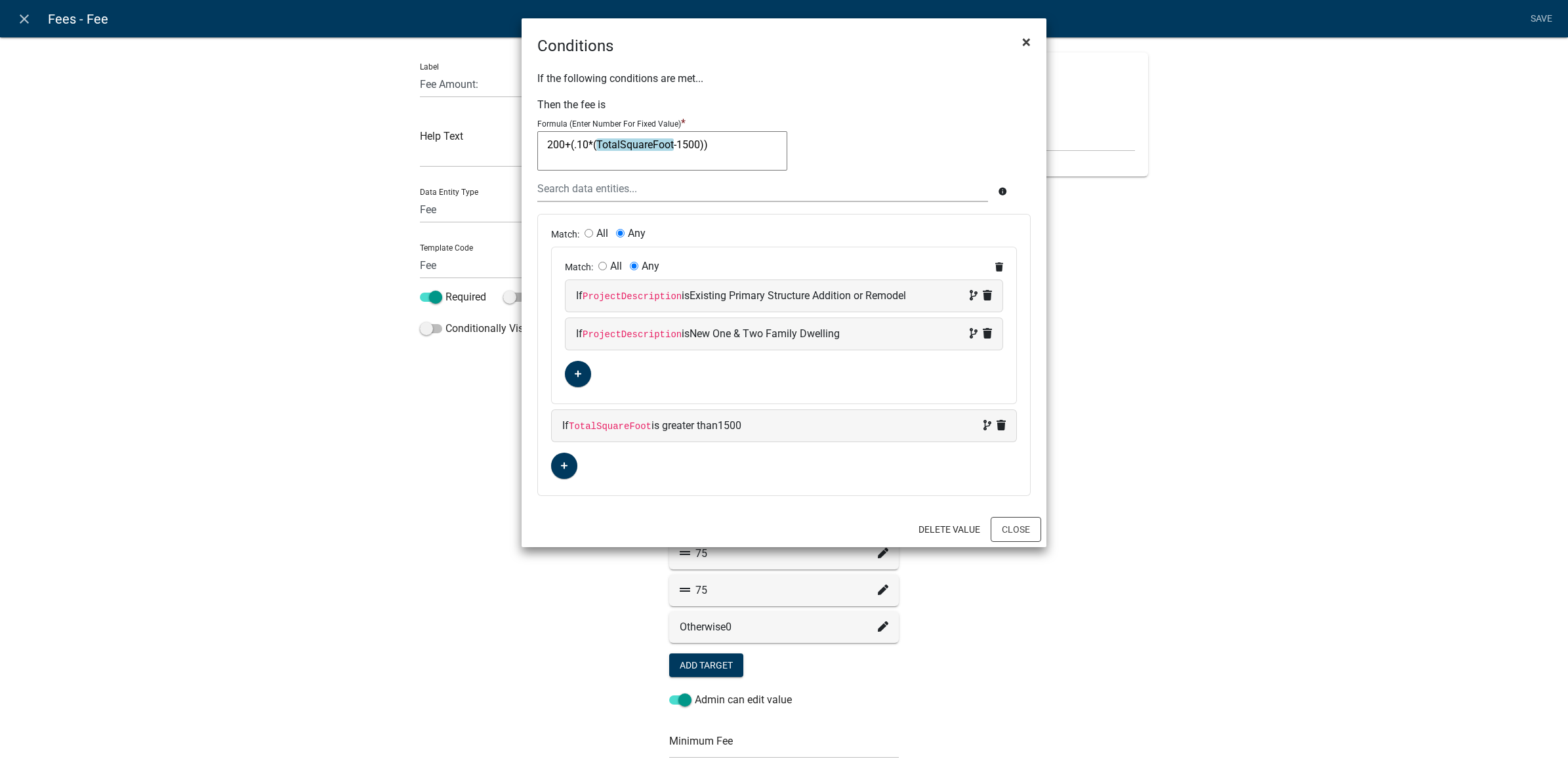
click at [1028, 43] on span "×" at bounding box center [1027, 42] width 9 height 19
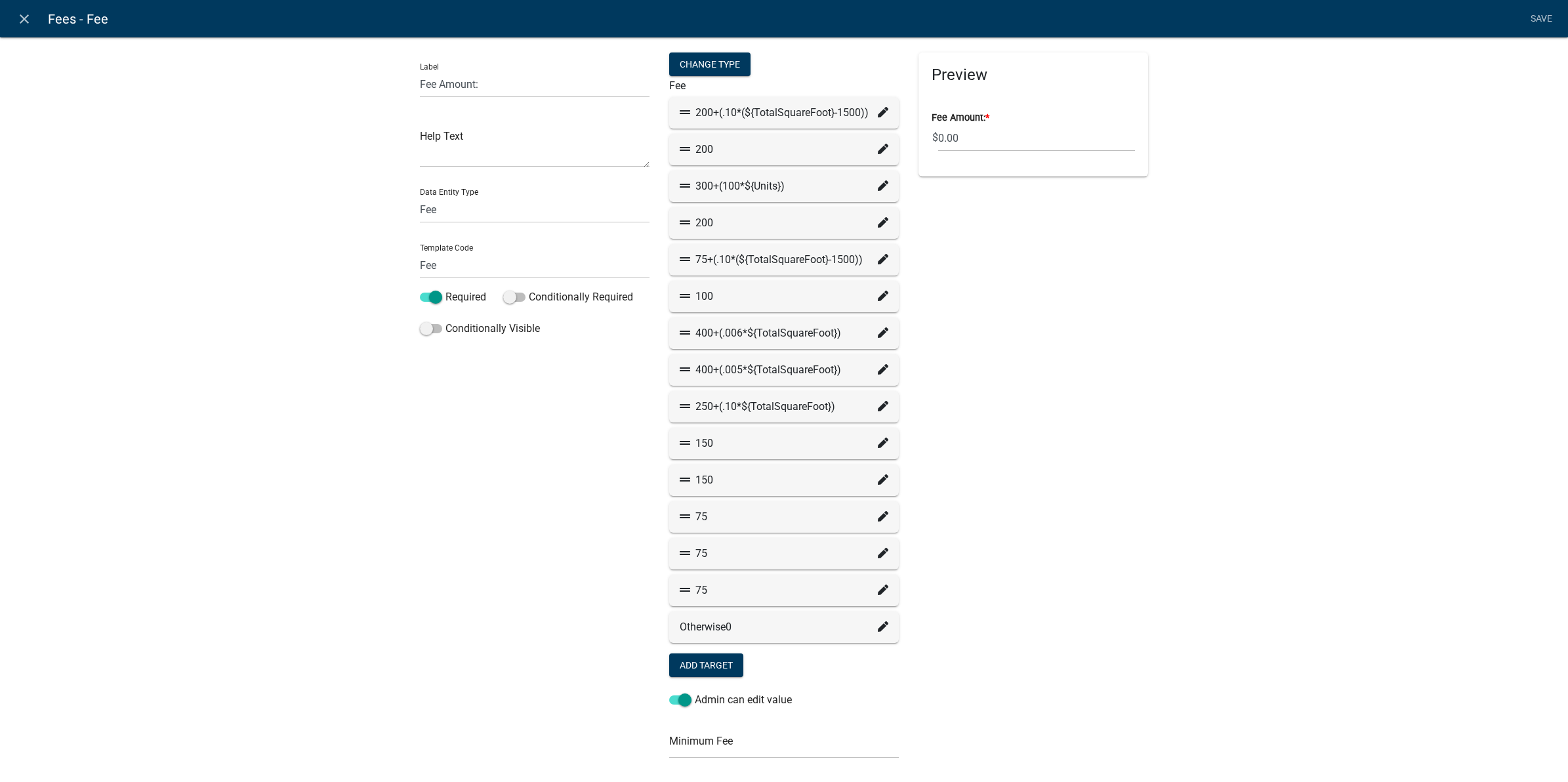
click at [1140, 306] on div "Preview Fee Amount: * $ 0.00" at bounding box center [1033, 516] width 249 height 927
click at [878, 151] on icon at bounding box center [883, 149] width 11 height 11
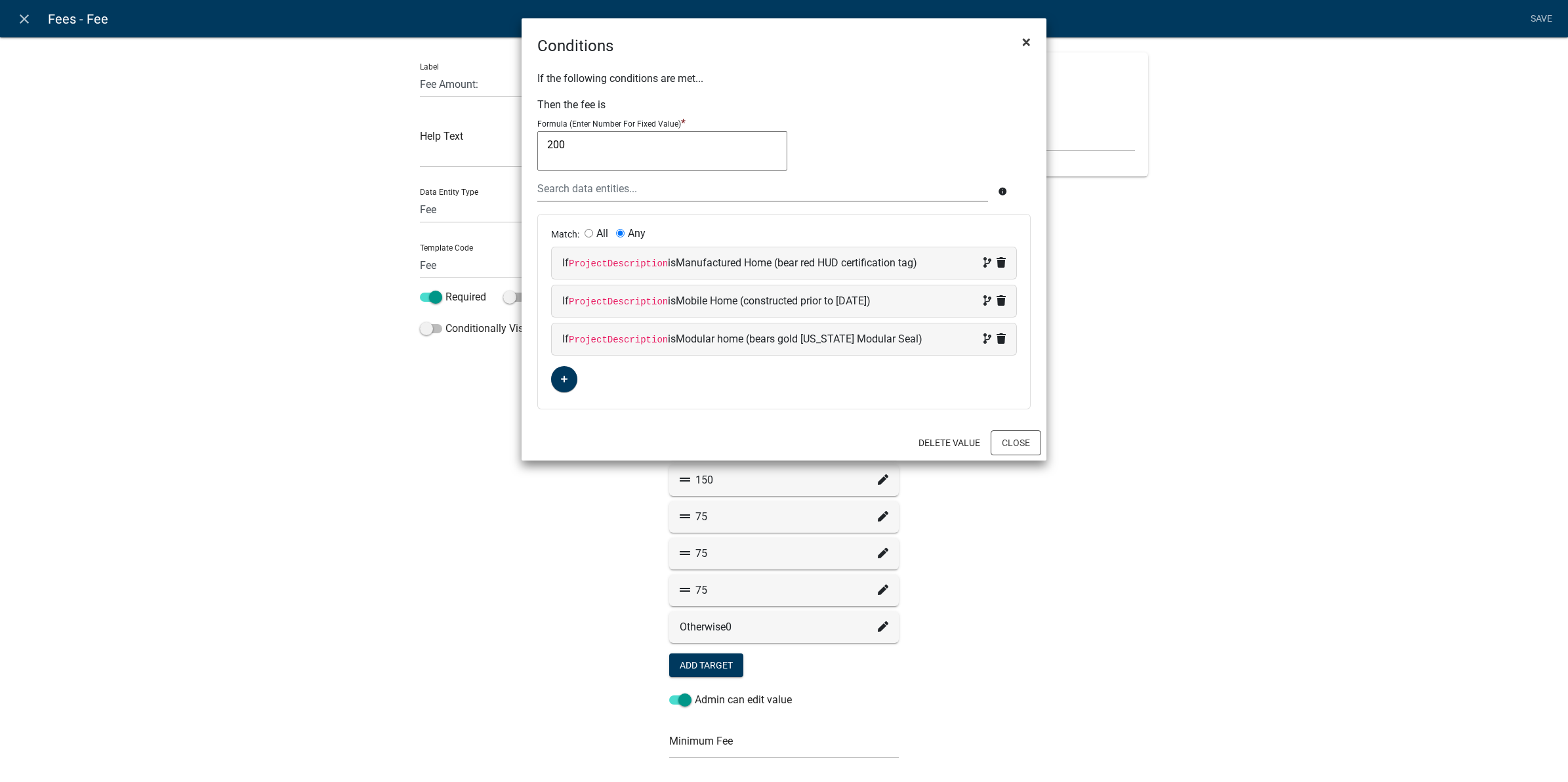
click at [1032, 43] on button "×" at bounding box center [1027, 42] width 29 height 37
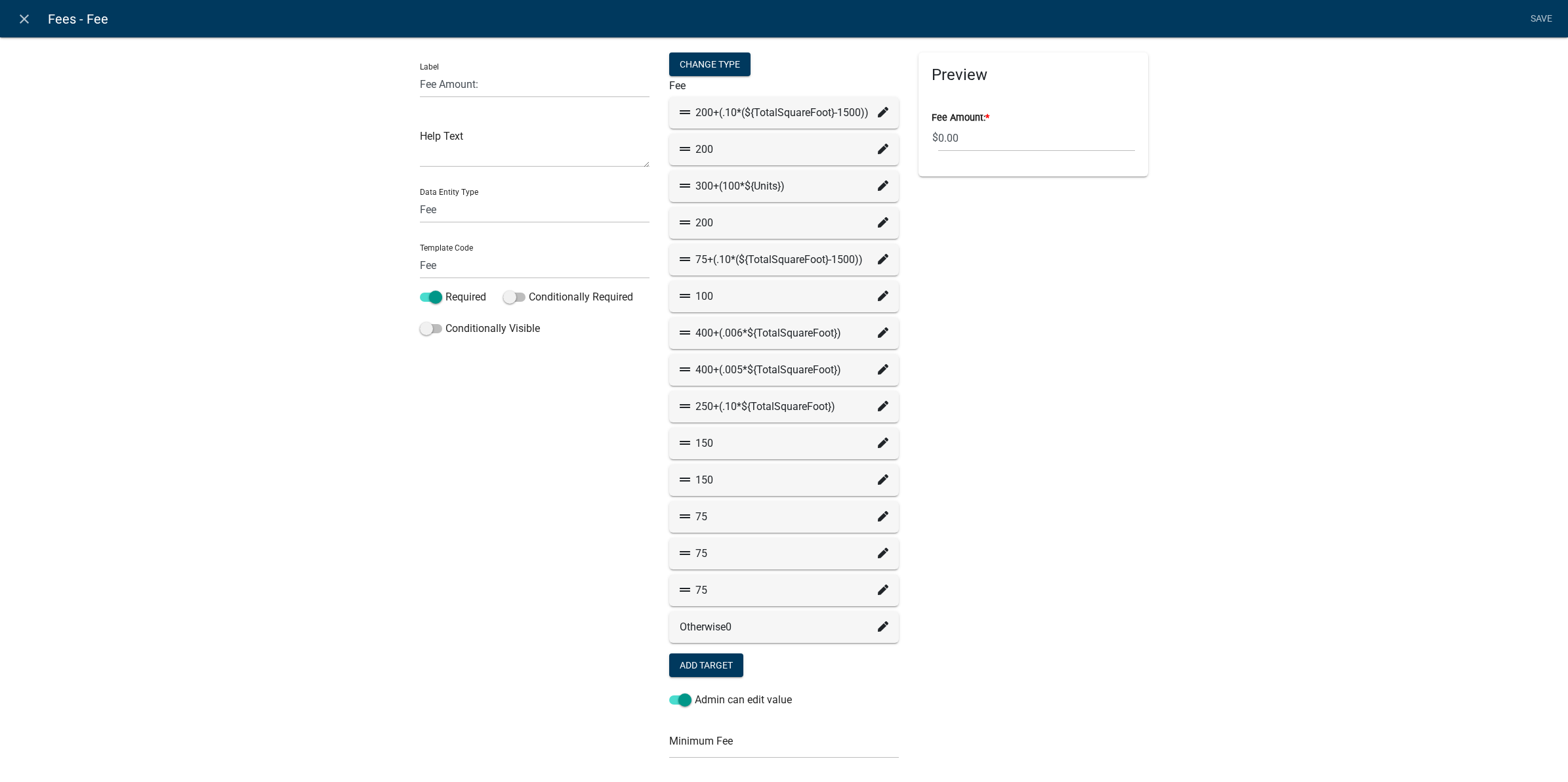
click at [1027, 294] on div "Preview Fee Amount: * $ 0.00" at bounding box center [1033, 516] width 249 height 927
click at [21, 15] on icon "close" at bounding box center [25, 19] width 16 height 16
